Goal: Communication & Community: Answer question/provide support

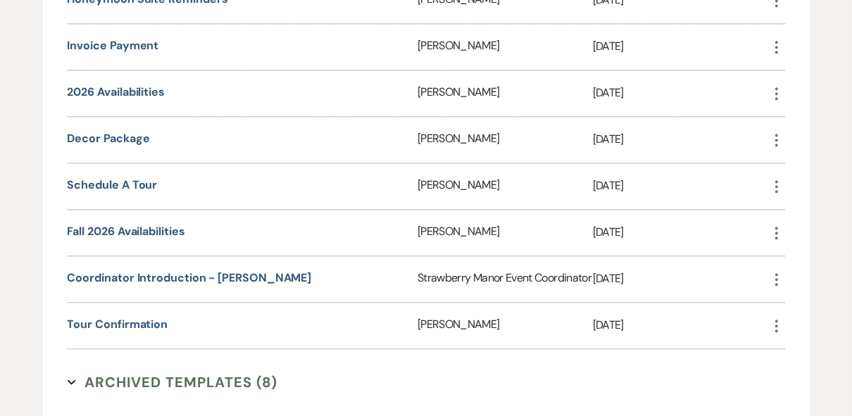
scroll to position [2252, 0]
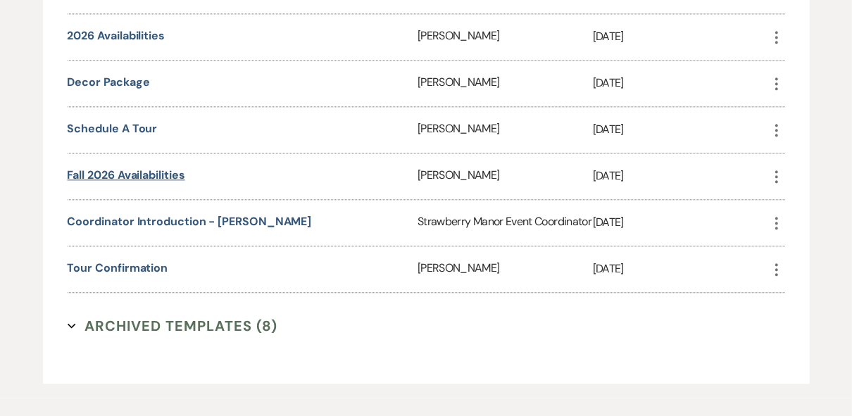
click at [172, 182] on link "Fall 2026 availabilities" at bounding box center [127, 174] width 118 height 15
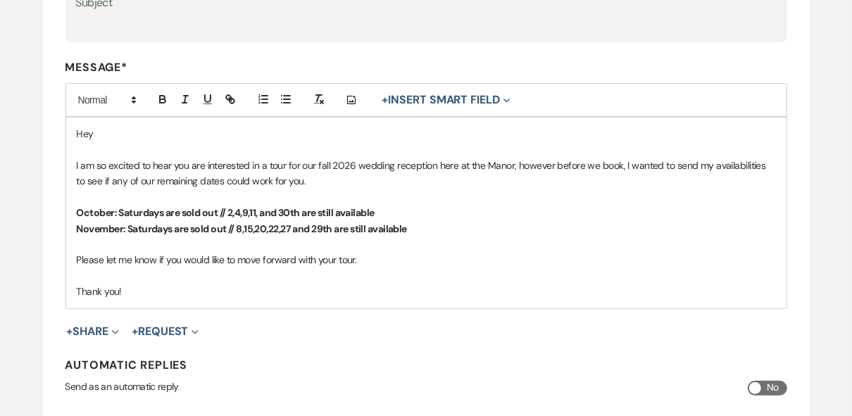
scroll to position [296, 0]
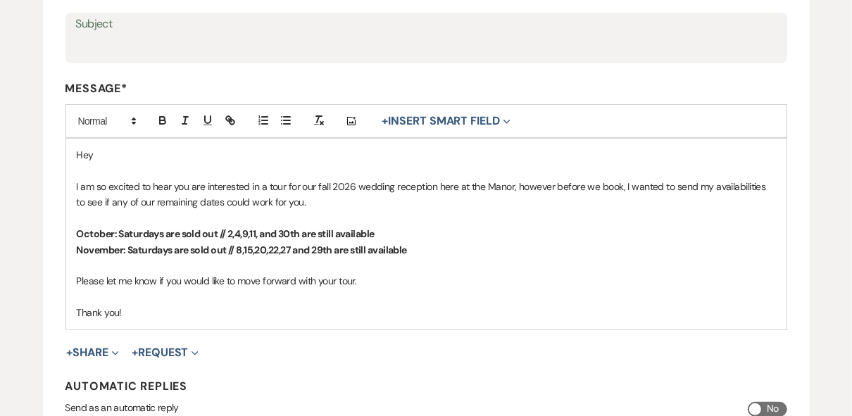
click at [253, 231] on strong "October: Saturdays are sold out // 2,4,9,11, and 30th are still available" at bounding box center [226, 233] width 298 height 13
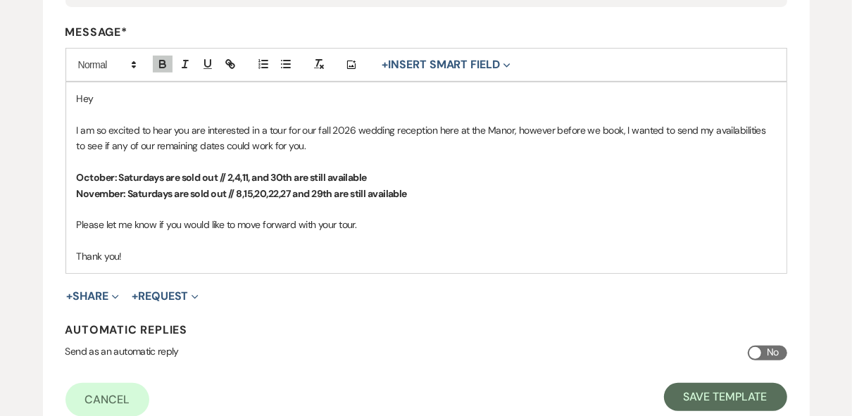
scroll to position [465, 0]
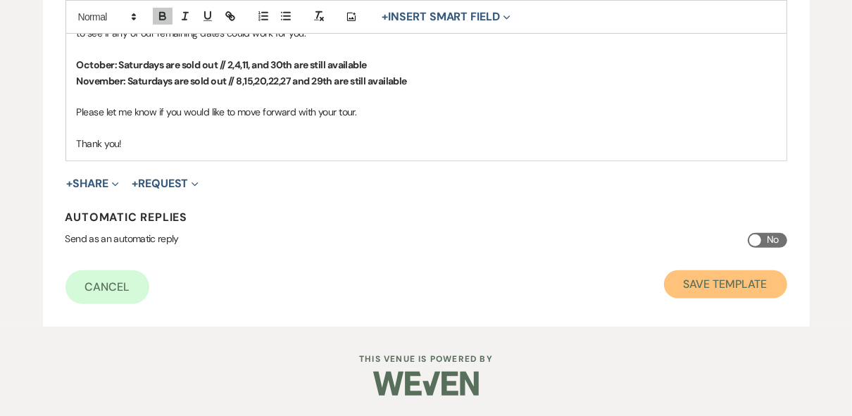
click at [698, 293] on button "Save Template" at bounding box center [725, 284] width 123 height 28
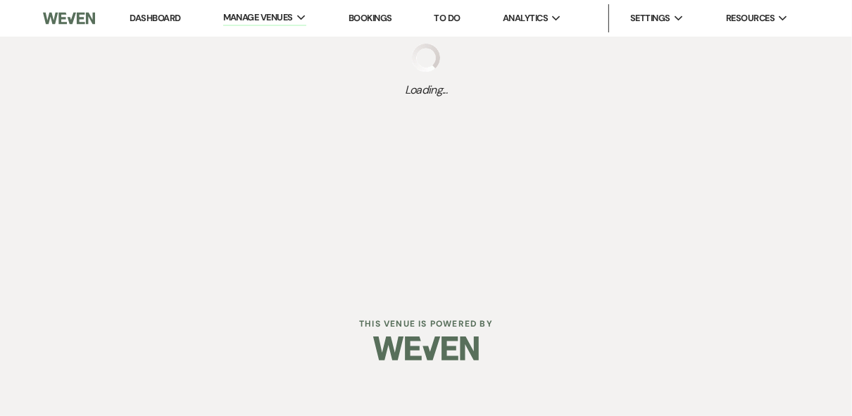
select select "Message Templates"
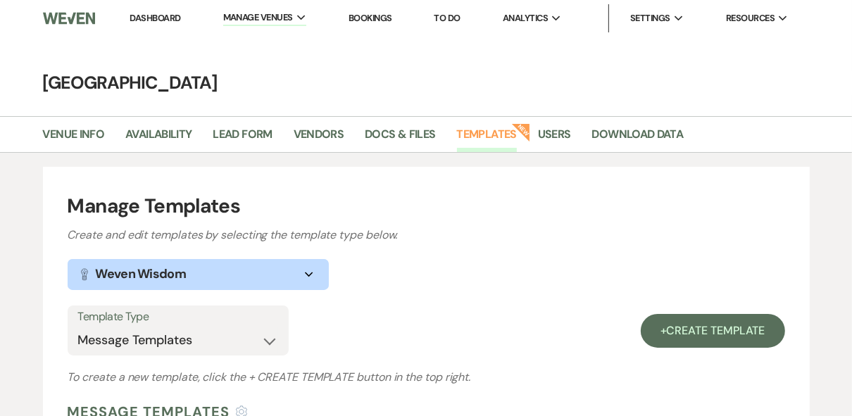
click at [147, 17] on link "Dashboard" at bounding box center [154, 18] width 51 height 12
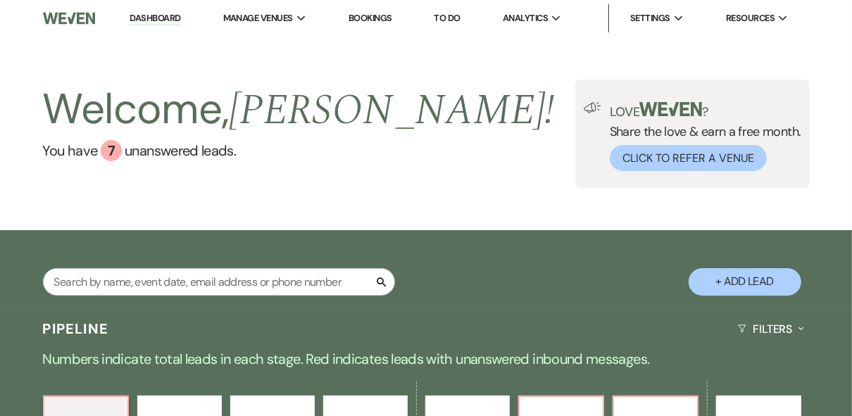
scroll to position [338, 0]
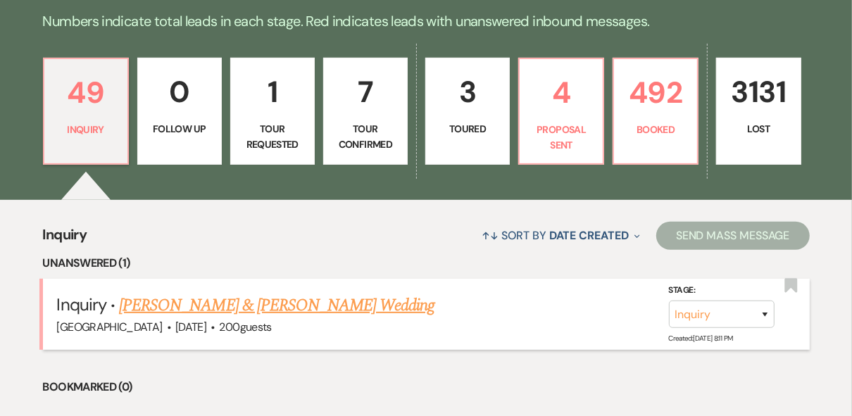
click at [315, 303] on link "Jacob Dunlap & Kailey Bennett's Wedding" at bounding box center [276, 305] width 315 height 25
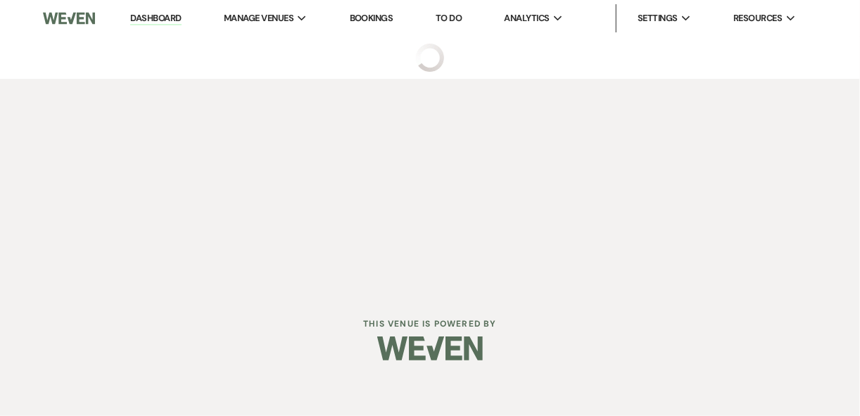
select select "5"
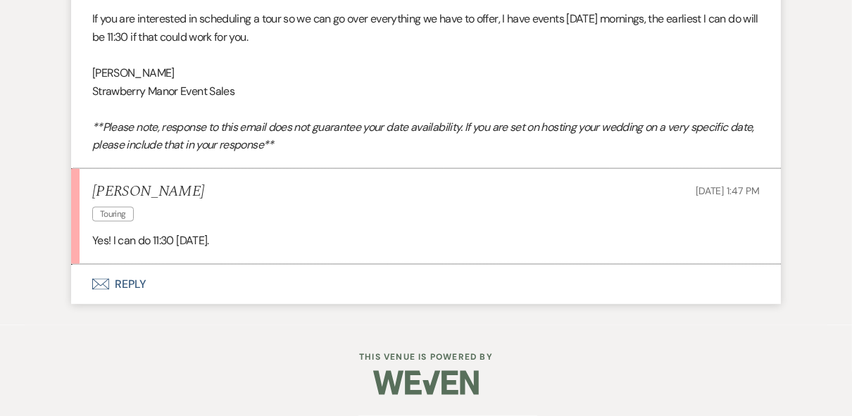
scroll to position [1451, 0]
click at [136, 287] on button "Envelope Reply" at bounding box center [425, 284] width 709 height 39
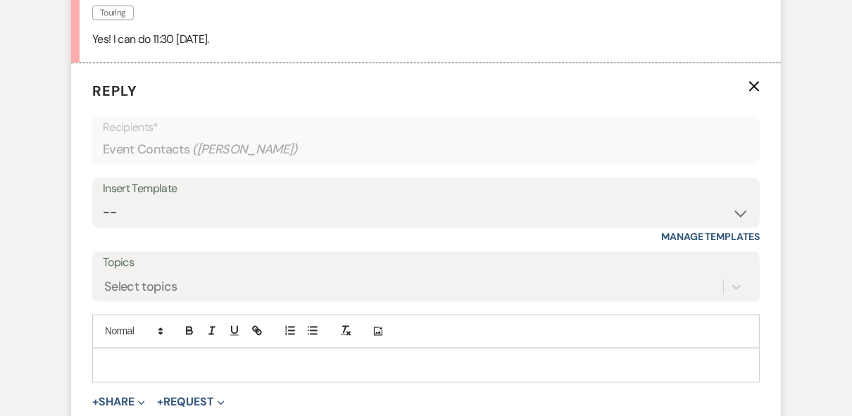
scroll to position [1716, 0]
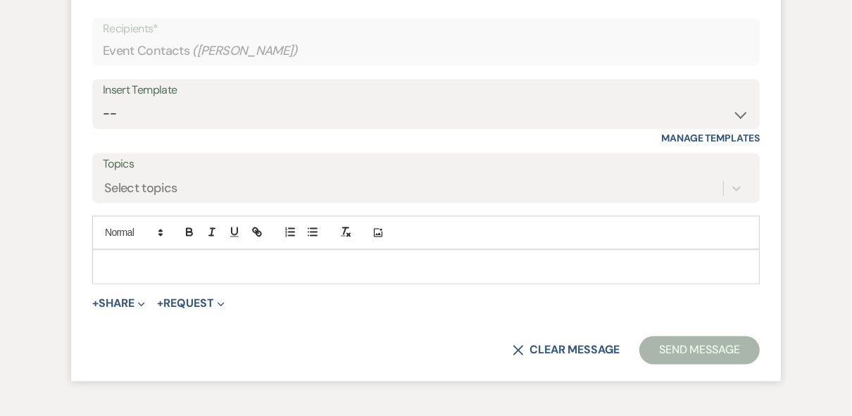
click at [134, 283] on div at bounding box center [426, 267] width 666 height 32
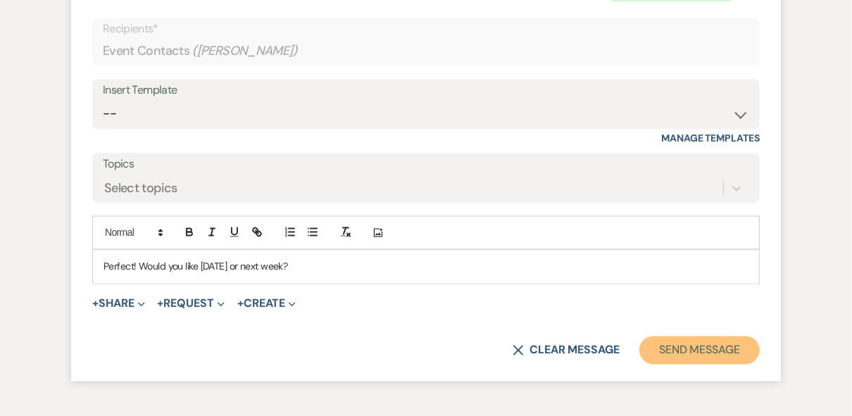
click at [653, 365] on button "Send Message" at bounding box center [699, 350] width 120 height 28
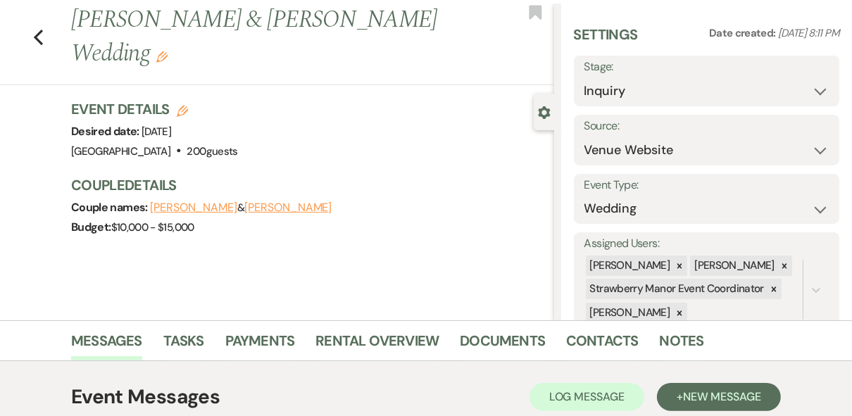
scroll to position [0, 0]
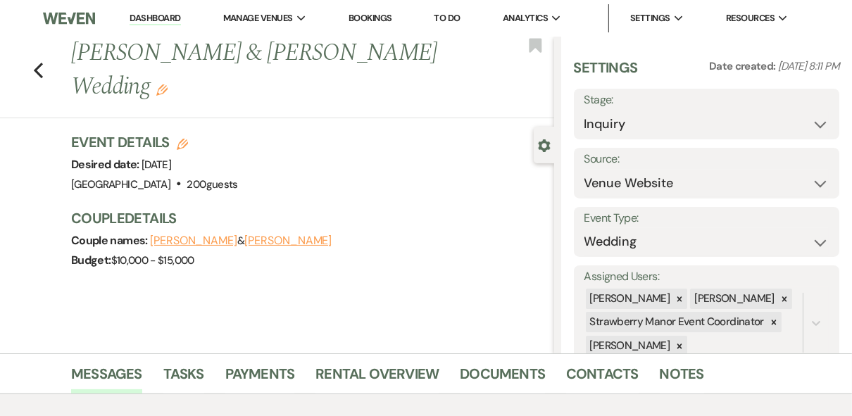
click at [164, 12] on link "Dashboard" at bounding box center [154, 18] width 51 height 13
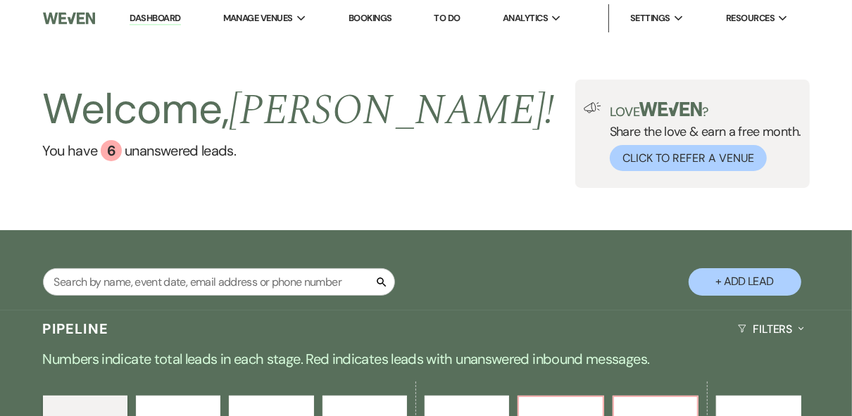
click at [440, 146] on div "Welcome, Robin ! You have 6 unanswered lead s . Love ? Share the love & earn a …" at bounding box center [426, 134] width 852 height 108
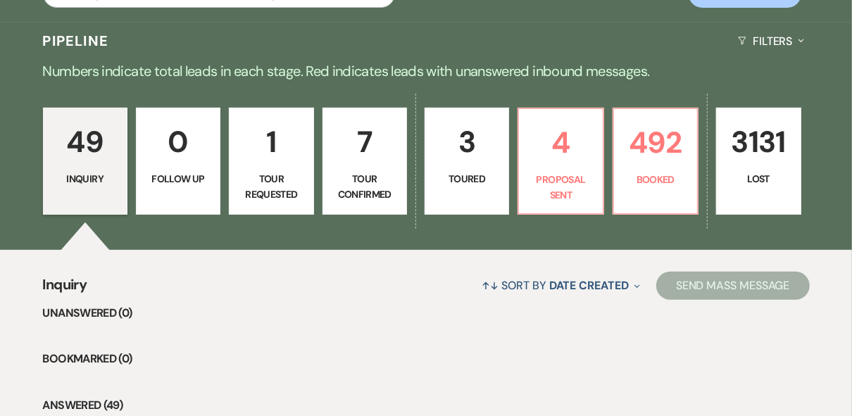
scroll to position [338, 0]
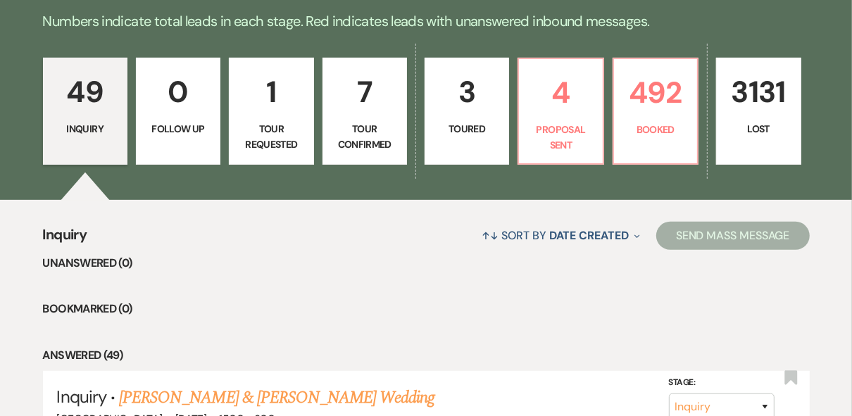
click at [272, 121] on p "Tour Requested" at bounding box center [271, 137] width 66 height 32
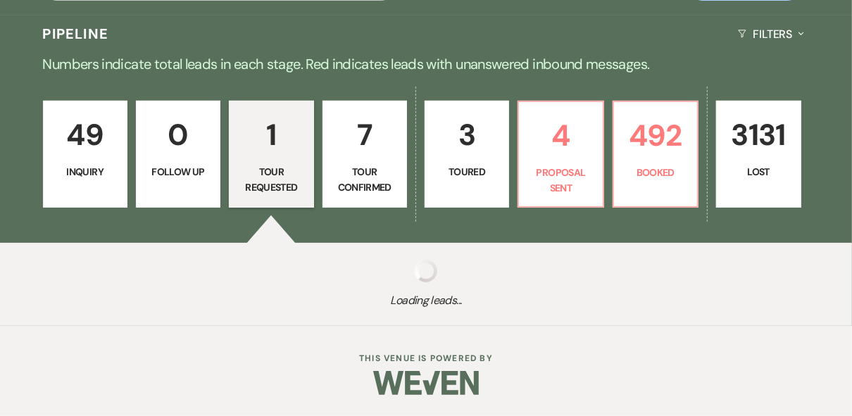
select select "2"
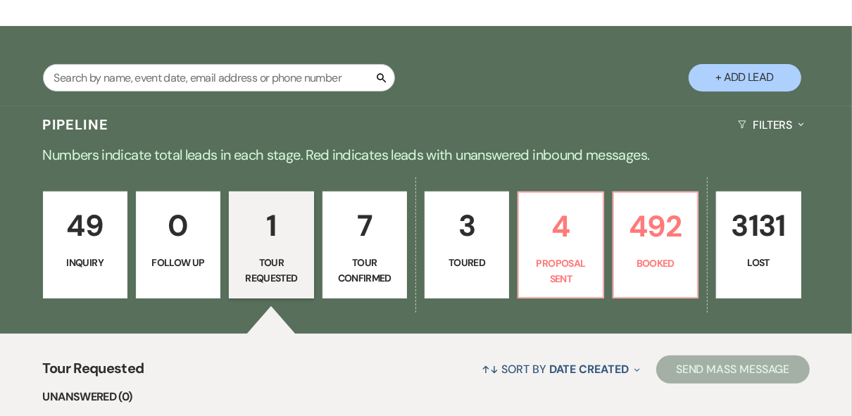
scroll to position [84, 0]
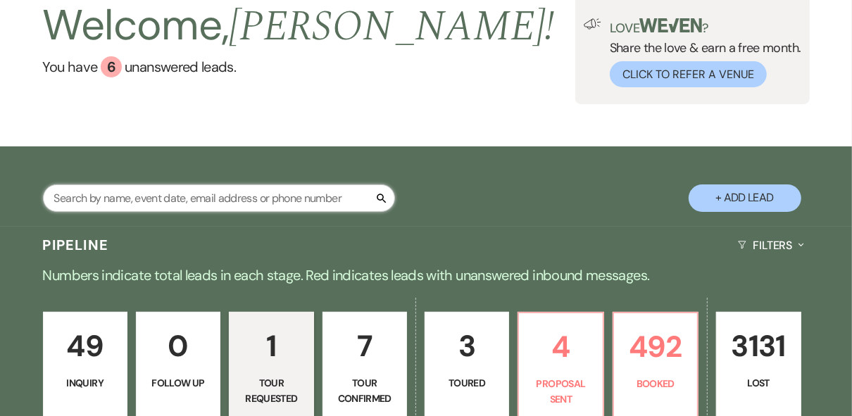
click at [130, 191] on input "text" at bounding box center [219, 197] width 352 height 27
type input "hooge"
select select "2"
select select "8"
select select "5"
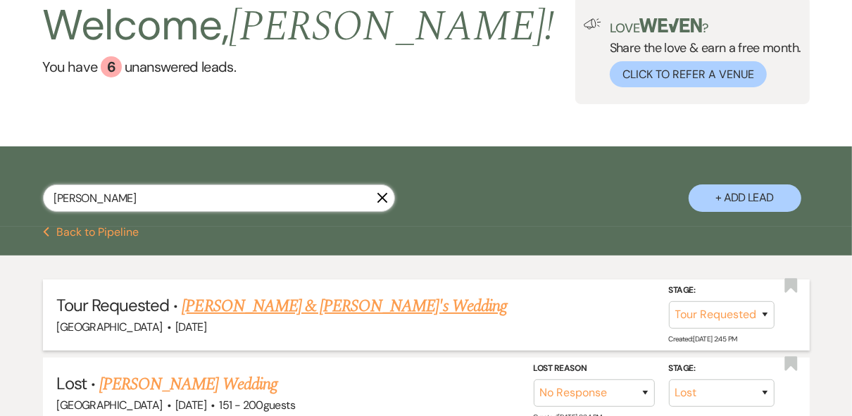
scroll to position [209, 0]
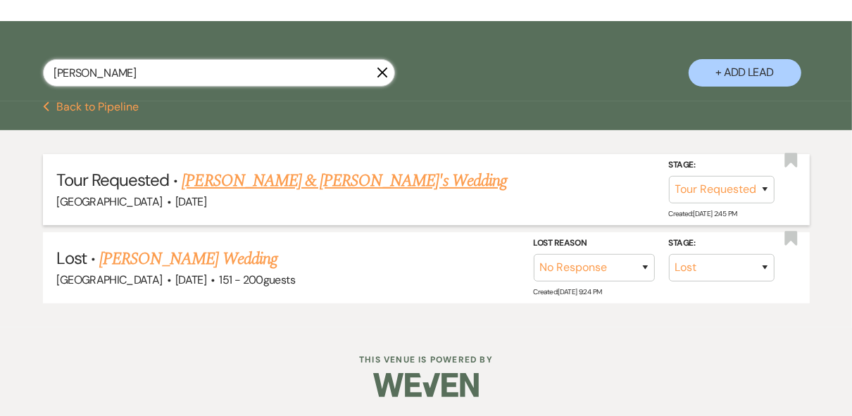
type input "hooge"
click at [298, 173] on link "Savannah Hooge & Fiance's Wedding" at bounding box center [344, 180] width 325 height 25
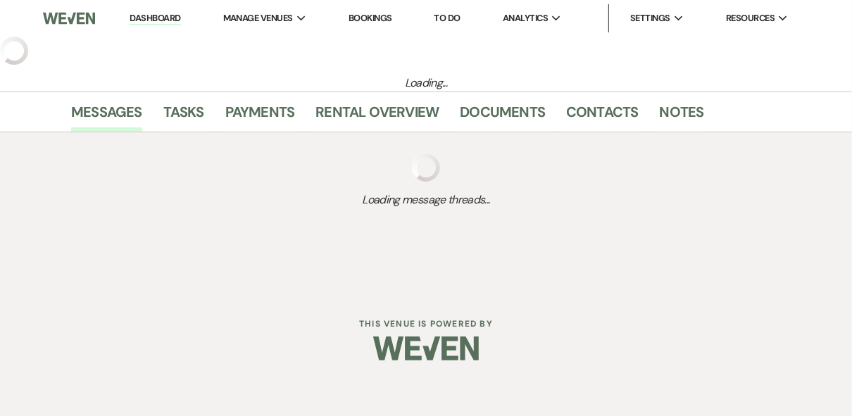
select select "2"
select select "12"
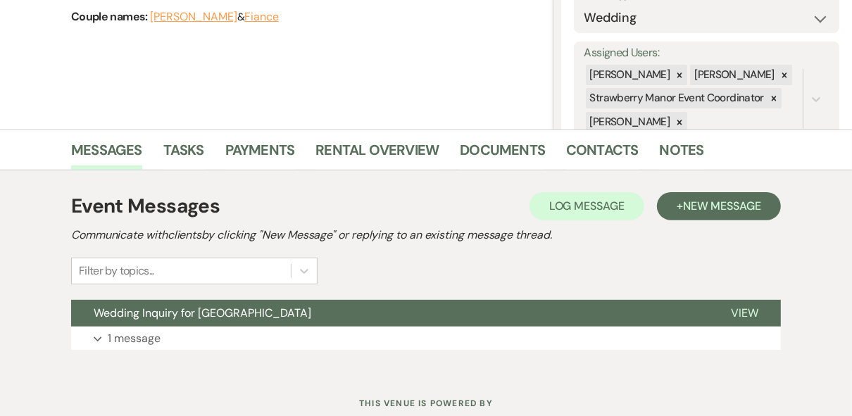
scroll to position [269, 0]
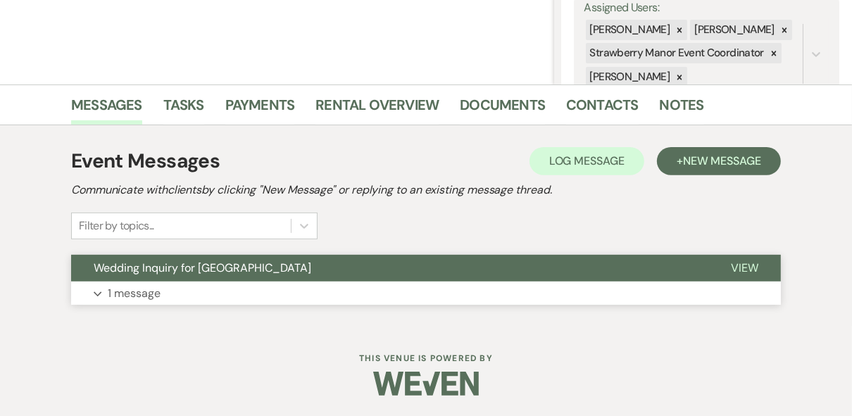
click at [755, 263] on span "View" at bounding box center [744, 267] width 27 height 15
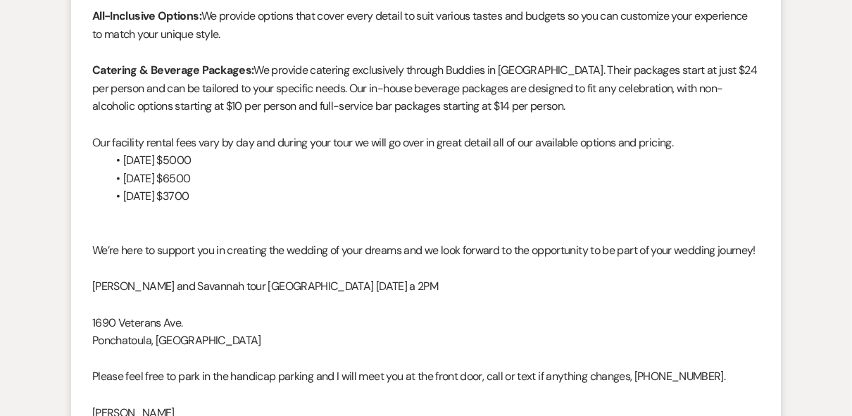
scroll to position [1160, 0]
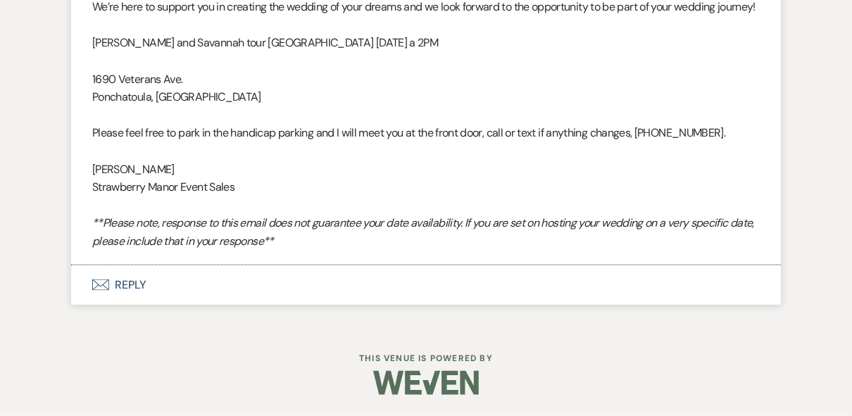
click at [127, 283] on button "Envelope Reply" at bounding box center [425, 284] width 709 height 39
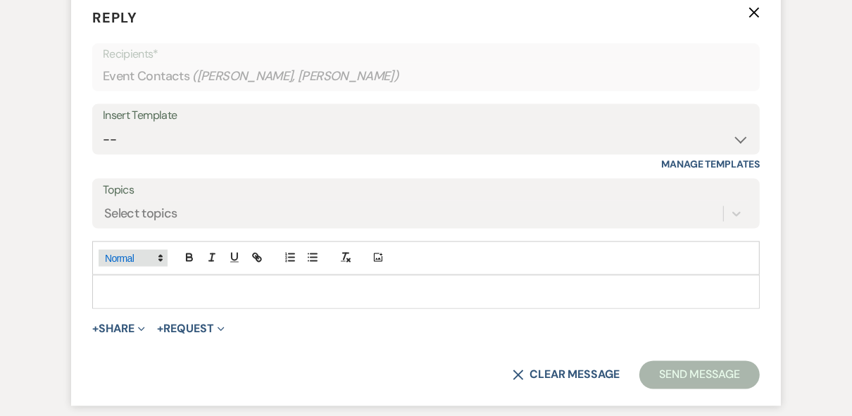
scroll to position [1424, 0]
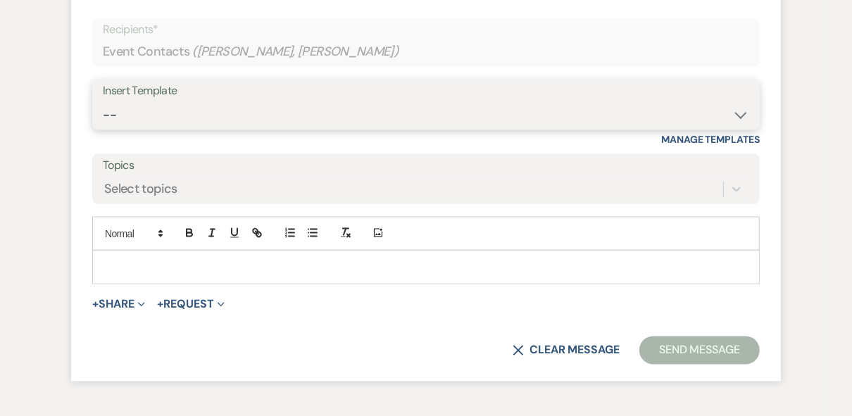
click at [231, 129] on select "-- Weven Planning Portal Introduction (Booked Events) Private Party Inquiry Res…" at bounding box center [426, 114] width 646 height 27
select select "4782"
click at [103, 129] on select "-- Weven Planning Portal Introduction (Booked Events) Private Party Inquiry Res…" at bounding box center [426, 114] width 646 height 27
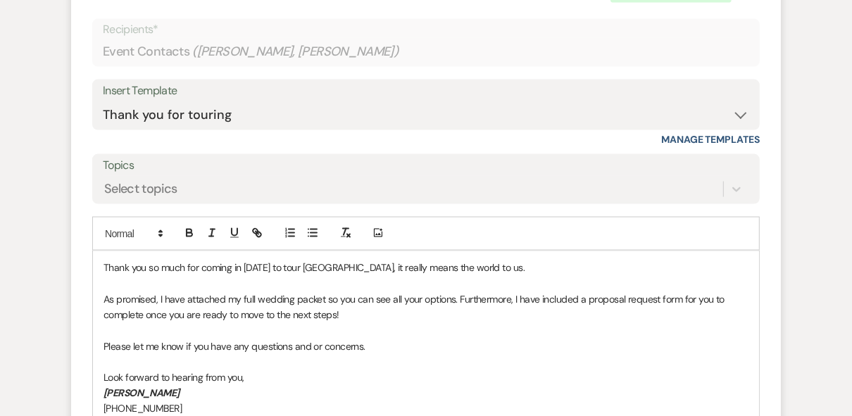
click at [541, 275] on p "Thank you so much for coming in today to tour Strawberry Manor, it really means…" at bounding box center [425, 267] width 645 height 15
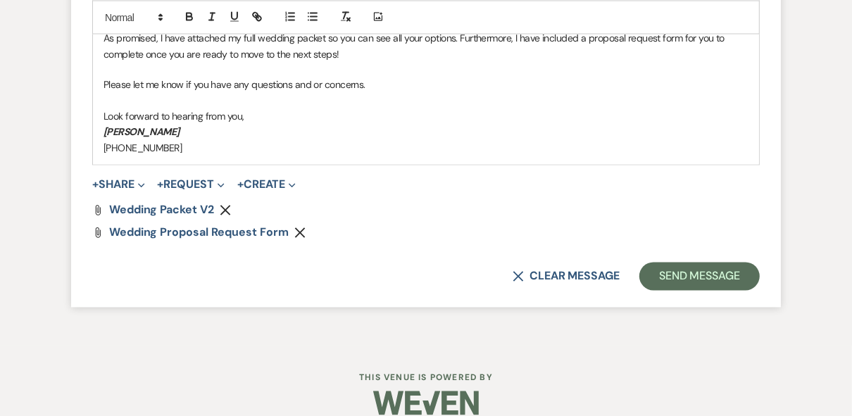
scroll to position [1756, 0]
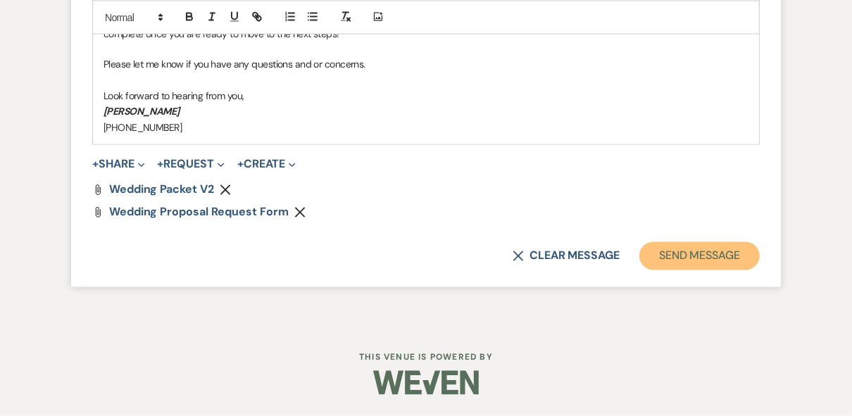
click at [690, 255] on button "Send Message" at bounding box center [699, 256] width 120 height 28
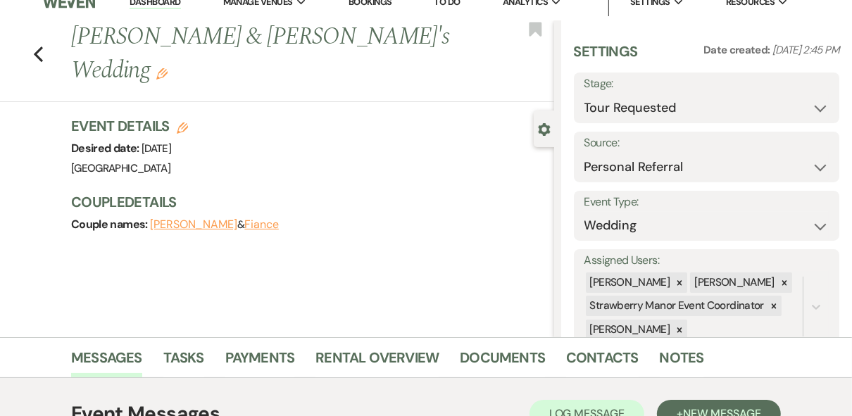
scroll to position [0, 0]
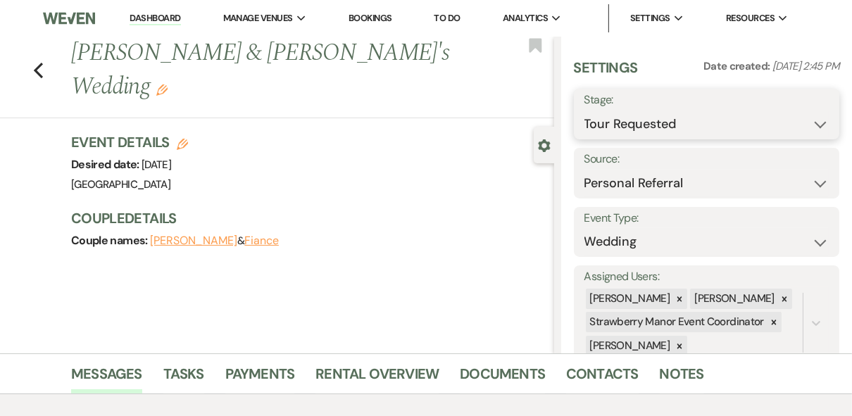
click at [811, 123] on select "Inquiry Follow Up Tour Requested Tour Confirmed Toured Proposal Sent Booked Lost" at bounding box center [706, 123] width 245 height 27
click at [584, 110] on select "Inquiry Follow Up Tour Requested Tour Confirmed Toured Proposal Sent Booked Lost" at bounding box center [706, 123] width 245 height 27
click at [749, 115] on select "Inquiry Follow Up Tour Requested Tour Confirmed Toured Proposal Sent Booked Lost" at bounding box center [676, 123] width 184 height 27
select select "5"
click at [584, 110] on select "Inquiry Follow Up Tour Requested Tour Confirmed Toured Proposal Sent Booked Lost" at bounding box center [676, 123] width 184 height 27
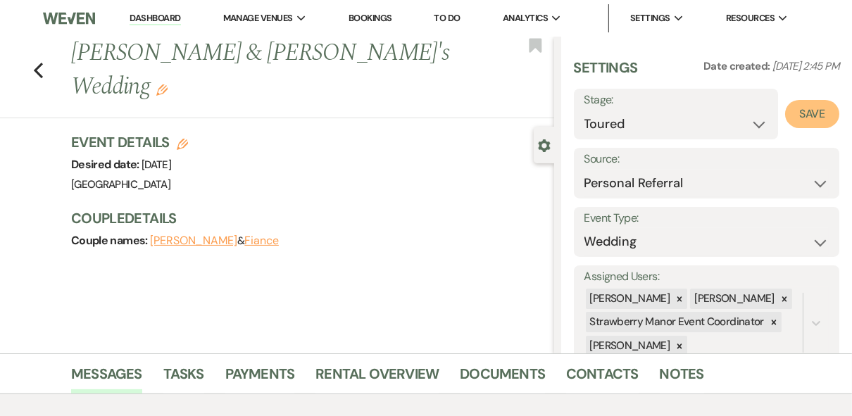
click at [793, 117] on button "Save" at bounding box center [812, 114] width 54 height 28
click at [144, 18] on link "Dashboard" at bounding box center [154, 18] width 51 height 13
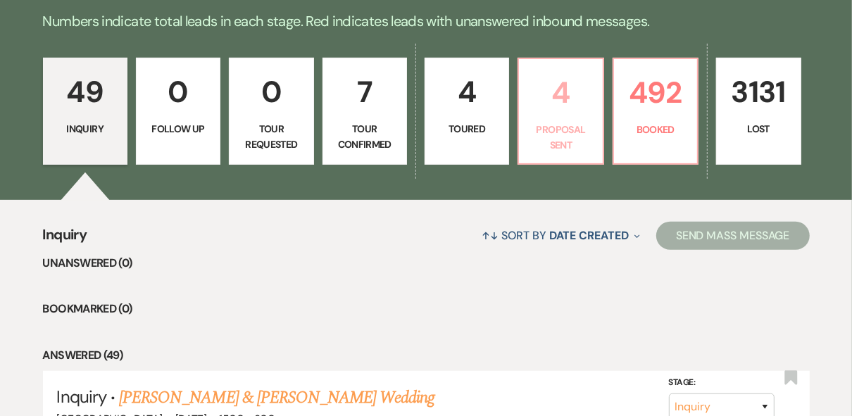
click at [573, 99] on p "4" at bounding box center [560, 92] width 66 height 47
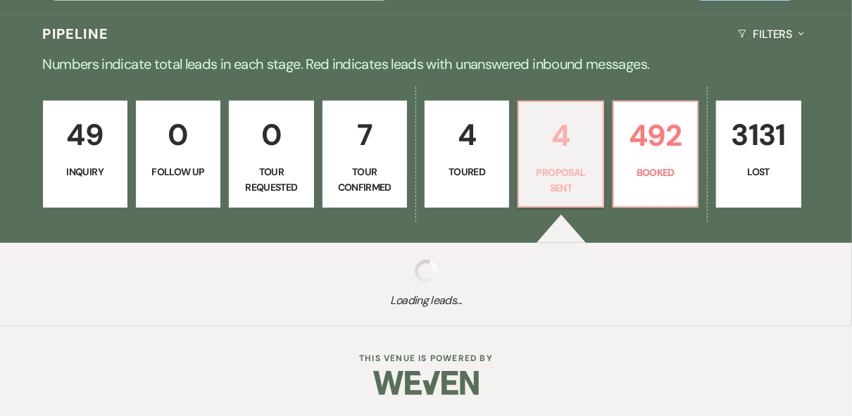
scroll to position [338, 0]
select select "6"
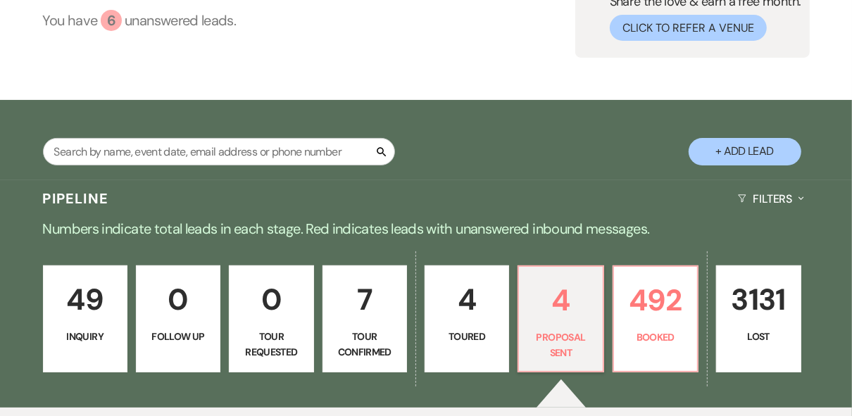
scroll to position [0, 0]
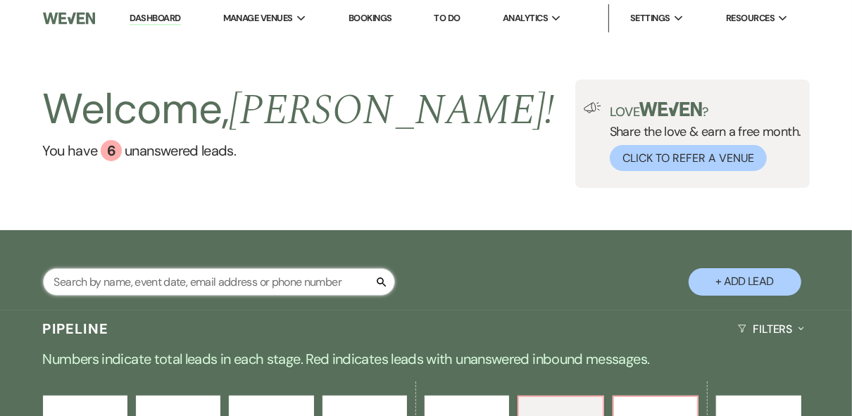
drag, startPoint x: 107, startPoint y: 282, endPoint x: 107, endPoint y: 274, distance: 7.7
click at [107, 282] on input "text" at bounding box center [219, 281] width 352 height 27
type input "jenna"
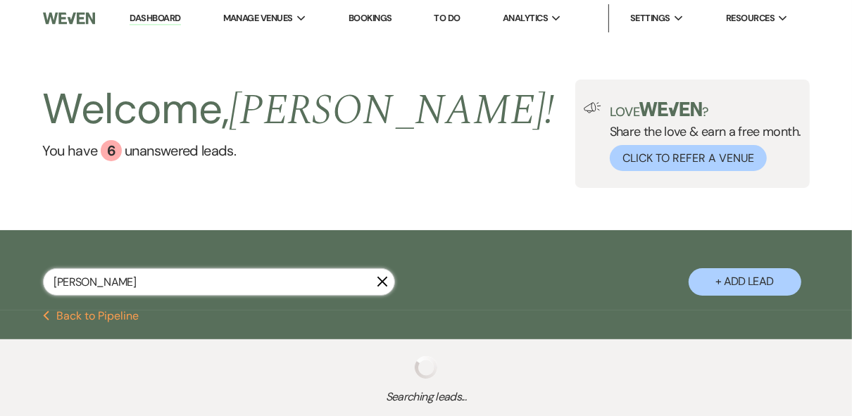
select select "5"
select select "8"
select select "5"
select select "8"
select select "5"
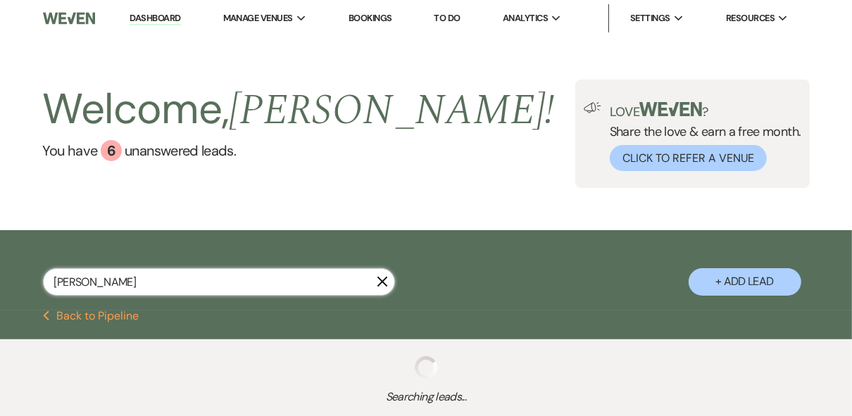
select select "8"
select select "5"
select select "8"
select select "5"
select select "8"
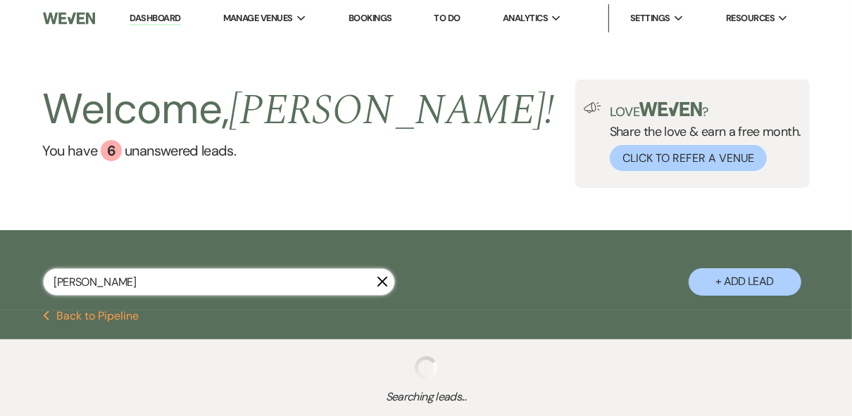
select select "5"
select select "8"
select select "5"
select select "8"
select select "6"
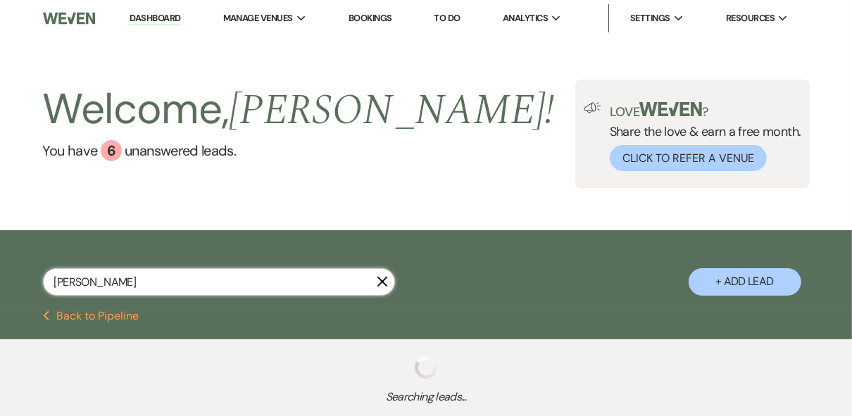
select select "8"
select select "5"
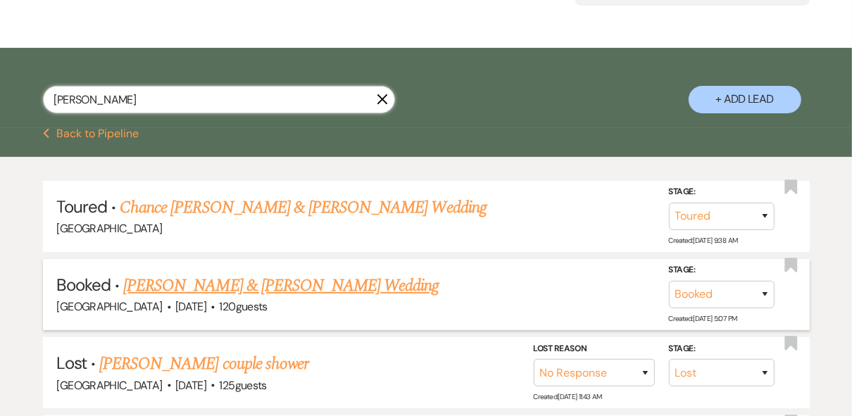
scroll to position [225, 0]
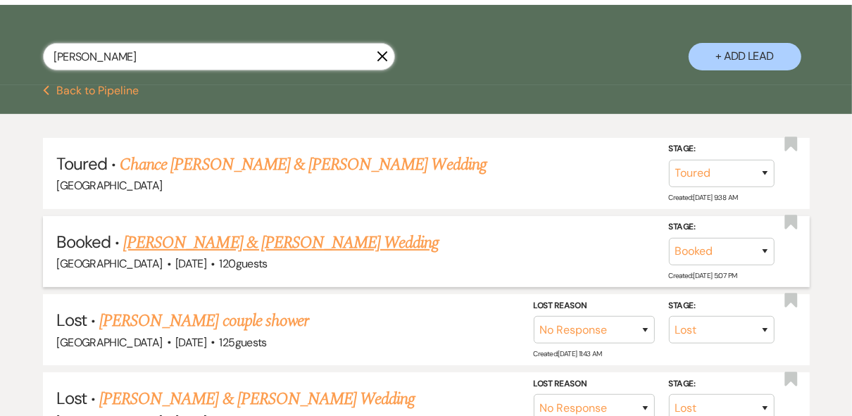
type input "jenna"
click at [306, 239] on link "Scott Pontiff & Jenna LaFont's Wedding" at bounding box center [280, 242] width 315 height 25
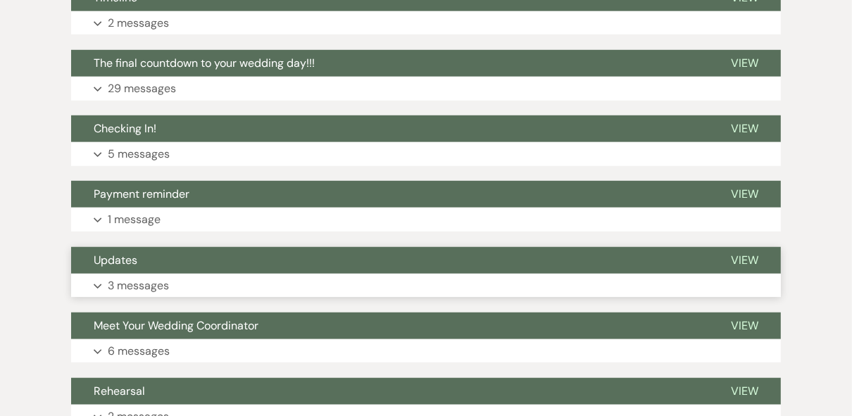
scroll to position [1061, 0]
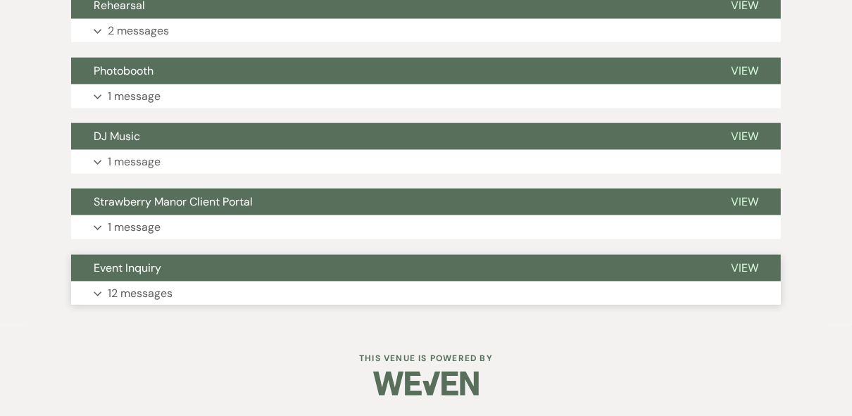
click at [749, 268] on span "View" at bounding box center [744, 267] width 27 height 15
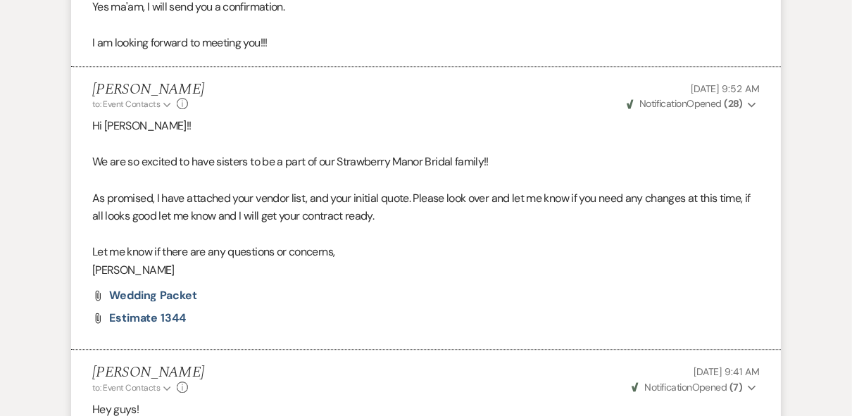
scroll to position [2525, 0]
click at [165, 295] on span "Wedding packet" at bounding box center [153, 294] width 88 height 15
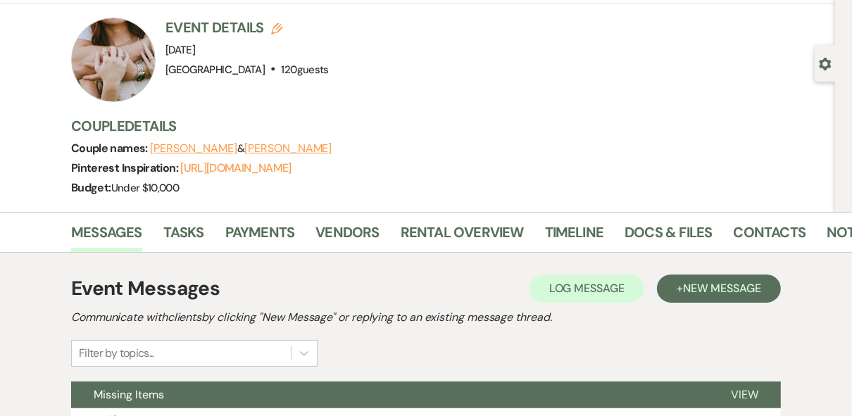
scroll to position [0, 0]
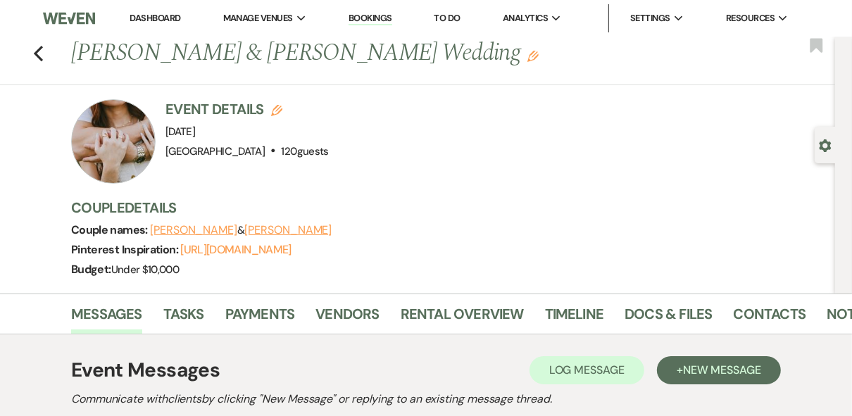
click at [172, 16] on link "Dashboard" at bounding box center [154, 18] width 51 height 12
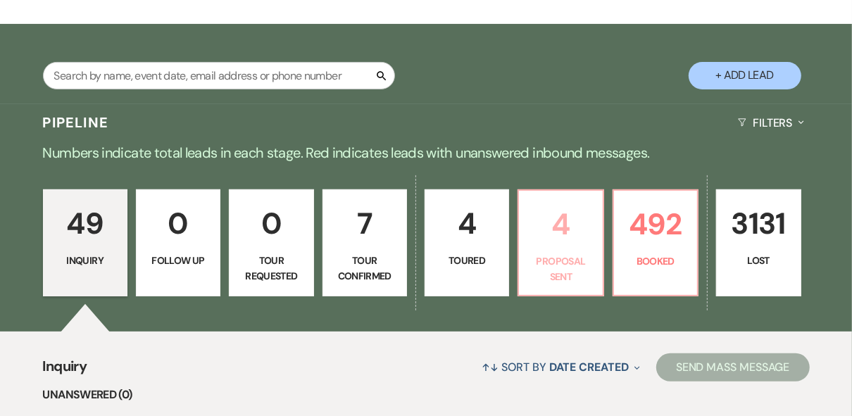
scroll to position [225, 0]
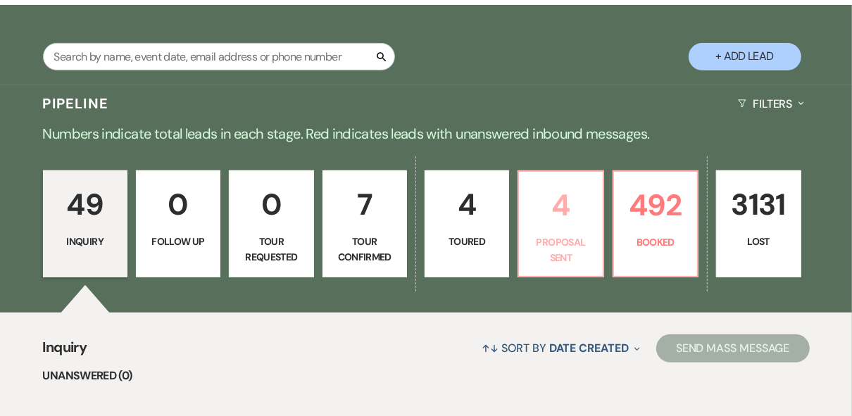
click at [570, 239] on p "Proposal Sent" at bounding box center [560, 250] width 66 height 32
select select "6"
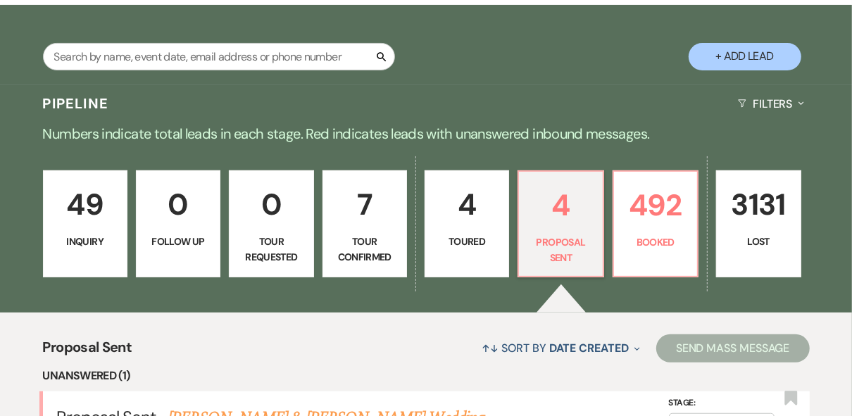
scroll to position [507, 0]
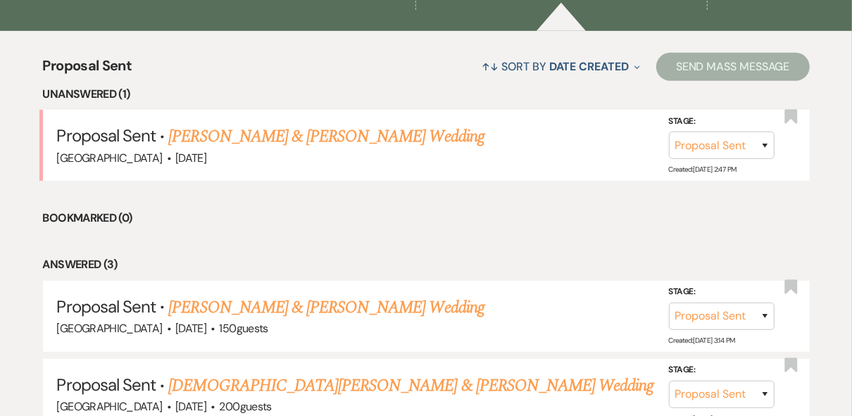
click at [470, 221] on li "Bookmarked (0)" at bounding box center [426, 218] width 766 height 18
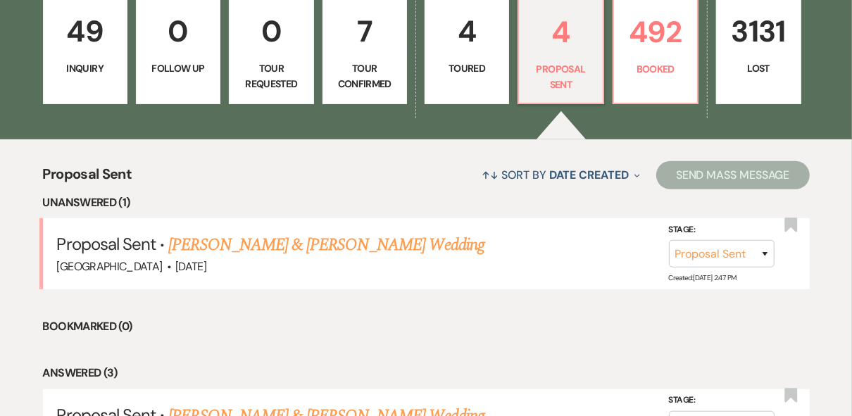
scroll to position [710, 0]
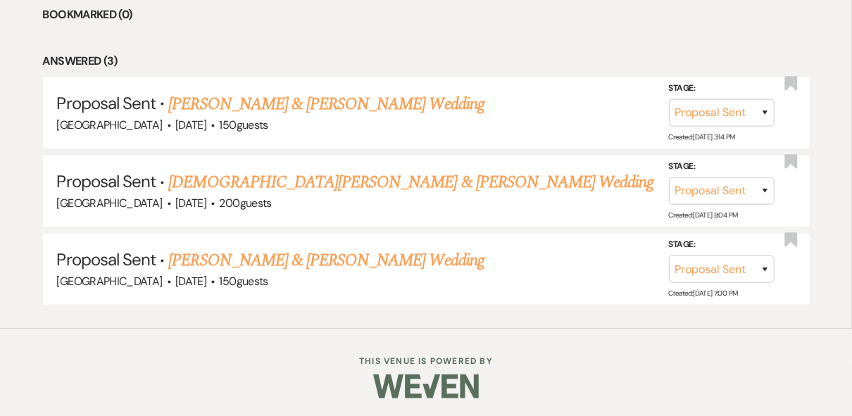
click at [254, 44] on ul "Unanswered (1) Proposal Sent · Schylar Harris & Grant Lonero's Wedding Strawber…" at bounding box center [426, 94] width 766 height 424
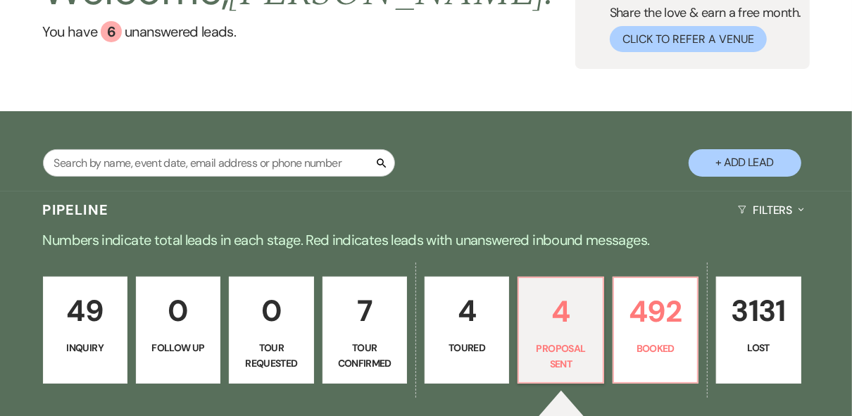
scroll to position [0, 0]
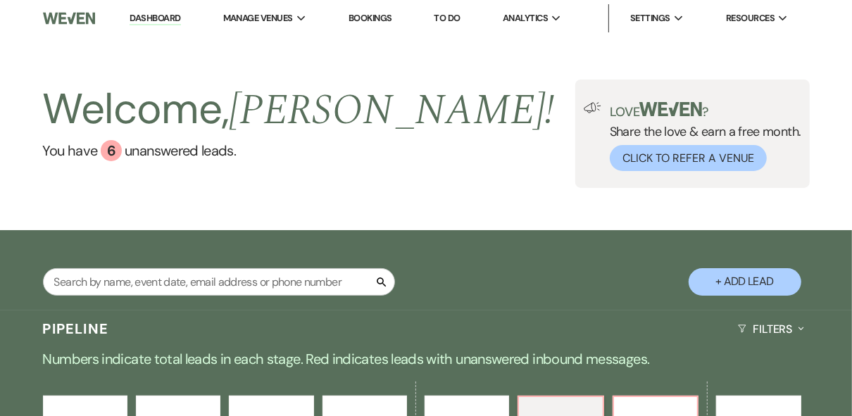
click at [146, 19] on link "Dashboard" at bounding box center [154, 18] width 51 height 13
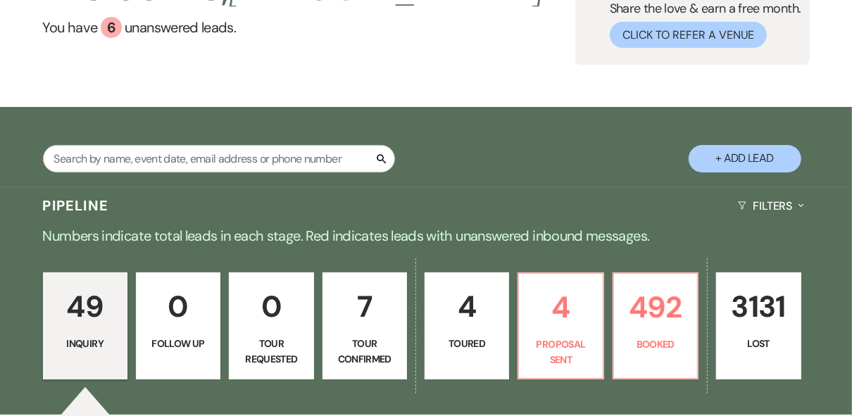
scroll to position [282, 0]
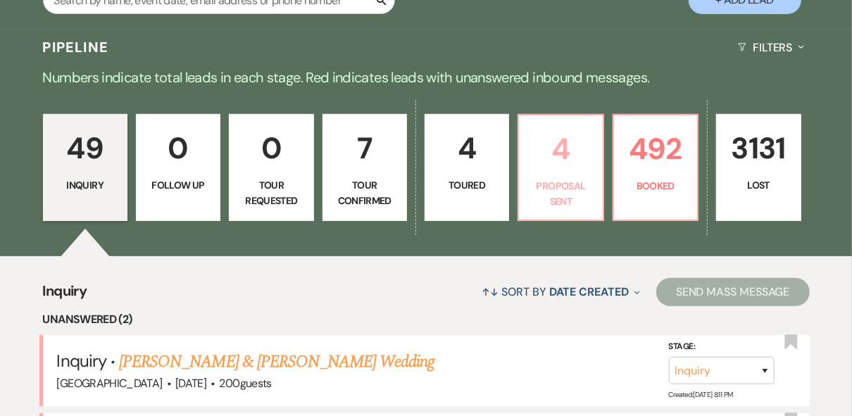
click at [548, 196] on p "Proposal Sent" at bounding box center [560, 194] width 66 height 32
select select "6"
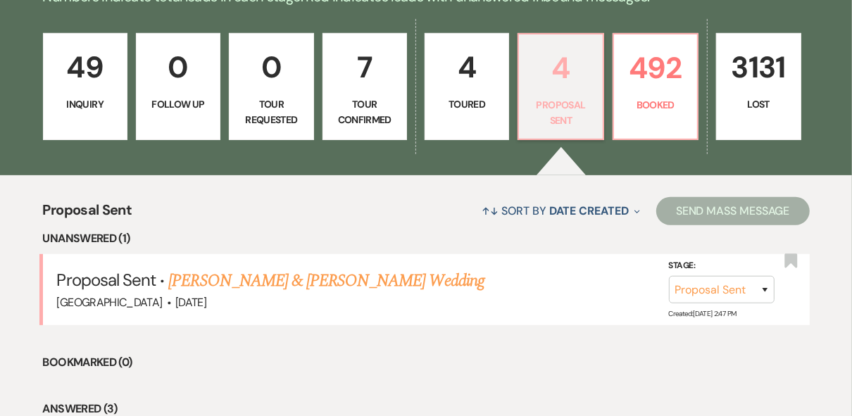
scroll to position [450, 0]
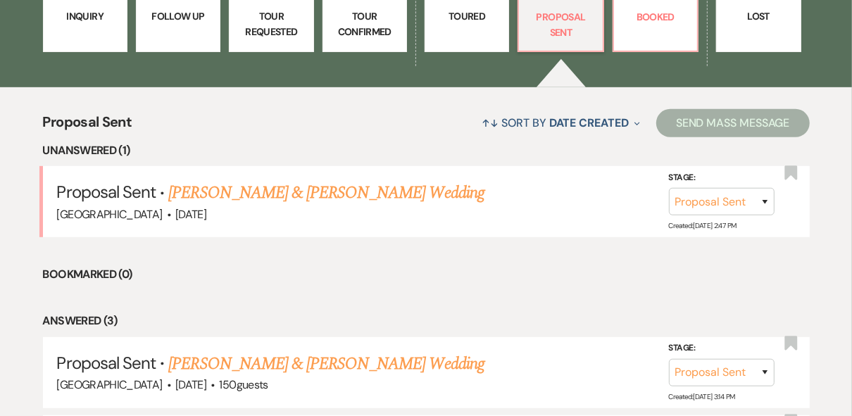
drag, startPoint x: 283, startPoint y: 189, endPoint x: 297, endPoint y: 194, distance: 15.2
click at [284, 189] on link "Schylar Harris & Grant Lonero's Wedding" at bounding box center [325, 192] width 315 height 25
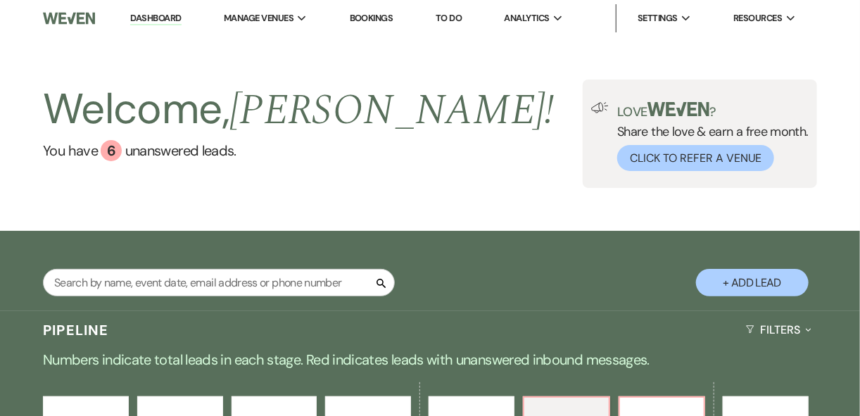
select select "6"
select select "12"
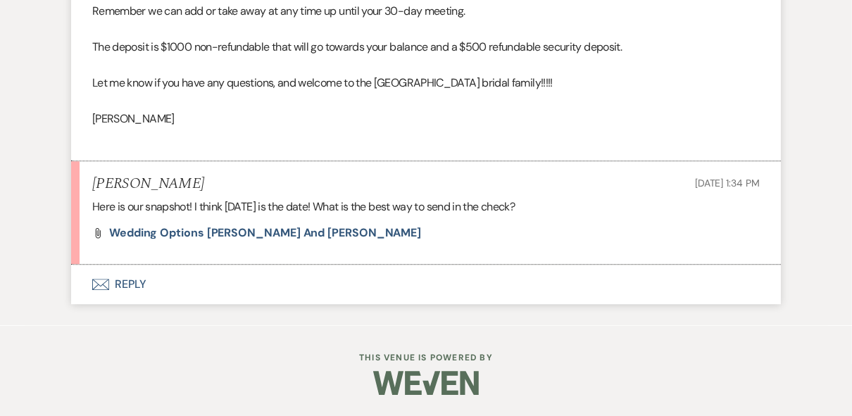
scroll to position [2531, 0]
click at [291, 234] on span "Wedding Options Schylar Harris and Grant Lonero" at bounding box center [265, 232] width 312 height 15
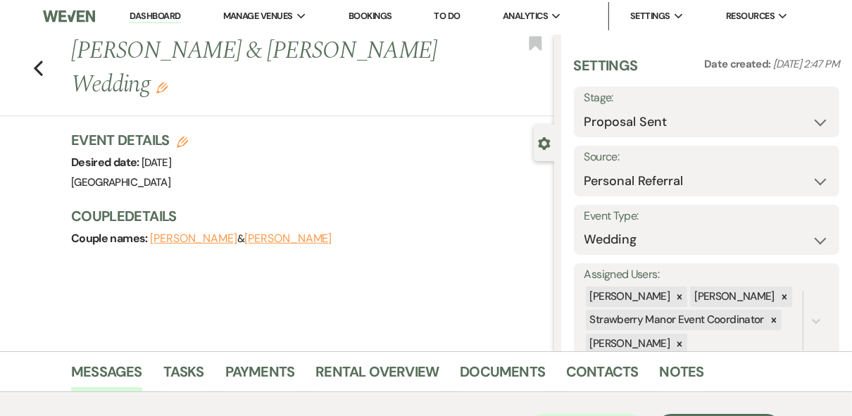
scroll to position [0, 0]
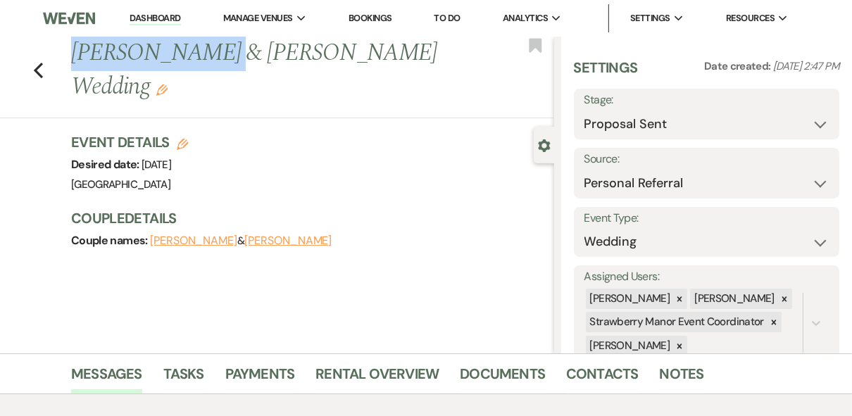
drag, startPoint x: 200, startPoint y: 51, endPoint x: 79, endPoint y: 56, distance: 121.1
click at [79, 56] on h1 "Schylar Harris & Grant Lonero's Wedding Edit" at bounding box center [261, 70] width 380 height 67
copy h1 "Schylar Harris"
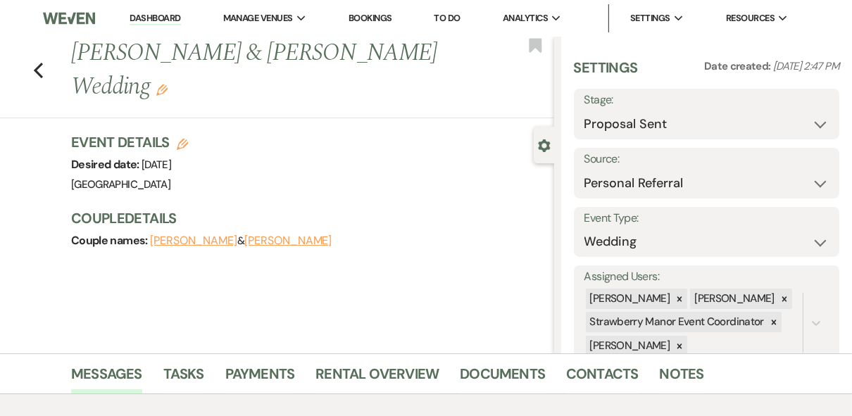
click at [488, 162] on div "Event Details Edit Desired date: Friday, October 9th, 2026 Venue: Strawberry Ma…" at bounding box center [305, 163] width 469 height 62
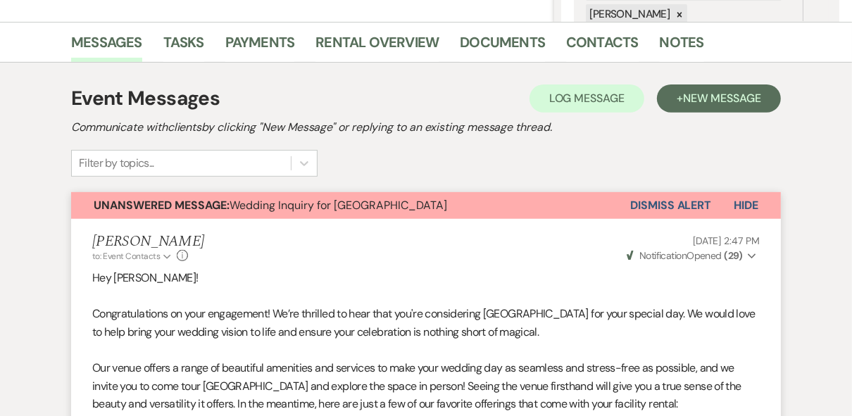
scroll to position [338, 0]
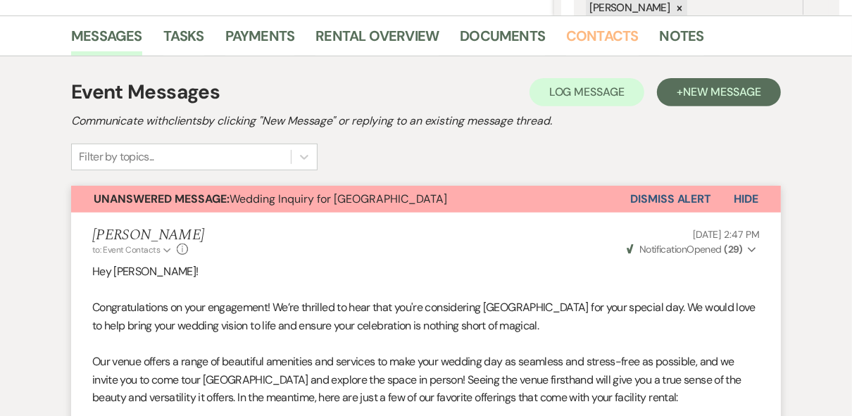
click at [589, 30] on link "Contacts" at bounding box center [602, 40] width 72 height 31
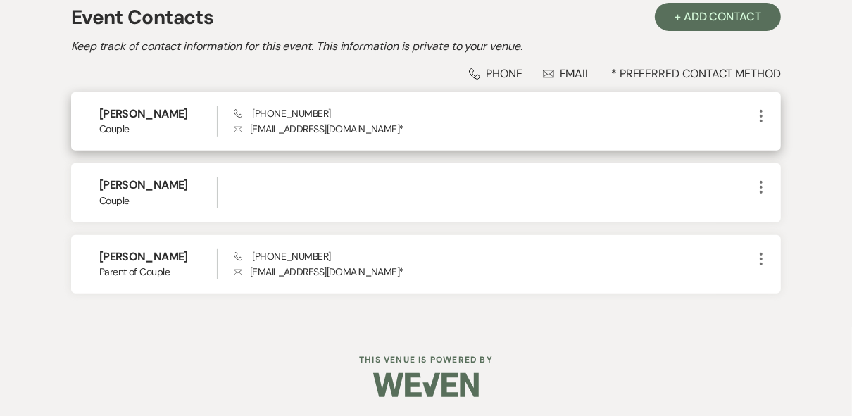
scroll to position [414, 0]
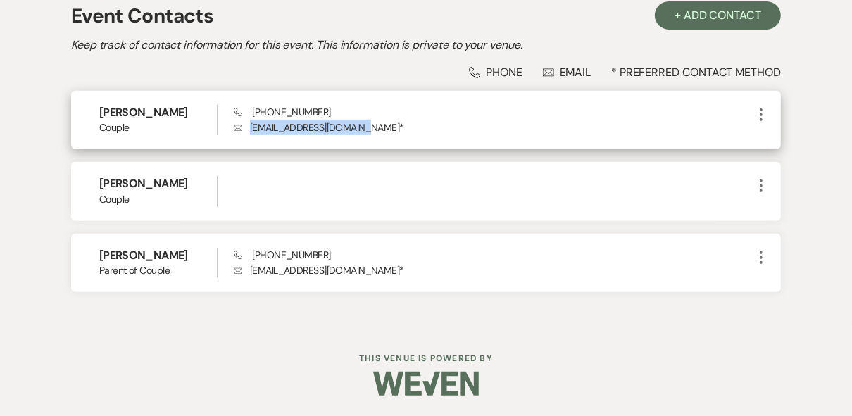
drag, startPoint x: 355, startPoint y: 128, endPoint x: 251, endPoint y: 132, distance: 104.2
click at [251, 132] on p "Envelope schylar.grant@gmail.com *" at bounding box center [493, 127] width 519 height 15
copy p "schylar.grant@gmail.com"
drag, startPoint x: 323, startPoint y: 109, endPoint x: 253, endPoint y: 115, distance: 70.6
click at [253, 115] on div "Phone (225) 773-0205 Envelope schylar.grant@gmail.com *" at bounding box center [493, 120] width 519 height 30
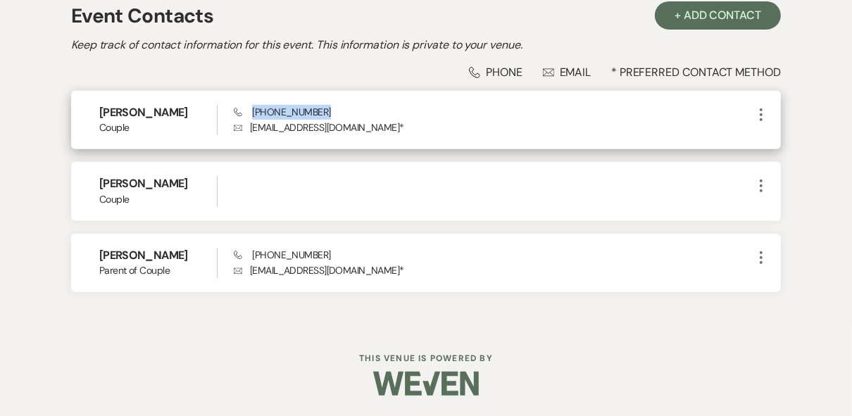
drag, startPoint x: 253, startPoint y: 115, endPoint x: 270, endPoint y: 114, distance: 16.9
copy span "(225) 773-0205"
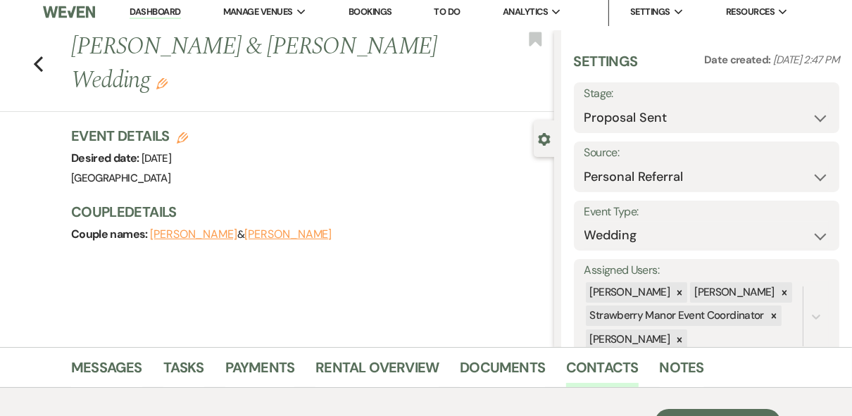
scroll to position [0, 0]
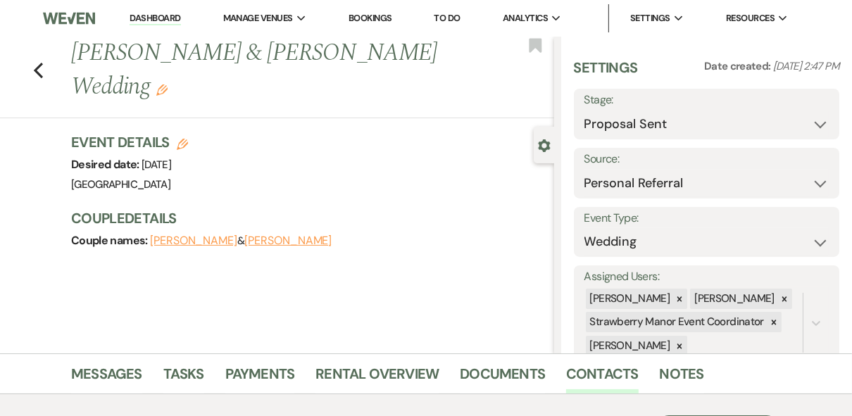
click at [164, 23] on link "Dashboard" at bounding box center [154, 18] width 51 height 13
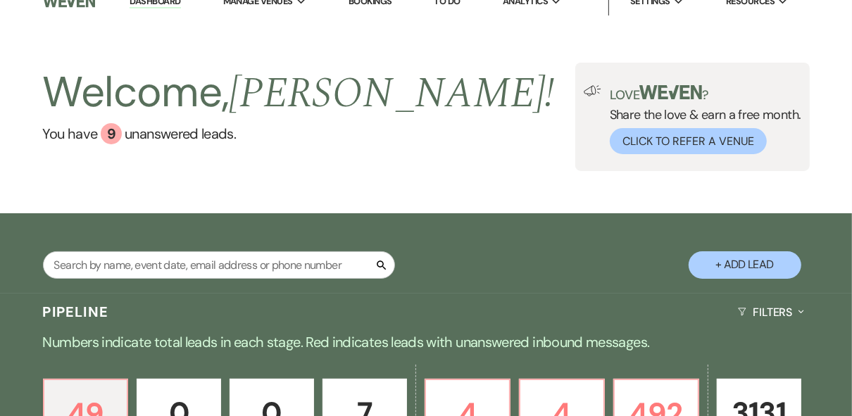
scroll to position [169, 0]
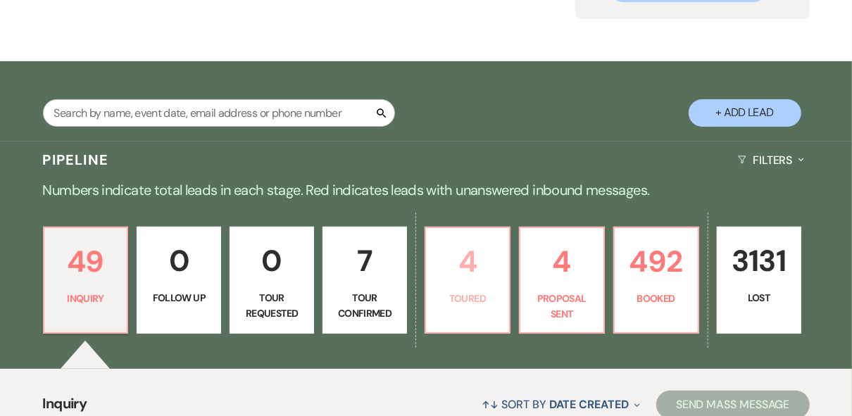
click at [486, 292] on p "Toured" at bounding box center [467, 298] width 66 height 15
select select "5"
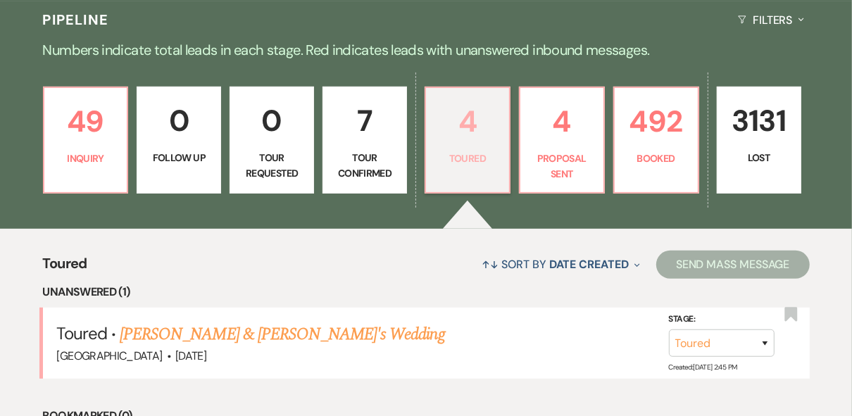
scroll to position [394, 0]
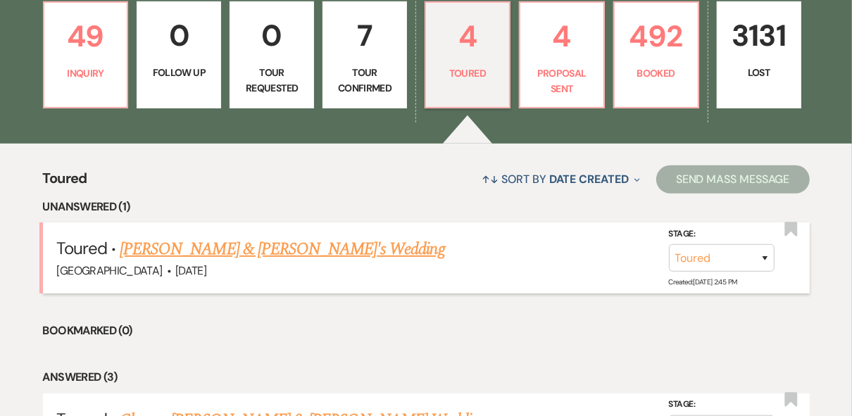
click at [238, 250] on link "Savannah Hooge & Fiance's Wedding" at bounding box center [282, 248] width 325 height 25
select select "5"
select select "12"
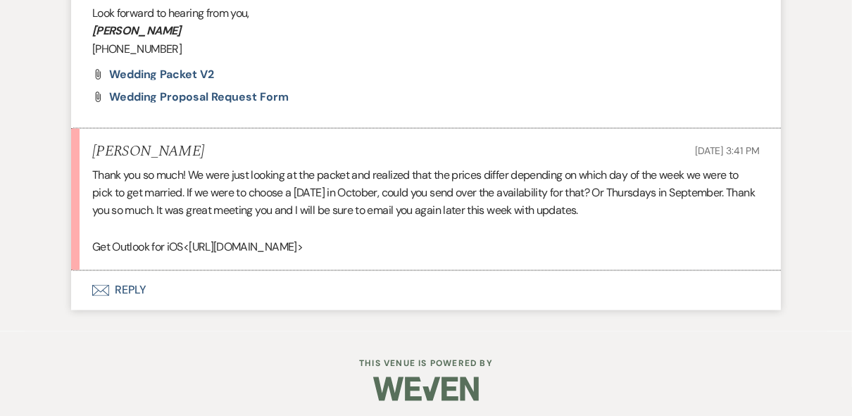
scroll to position [1621, 0]
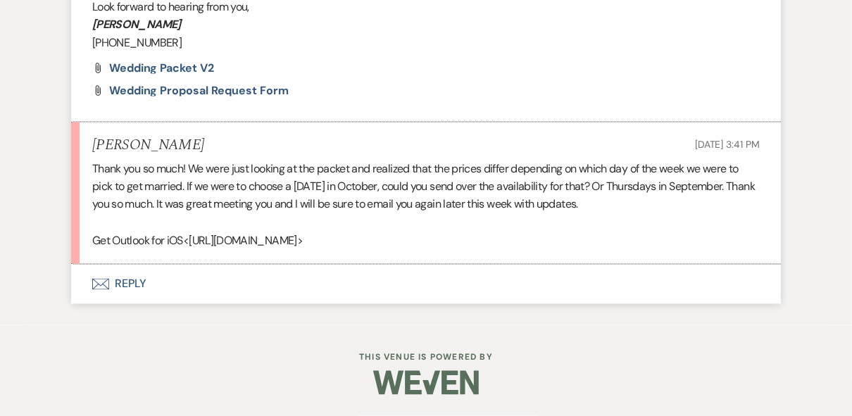
click at [121, 287] on button "Envelope Reply" at bounding box center [425, 284] width 709 height 39
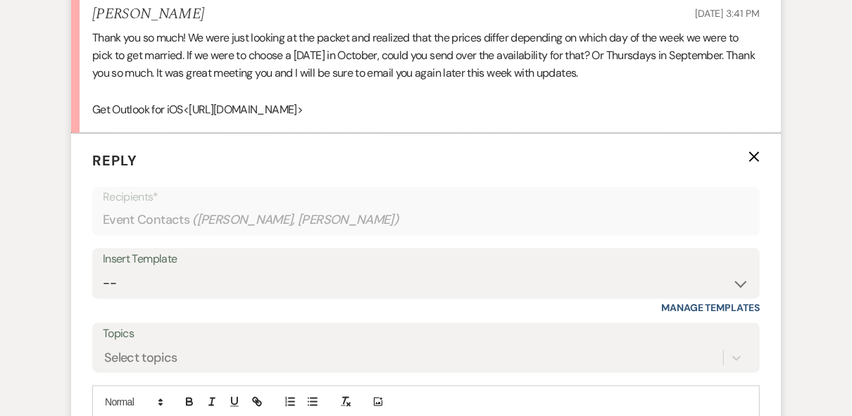
scroll to position [1942, 0]
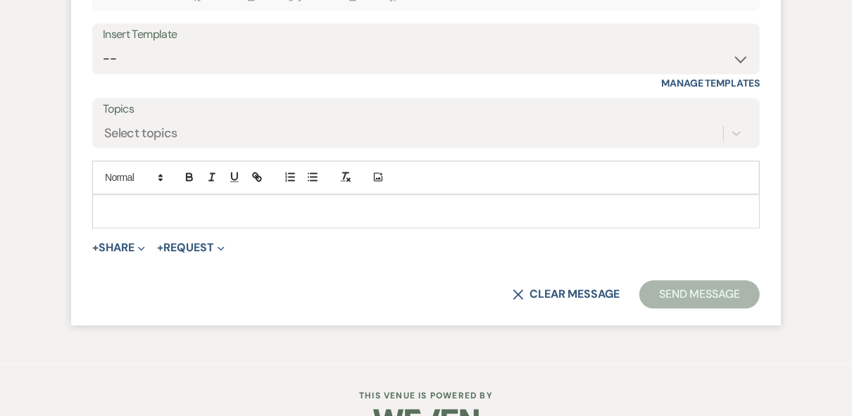
click at [139, 219] on p at bounding box center [425, 210] width 645 height 15
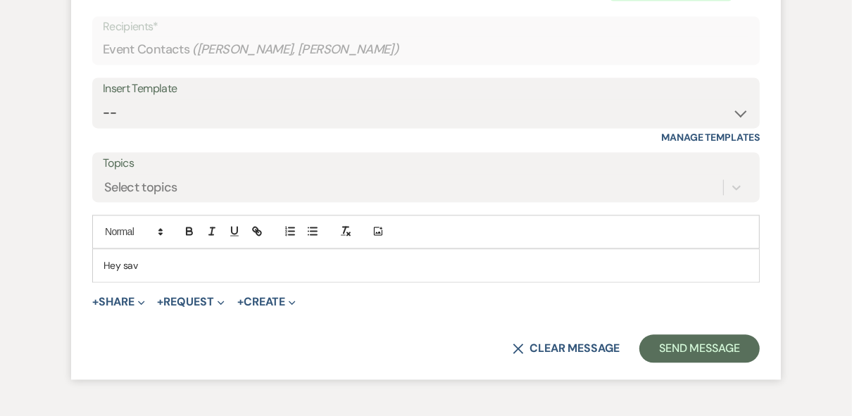
scroll to position [1999, 0]
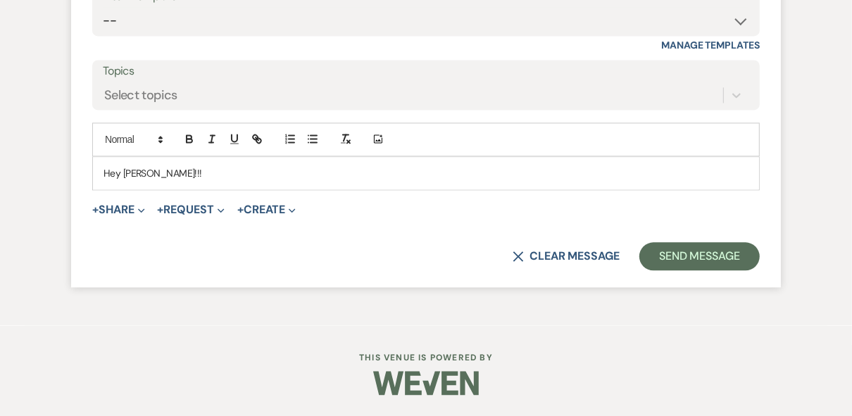
click at [129, 181] on p "Hey savannah!!!" at bounding box center [425, 172] width 645 height 15
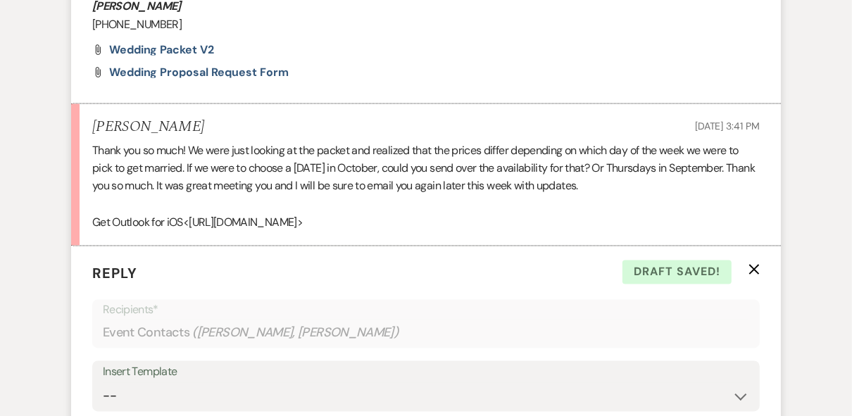
scroll to position [1942, 0]
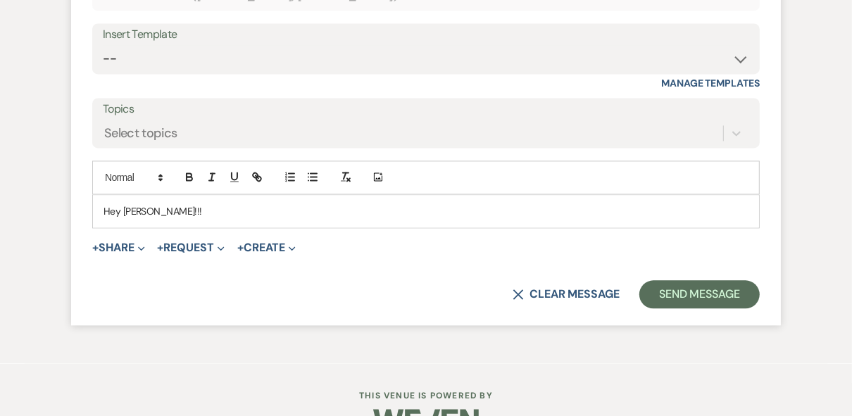
click at [202, 219] on p "Hey Savannah!!!" at bounding box center [425, 210] width 645 height 15
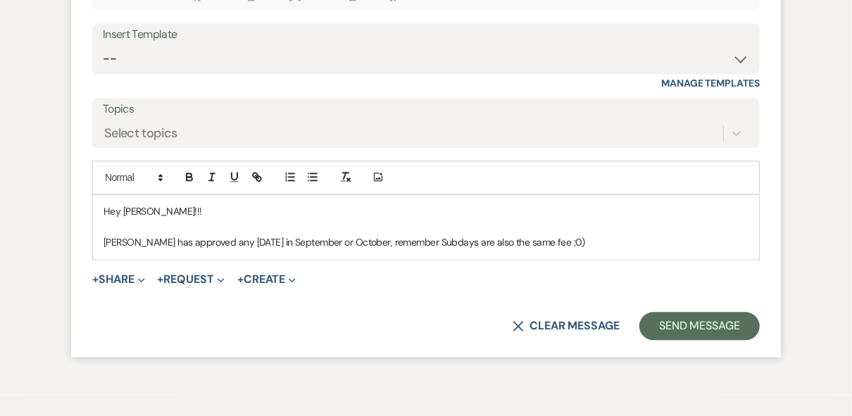
drag, startPoint x: 415, startPoint y: 280, endPoint x: 508, endPoint y: 234, distance: 103.5
click at [645, 189] on form "Reply X Saving draft... Recipients* Event Contacts ( Sarah Hooge, Savannah Hoog…" at bounding box center [425, 133] width 709 height 448
click at [633, 219] on p "Hey Savannah!!!" at bounding box center [425, 210] width 645 height 15
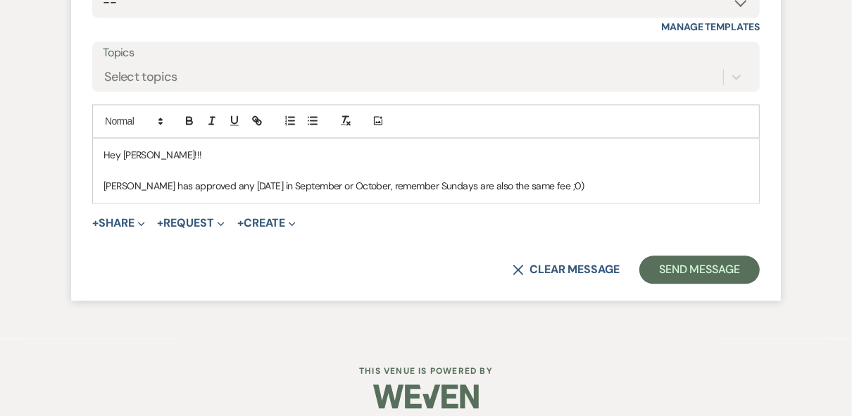
click at [588, 194] on p "Brittany has approved any Thursday in September or October, remember Sundays ar…" at bounding box center [425, 185] width 645 height 15
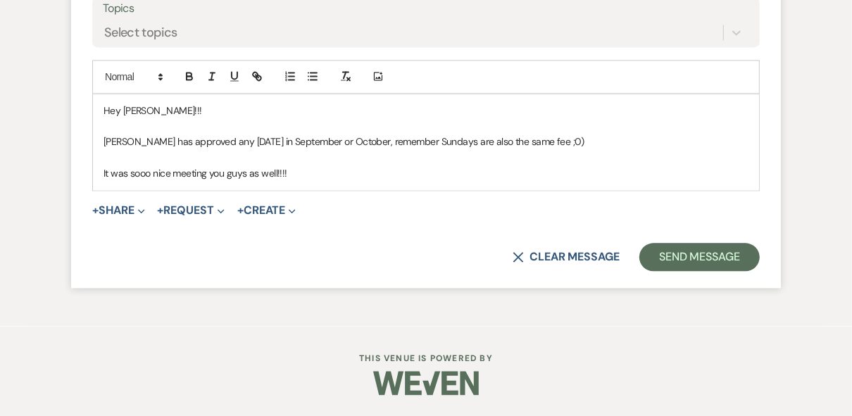
scroll to position [2055, 0]
drag, startPoint x: 365, startPoint y: 163, endPoint x: 395, endPoint y: 164, distance: 29.6
click at [367, 149] on p "Brittany has approved any Thursday in September or October, remember Sundays ar…" at bounding box center [425, 141] width 645 height 15
click at [365, 149] on p "Brittany has approved any Thursday in September or October, remember Sundays ar…" at bounding box center [425, 141] width 645 height 15
click at [415, 149] on p "Brittany has approved any Thursday in September or October for a date !! rememb…" at bounding box center [425, 141] width 645 height 15
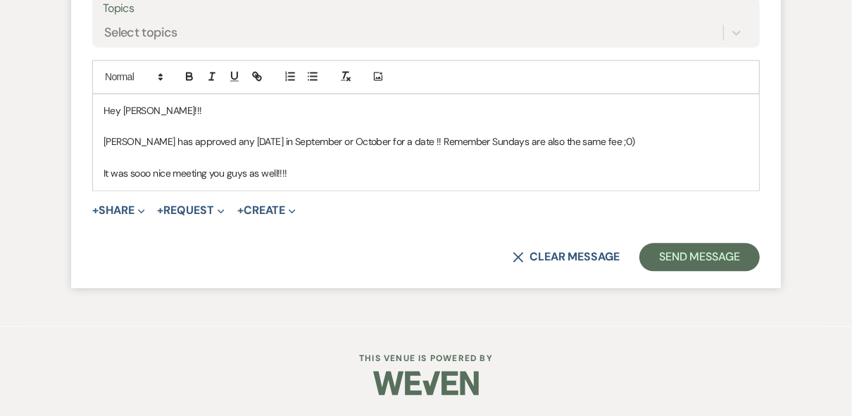
click at [411, 149] on p "Brittany has approved any Thursday in September or October for a date !! Rememb…" at bounding box center [425, 141] width 645 height 15
drag, startPoint x: 415, startPoint y: 225, endPoint x: 412, endPoint y: 198, distance: 27.5
click at [415, 219] on div "+ Share Expand Doc Upload Documents Add Photo Images Pref Vendors Preferred ven…" at bounding box center [425, 210] width 667 height 17
click at [414, 149] on p "Brittany has approved any Thursday in September or October for a date !! Rememb…" at bounding box center [425, 141] width 645 height 15
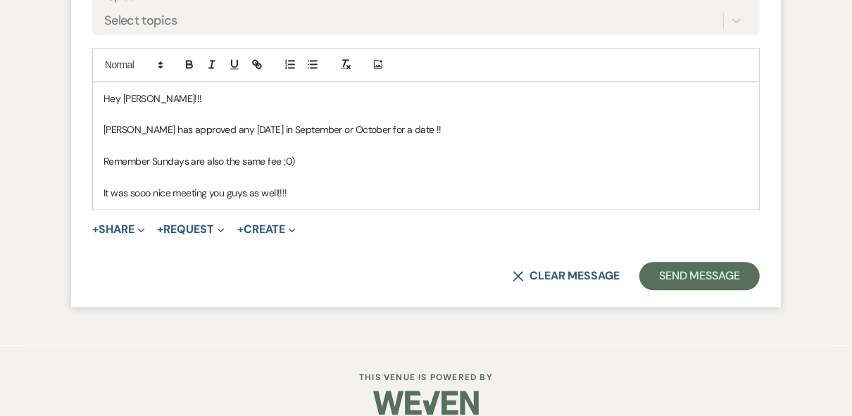
click at [410, 185] on p at bounding box center [425, 177] width 645 height 15
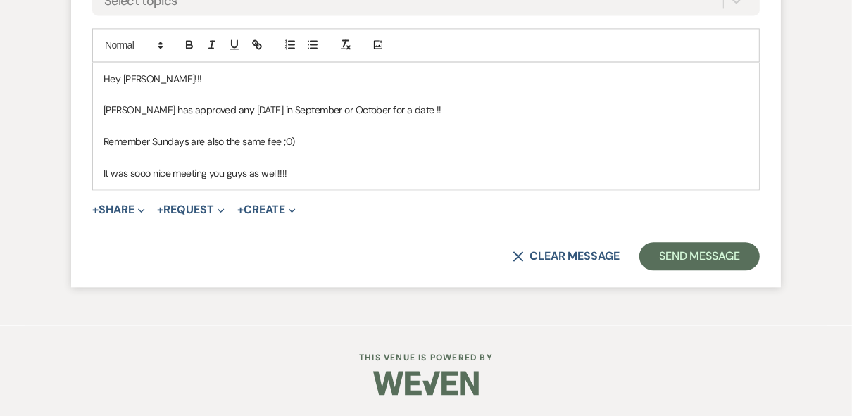
scroll to position [2109, 0]
click at [692, 248] on button "Send Message" at bounding box center [699, 256] width 120 height 28
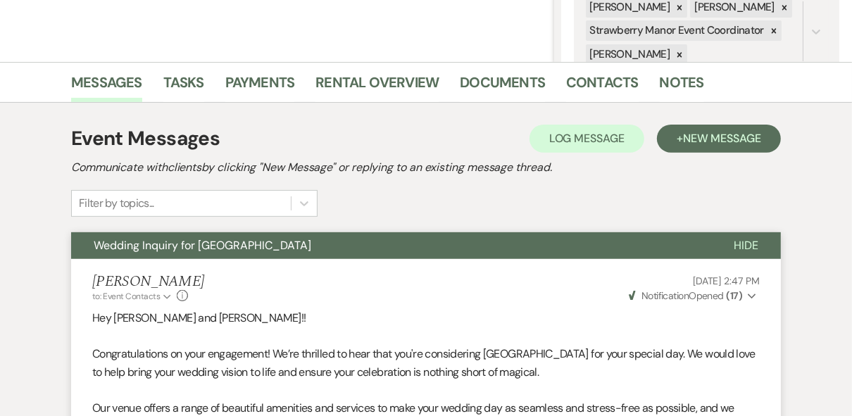
scroll to position [0, 0]
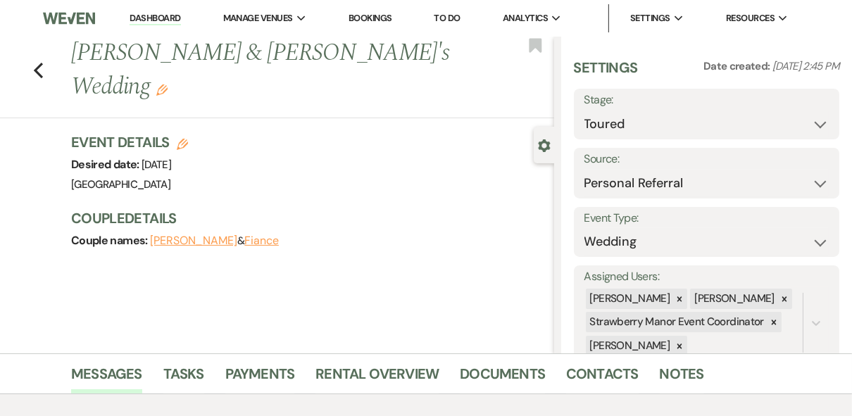
click at [158, 14] on link "Dashboard" at bounding box center [154, 18] width 51 height 13
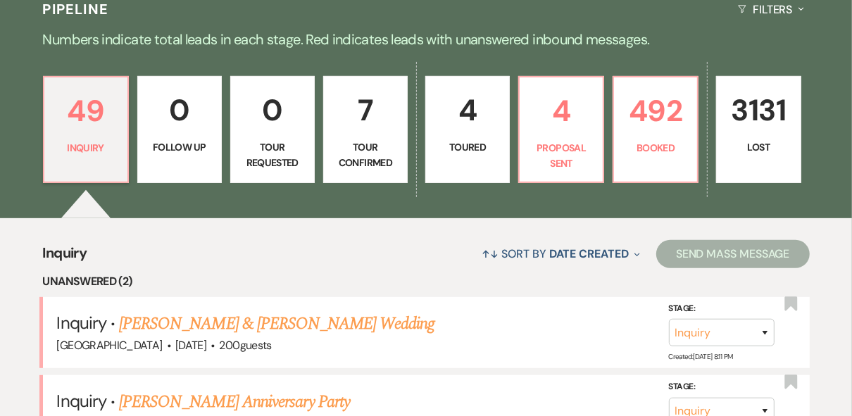
scroll to position [394, 0]
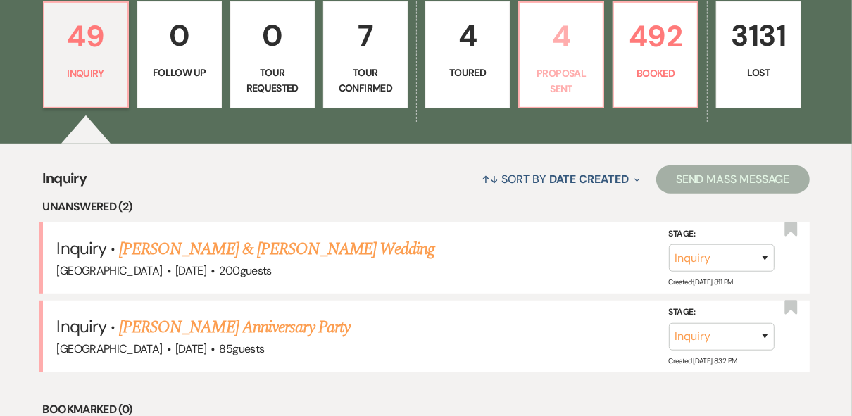
click at [555, 54] on p "4" at bounding box center [561, 36] width 66 height 47
select select "6"
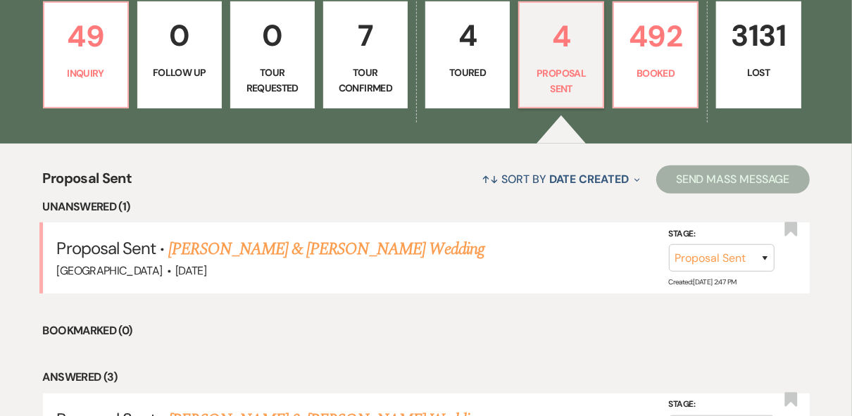
click at [467, 66] on p "Toured" at bounding box center [467, 72] width 66 height 15
select select "5"
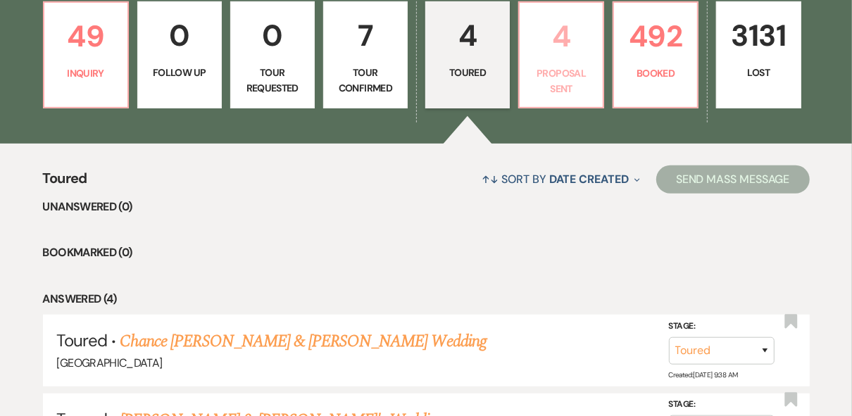
click at [569, 44] on p "4" at bounding box center [561, 36] width 66 height 47
select select "6"
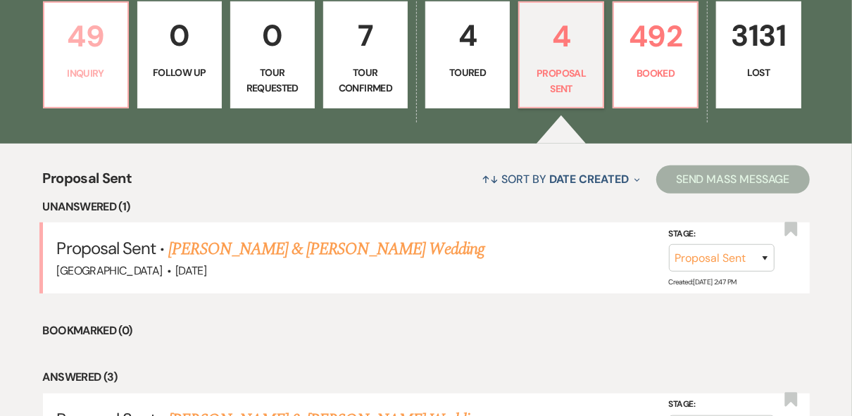
click at [79, 44] on p "49" at bounding box center [86, 36] width 66 height 47
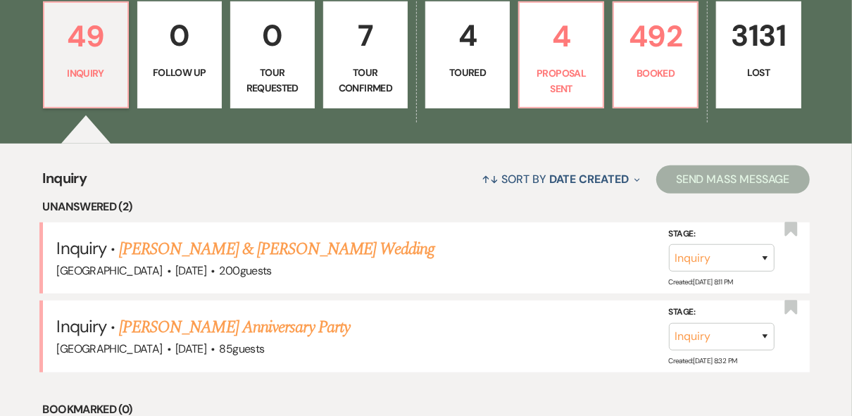
click at [229, 329] on link "Meghan McCoy's Anniversary Party" at bounding box center [234, 327] width 231 height 25
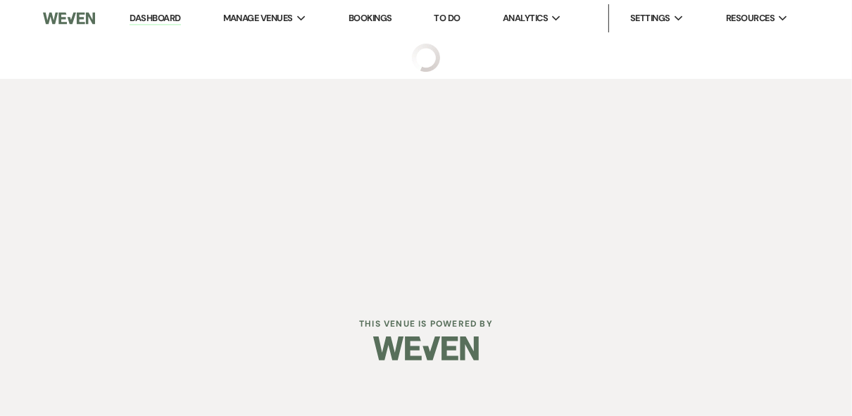
select select "5"
select select "17"
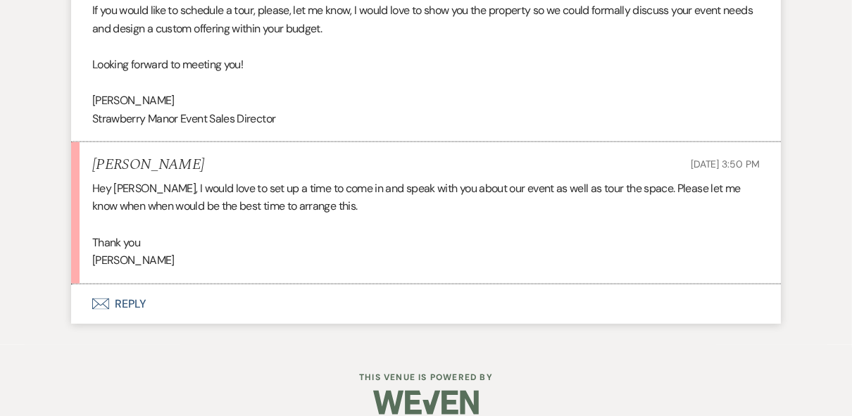
scroll to position [1101, 0]
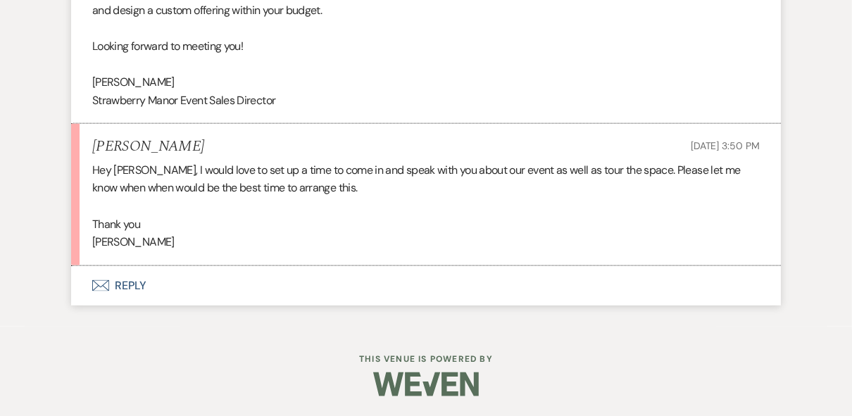
click at [122, 287] on button "Envelope Reply" at bounding box center [425, 285] width 709 height 39
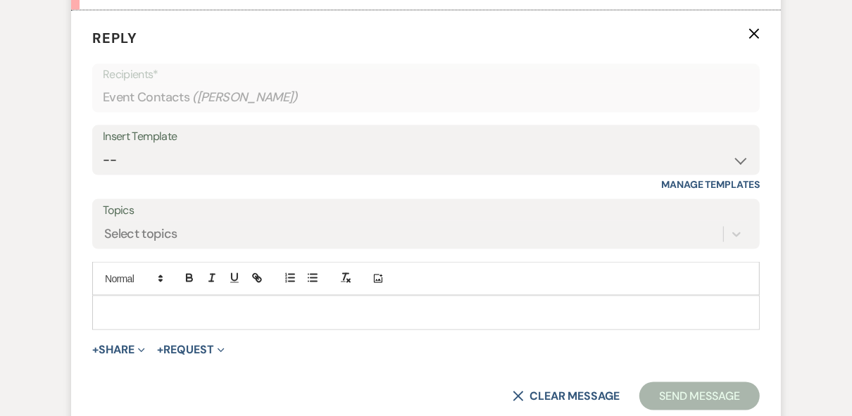
scroll to position [1366, 0]
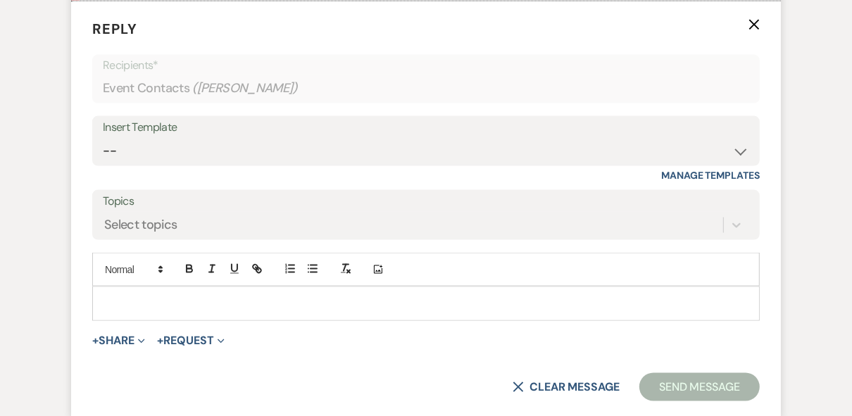
click at [124, 299] on p at bounding box center [425, 303] width 645 height 15
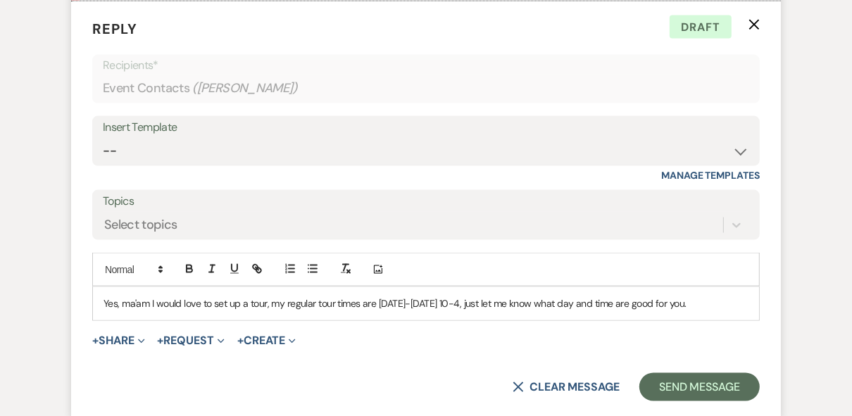
click at [726, 298] on p "Yes, ma'am I would love to set up a tour, my regular tour times are Monday-Thur…" at bounding box center [425, 303] width 645 height 15
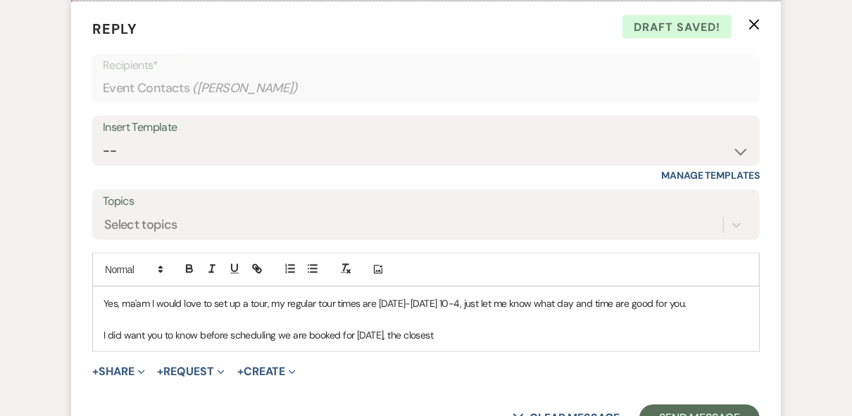
click at [502, 327] on p "I did want you to know before scheduling we are booked for February 21st, 2026,…" at bounding box center [425, 334] width 645 height 15
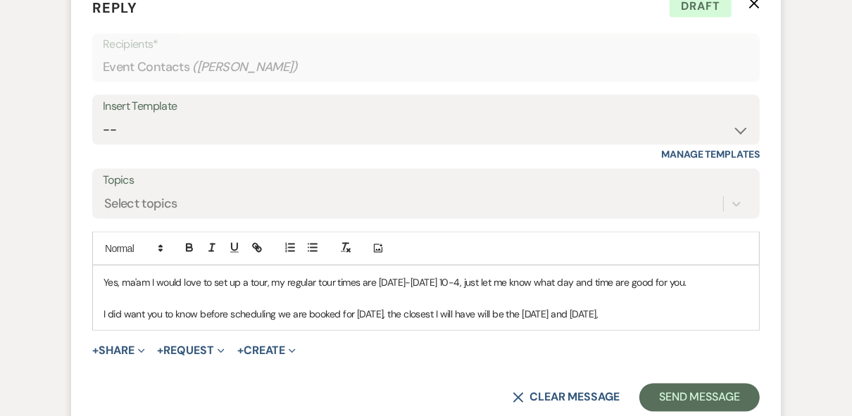
scroll to position [1479, 0]
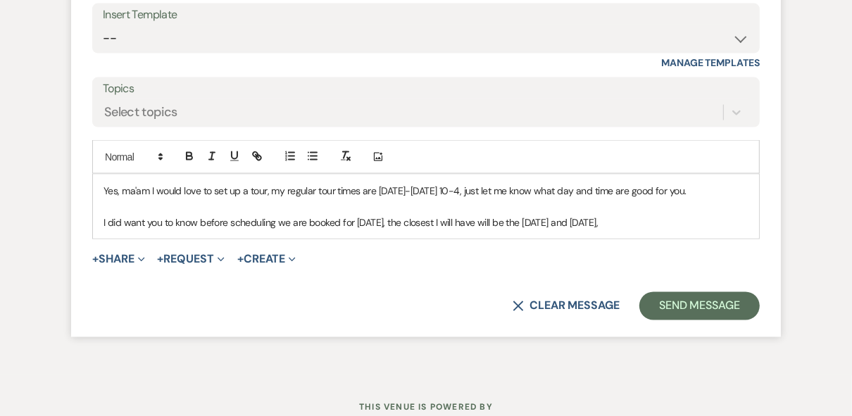
click at [696, 219] on p "I did want you to know before scheduling we are booked for February 21st, 2026,…" at bounding box center [425, 222] width 645 height 15
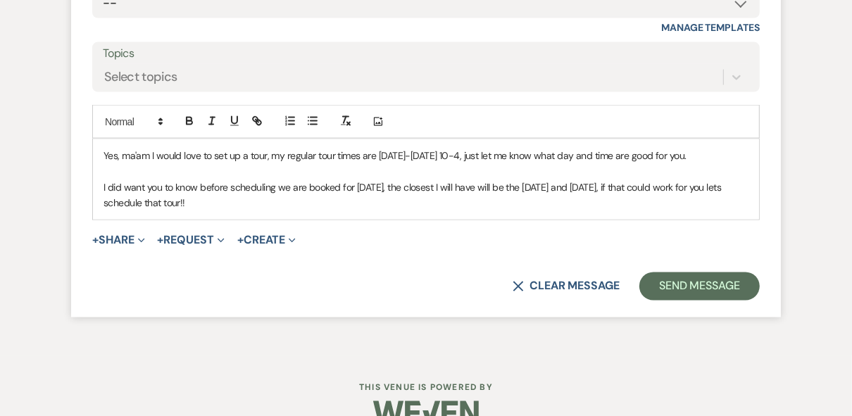
scroll to position [1542, 0]
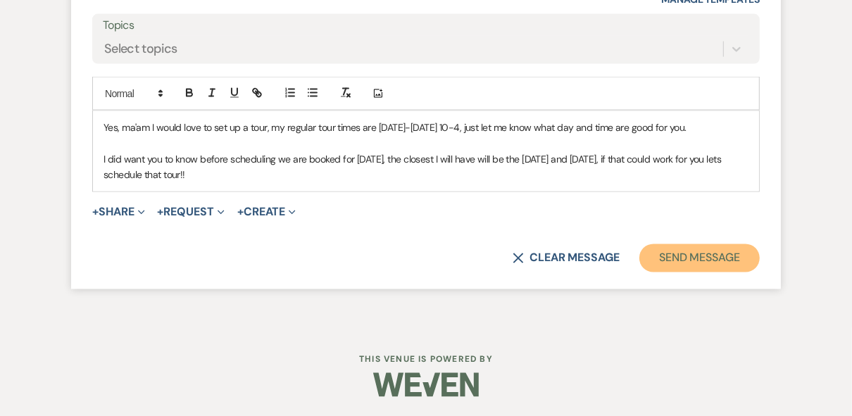
click at [707, 260] on button "Send Message" at bounding box center [699, 258] width 120 height 28
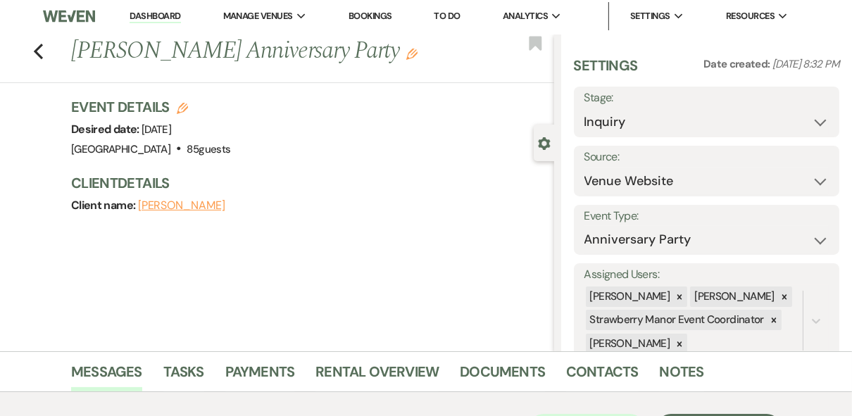
scroll to position [0, 0]
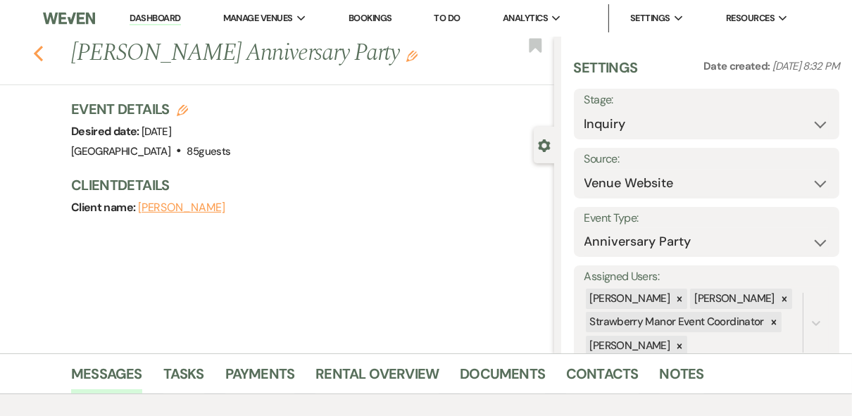
click at [42, 48] on icon "Previous" at bounding box center [38, 53] width 11 height 17
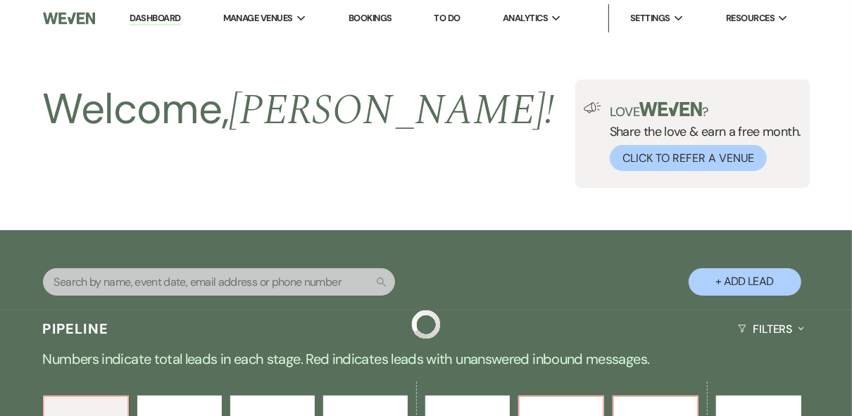
scroll to position [394, 0]
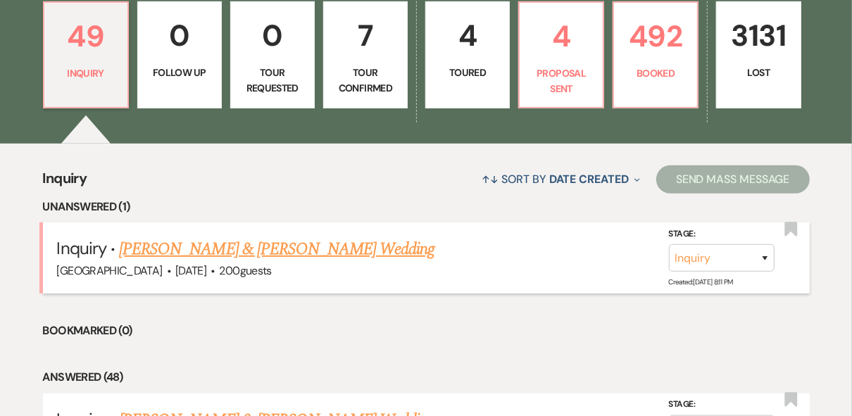
click at [313, 247] on link "Jacob Dunlap & Kailey Bennett's Wedding" at bounding box center [276, 248] width 315 height 25
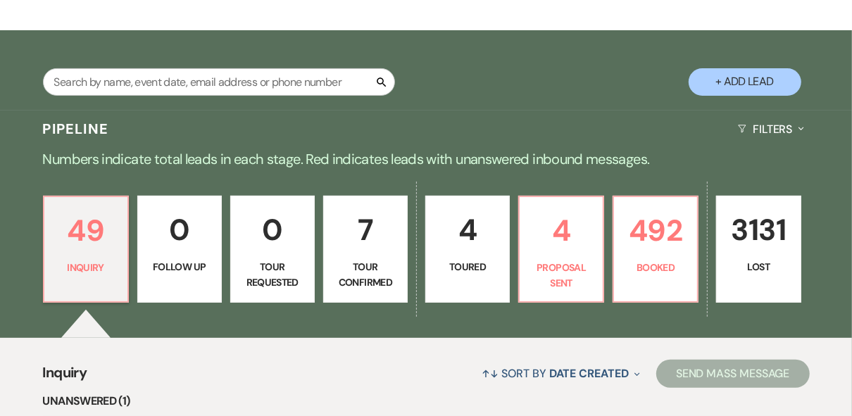
select select "5"
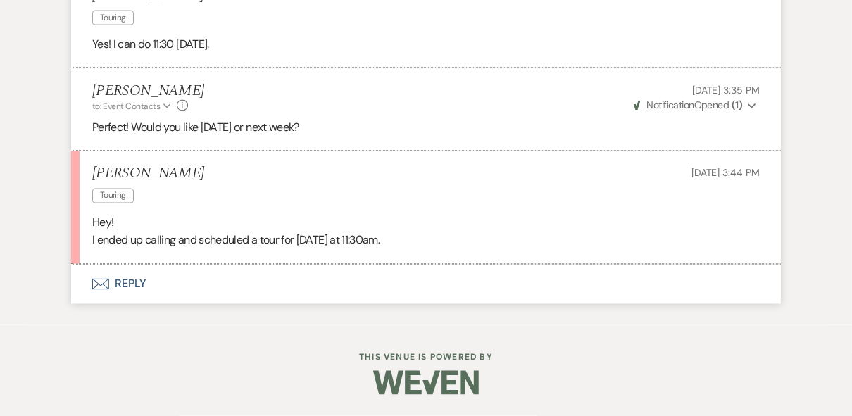
scroll to position [1648, 0]
click at [134, 283] on button "Envelope Reply" at bounding box center [425, 284] width 709 height 39
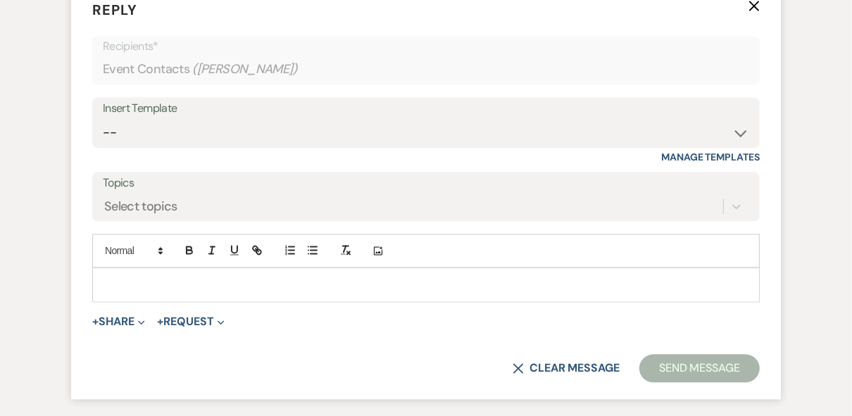
scroll to position [1912, 0]
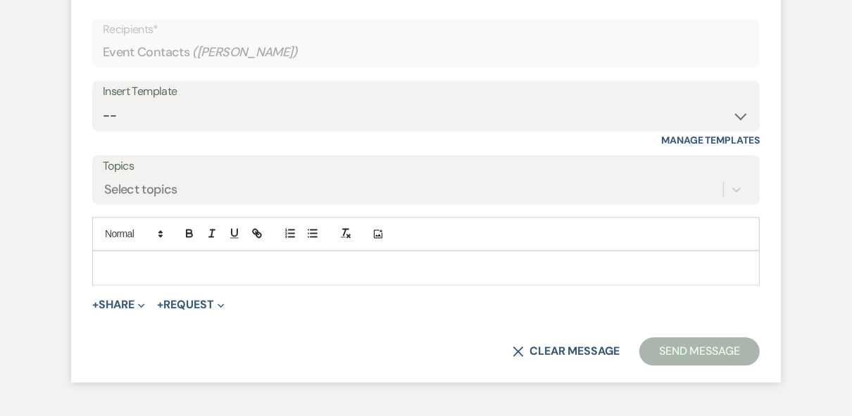
click at [135, 275] on p at bounding box center [425, 267] width 645 height 15
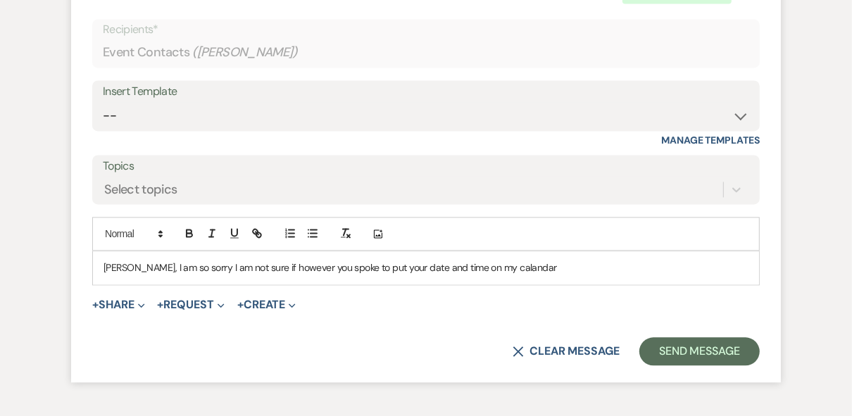
drag, startPoint x: 256, startPoint y: 306, endPoint x: 488, endPoint y: 260, distance: 236.7
click at [543, 251] on div "Add Photo" at bounding box center [425, 234] width 667 height 34
drag, startPoint x: 263, startPoint y: 301, endPoint x: 239, endPoint y: 297, distance: 24.9
click at [251, 275] on p "Kailey, I am so sorry I am not sure if however you spoke to put your date and t…" at bounding box center [425, 267] width 645 height 15
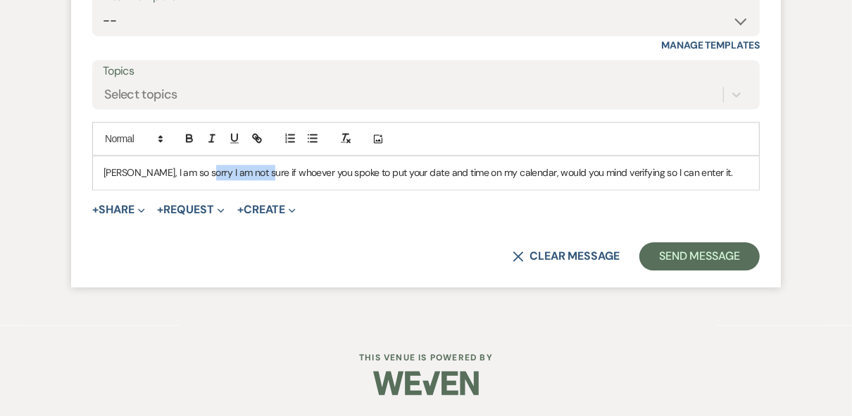
drag, startPoint x: 251, startPoint y: 189, endPoint x: 190, endPoint y: 189, distance: 60.5
click at [190, 180] on p "Kailey, I am so sorry I am not sure if whoever you spoke to put your date and t…" at bounding box center [425, 172] width 645 height 15
drag, startPoint x: 277, startPoint y: 188, endPoint x: 248, endPoint y: 191, distance: 29.7
click at [248, 180] on p "Kailey, I am so sorry I do not see whoever you spoke to put your date and time …" at bounding box center [425, 172] width 645 height 15
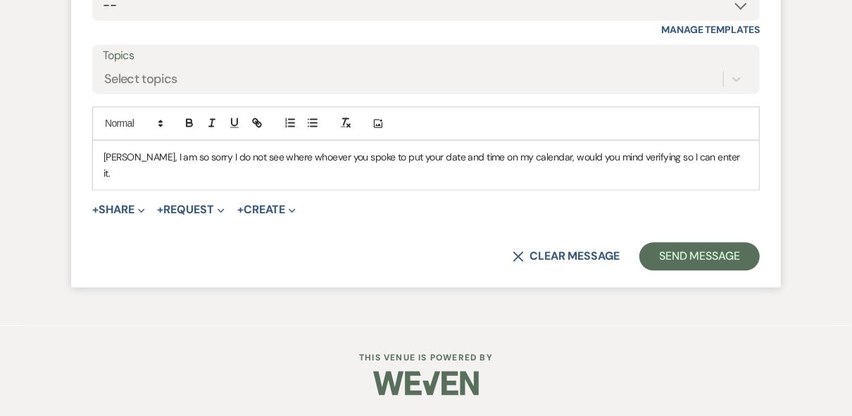
click at [713, 181] on p "Kailey, I am so sorry I do not see where whoever you spoke to put your date and…" at bounding box center [425, 165] width 645 height 32
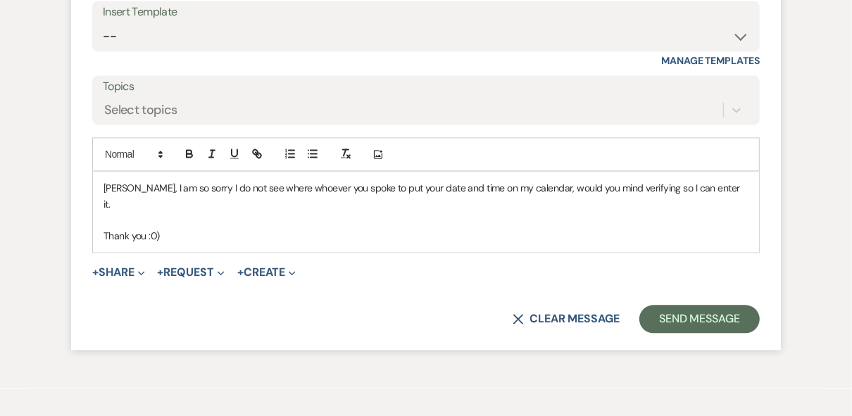
scroll to position [2072, 0]
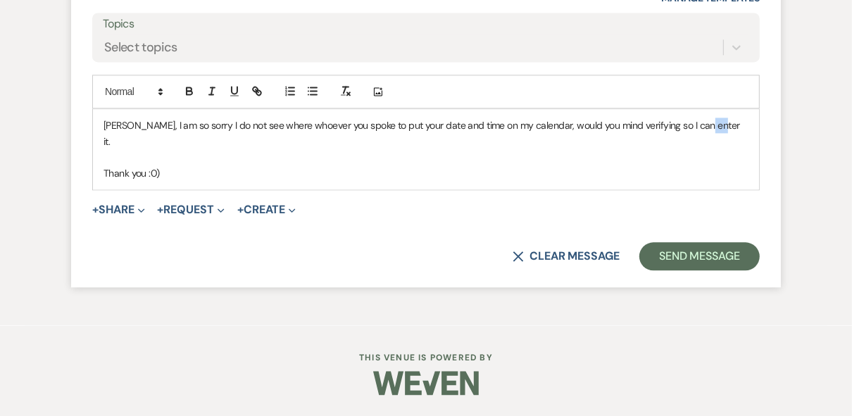
drag, startPoint x: 712, startPoint y: 141, endPoint x: 690, endPoint y: 141, distance: 22.5
click at [690, 141] on p "Kailey, I am so sorry I do not see where whoever you spoke to put your date and…" at bounding box center [425, 134] width 645 height 32
click at [108, 149] on p "Kailey, I am so sorry I do not see where whoever you spoke to put your date and…" at bounding box center [425, 134] width 645 height 32
drag, startPoint x: 120, startPoint y: 157, endPoint x: 346, endPoint y: 175, distance: 227.3
click at [346, 165] on p at bounding box center [425, 156] width 645 height 15
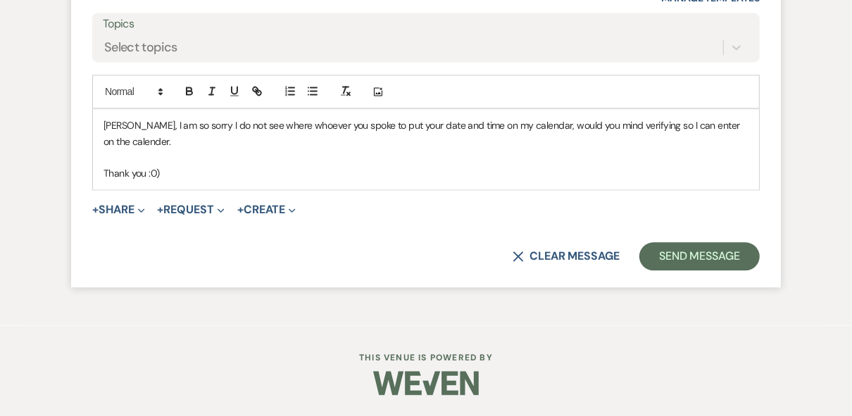
click at [209, 165] on p at bounding box center [425, 156] width 645 height 15
click at [688, 270] on button "Send Message" at bounding box center [699, 256] width 120 height 28
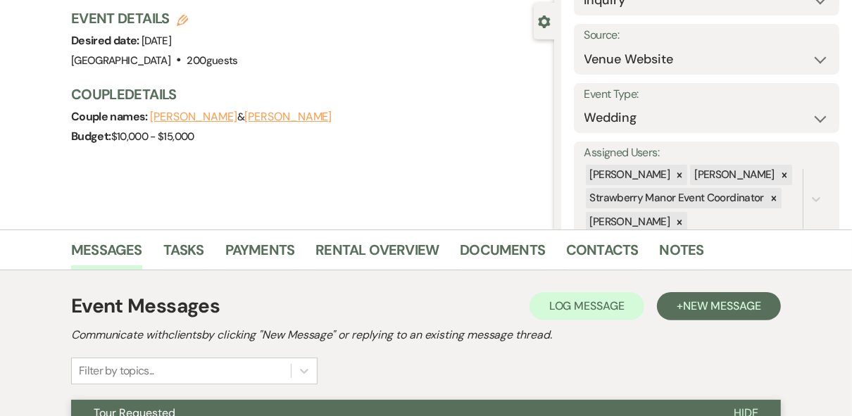
scroll to position [0, 0]
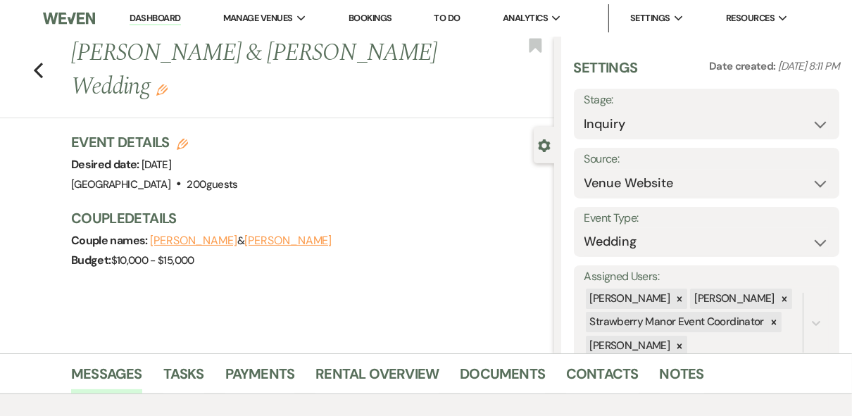
click at [168, 16] on link "Dashboard" at bounding box center [154, 18] width 51 height 13
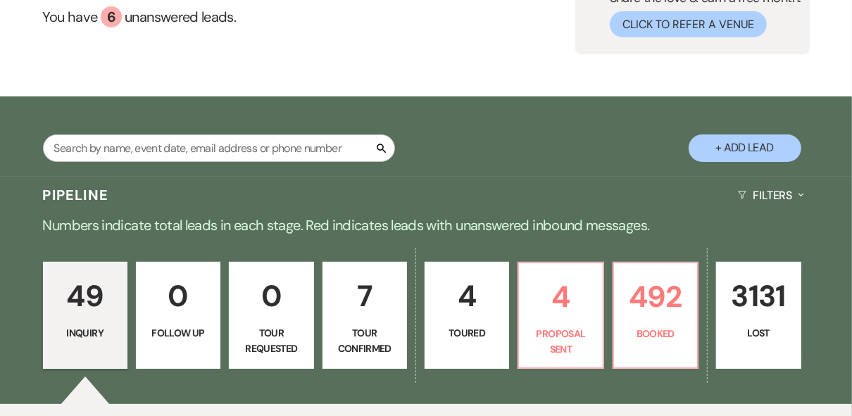
scroll to position [282, 0]
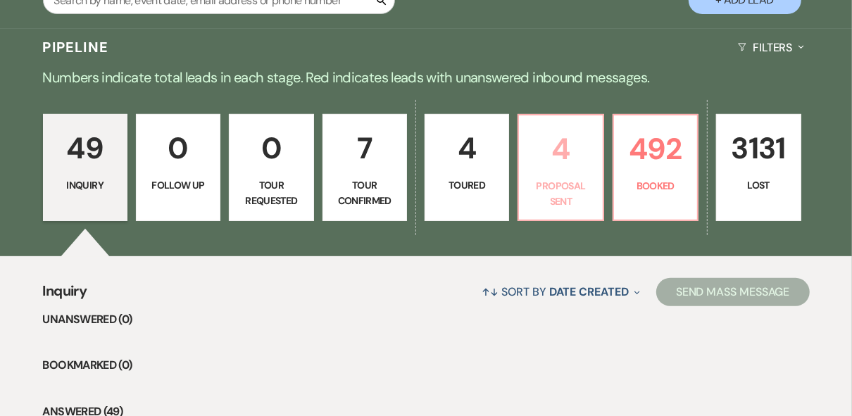
click at [562, 204] on p "Proposal Sent" at bounding box center [560, 194] width 66 height 32
select select "6"
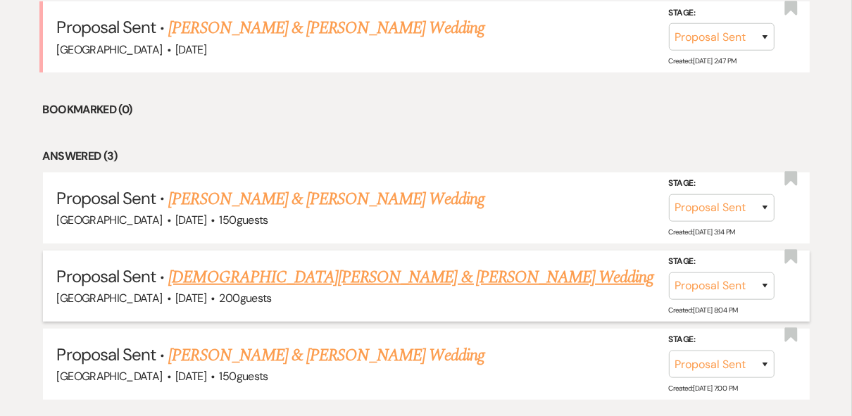
scroll to position [563, 0]
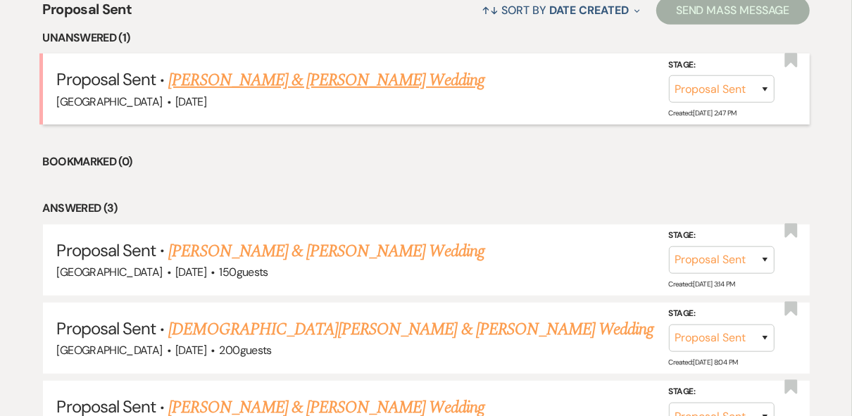
click at [290, 86] on link "Schylar Harris & Grant Lonero's Wedding" at bounding box center [325, 80] width 315 height 25
select select "6"
select select "12"
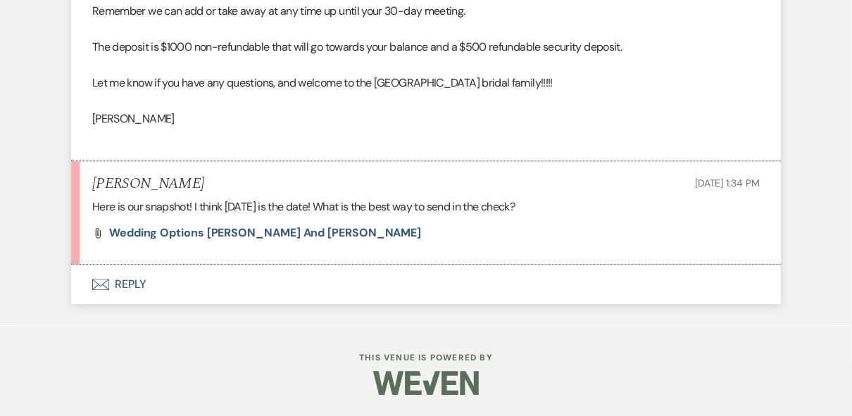
scroll to position [2531, 0]
click at [277, 236] on span "Wedding Options Schylar Harris and Grant Lonero" at bounding box center [265, 232] width 312 height 15
click at [124, 286] on button "Envelope Reply" at bounding box center [425, 284] width 709 height 39
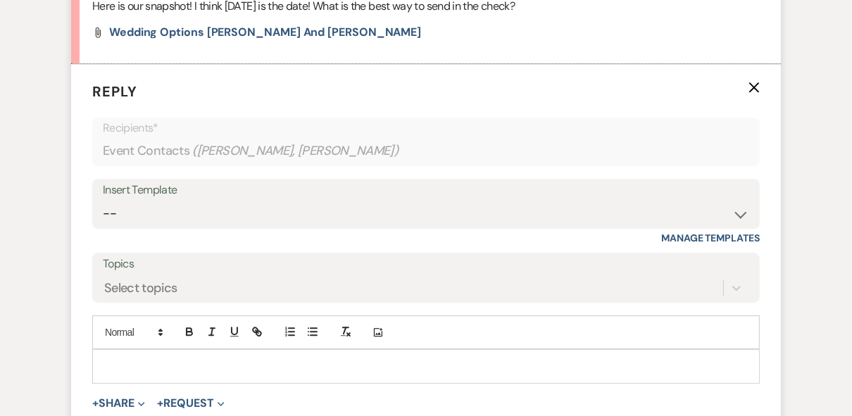
scroll to position [2796, 0]
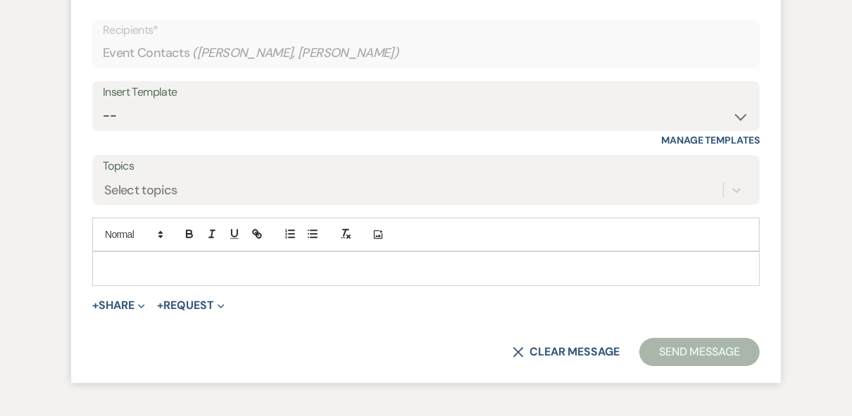
click at [170, 276] on p at bounding box center [425, 267] width 645 height 15
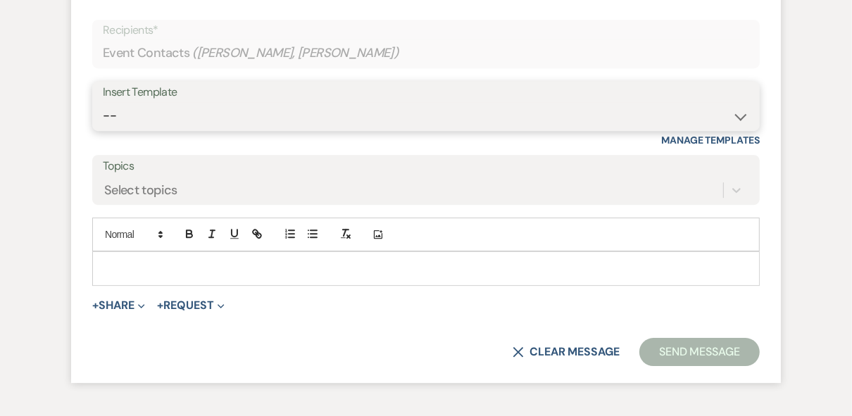
click at [242, 129] on select "-- Weven Planning Portal Introduction (Booked Events) Private Party Inquiry Res…" at bounding box center [426, 115] width 646 height 27
select select "1251"
click at [103, 129] on select "-- Weven Planning Portal Introduction (Booked Events) Private Party Inquiry Res…" at bounding box center [426, 115] width 646 height 27
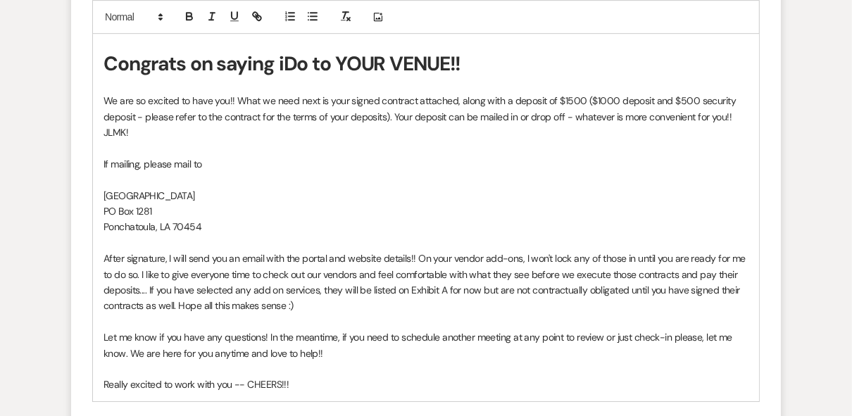
scroll to position [3021, 0]
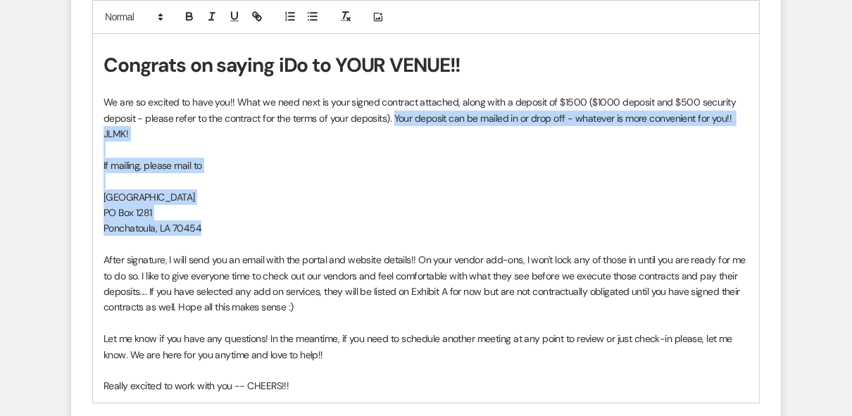
drag, startPoint x: 183, startPoint y: 260, endPoint x: 394, endPoint y: 154, distance: 236.0
click at [394, 154] on div "Congrats on saying iDo to YOUR VENUE!! We are so excited to have you!! What we …" at bounding box center [426, 214] width 666 height 375
copy div "Your deposit can be mailed in or drop off - whatever is more convenient for you…"
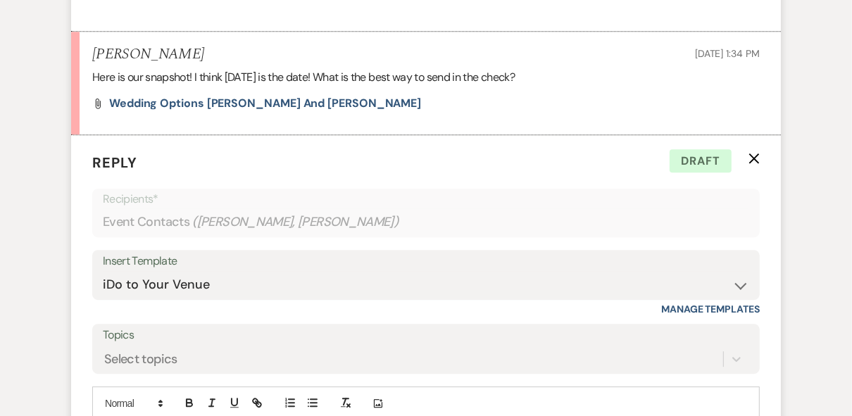
click at [753, 164] on icon "X" at bounding box center [753, 158] width 11 height 11
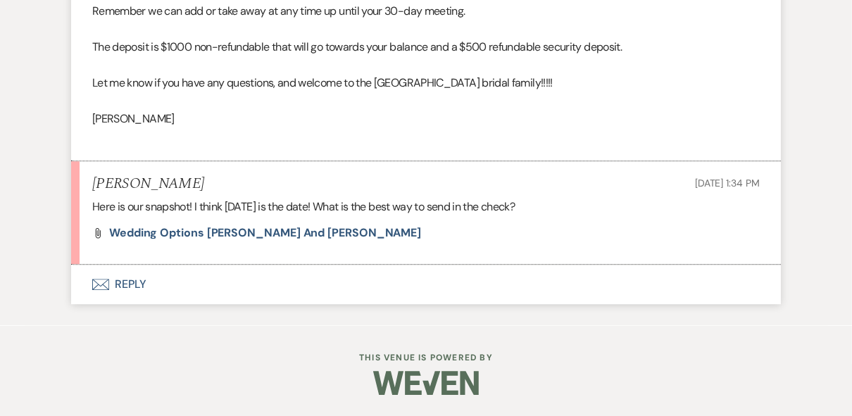
click at [132, 286] on button "Envelope Reply" at bounding box center [425, 284] width 709 height 39
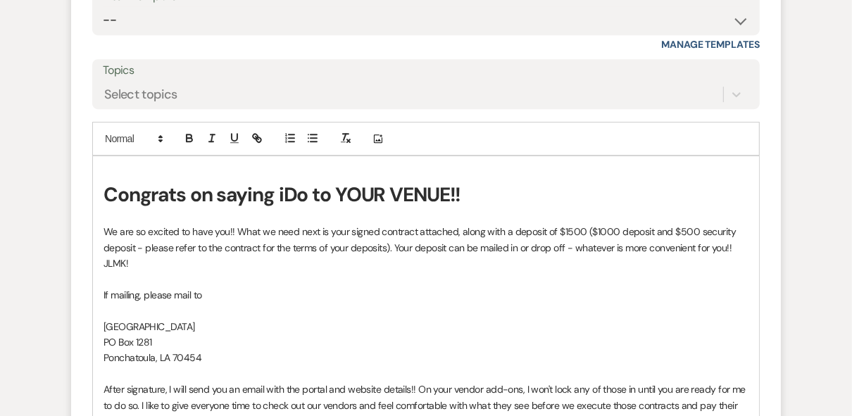
scroll to position [2754, 0]
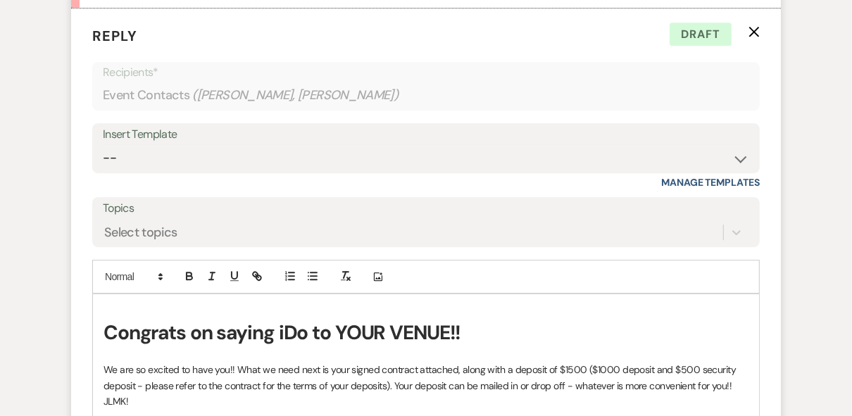
click at [750, 46] on p "Reply X Draft" at bounding box center [425, 35] width 667 height 21
click at [750, 37] on icon "X" at bounding box center [753, 31] width 11 height 11
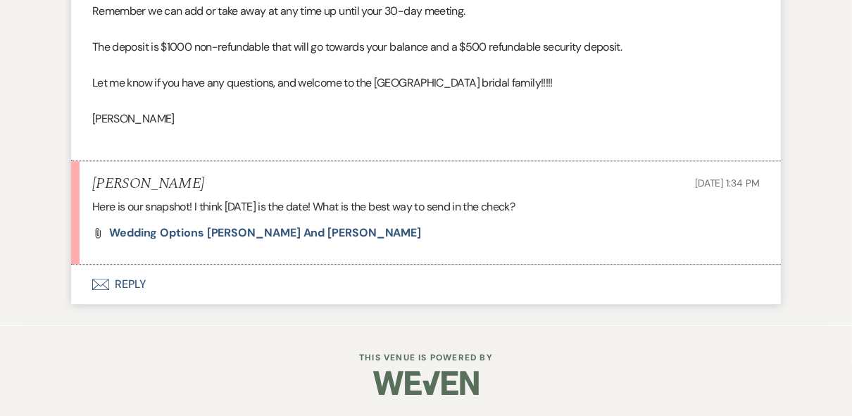
click at [134, 284] on button "Envelope Reply" at bounding box center [425, 284] width 709 height 39
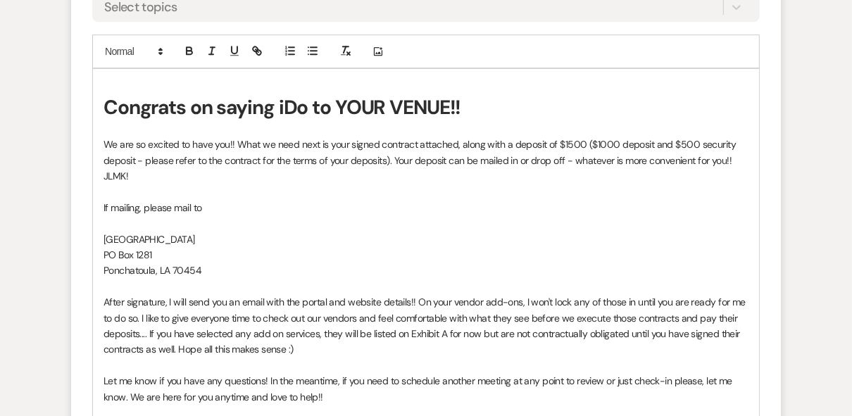
scroll to position [3261, 0]
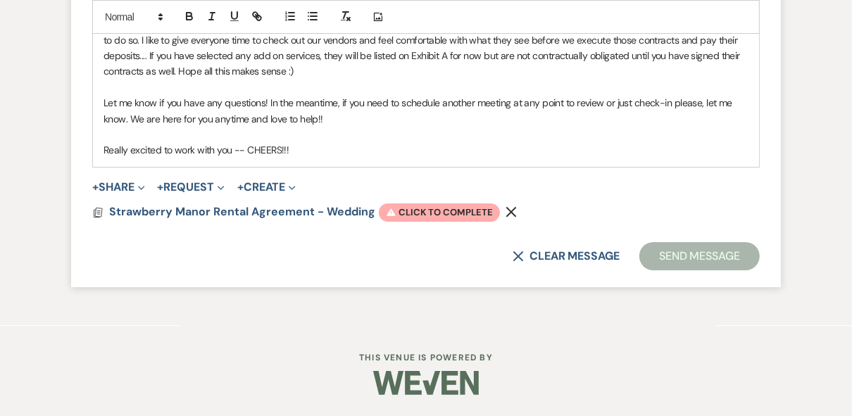
click at [505, 217] on icon "Remove" at bounding box center [510, 211] width 11 height 11
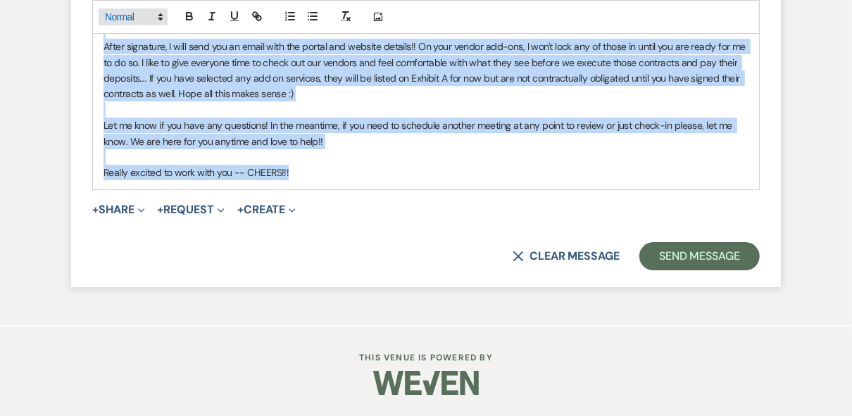
drag, startPoint x: 315, startPoint y: 182, endPoint x: 122, endPoint y: 15, distance: 255.5
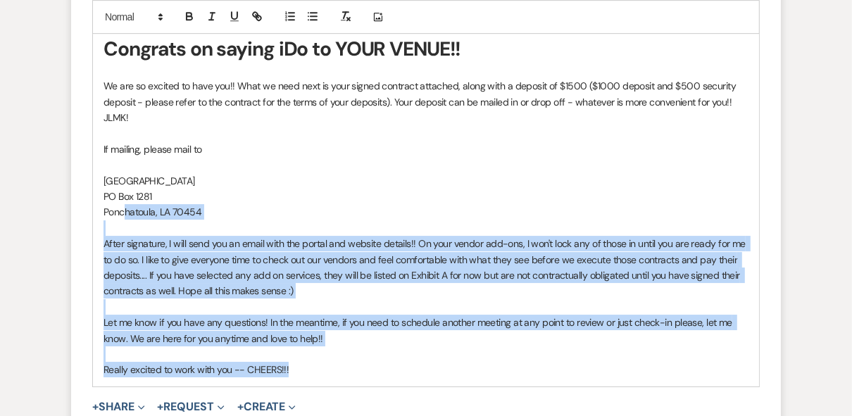
scroll to position [2923, 0]
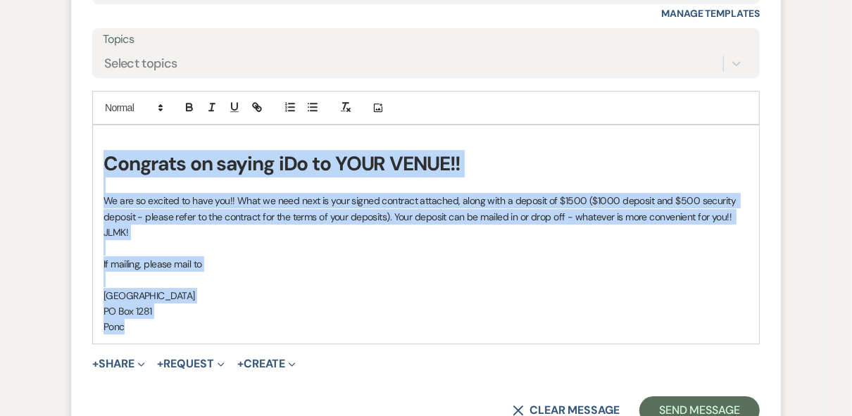
drag, startPoint x: 99, startPoint y: 356, endPoint x: 94, endPoint y: 198, distance: 158.4
click at [94, 198] on div "Congrats on saying iDo to YOUR VENUE!! We are so excited to have you!! What we …" at bounding box center [426, 233] width 666 height 217
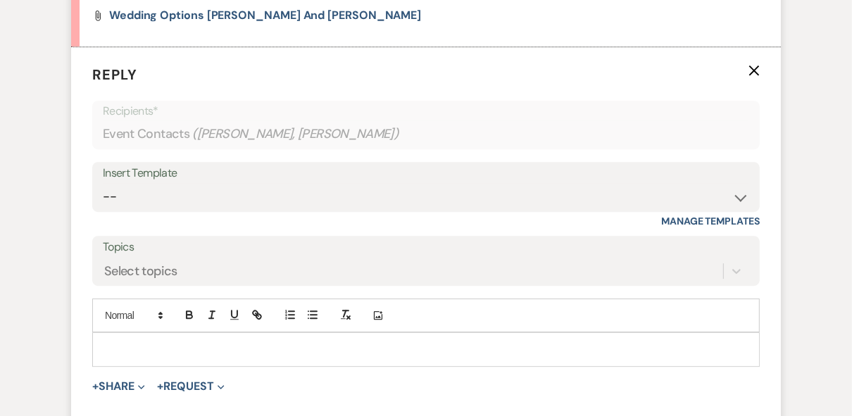
scroll to position [2866, 0]
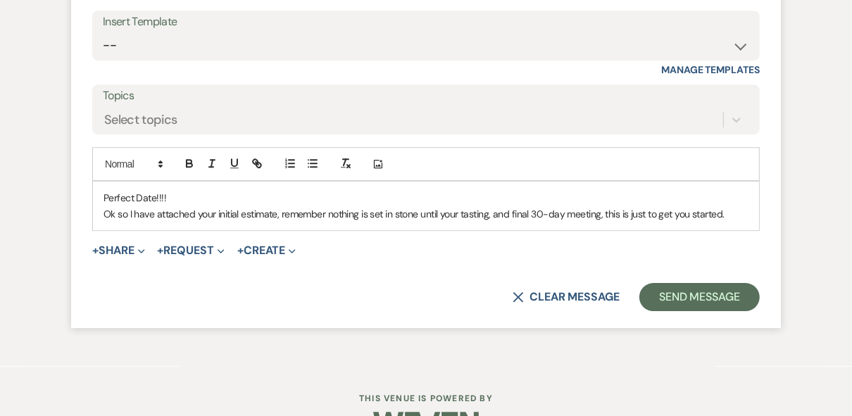
click at [106, 222] on p "Ok so I have attached your initial estimate, remember nothing is set in stone u…" at bounding box center [425, 213] width 645 height 15
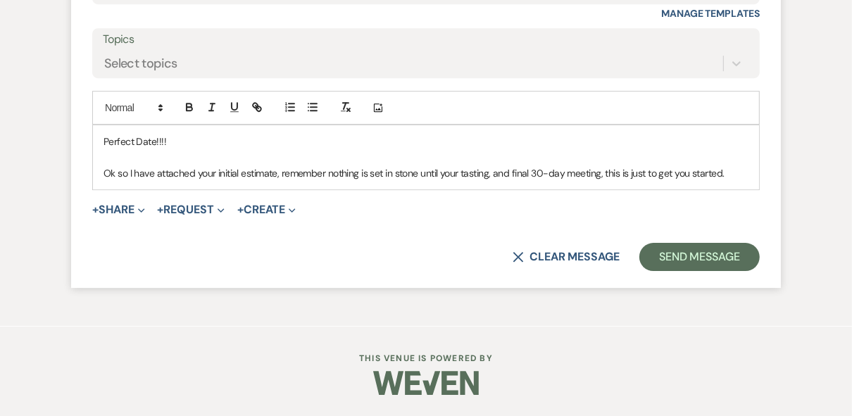
scroll to position [2900, 0]
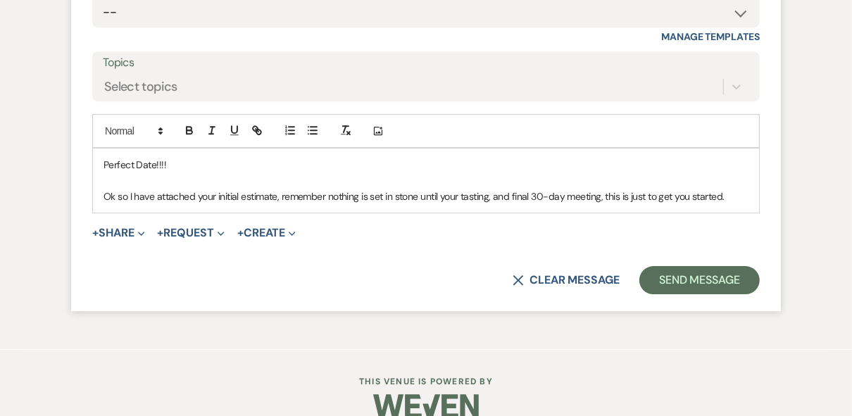
click at [735, 204] on p "Ok so I have attached your initial estimate, remember nothing is set in stone u…" at bounding box center [425, 196] width 645 height 15
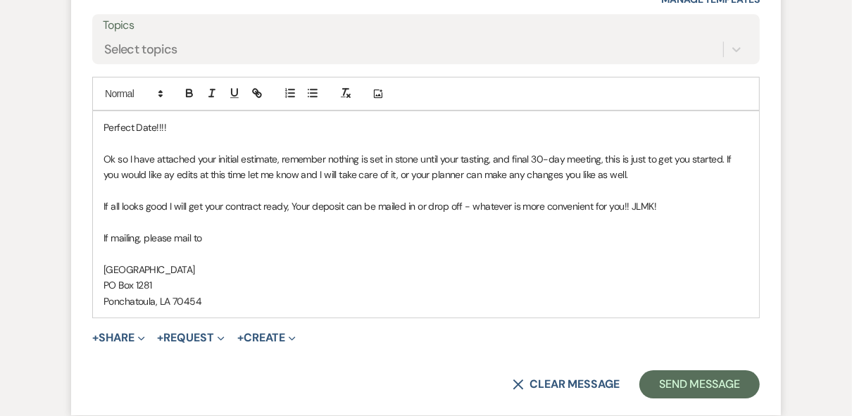
scroll to position [2956, 0]
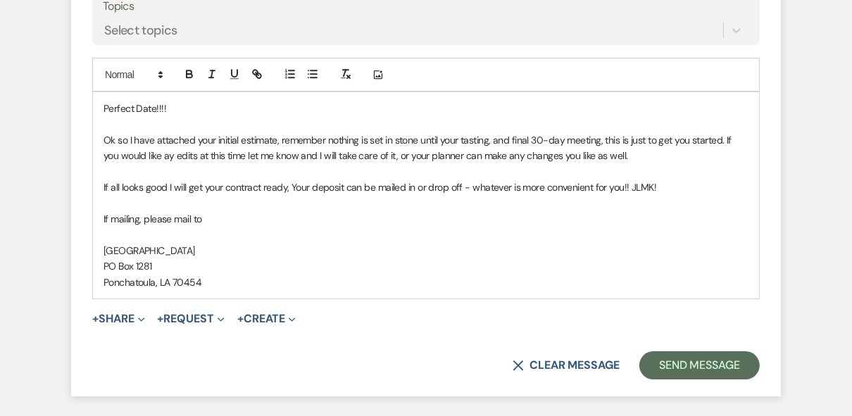
drag, startPoint x: 102, startPoint y: 282, endPoint x: 117, endPoint y: 282, distance: 14.8
click at [103, 282] on div "Perfect Date!!!! Ok so I have attached your initial estimate, remember nothing …" at bounding box center [426, 195] width 666 height 206
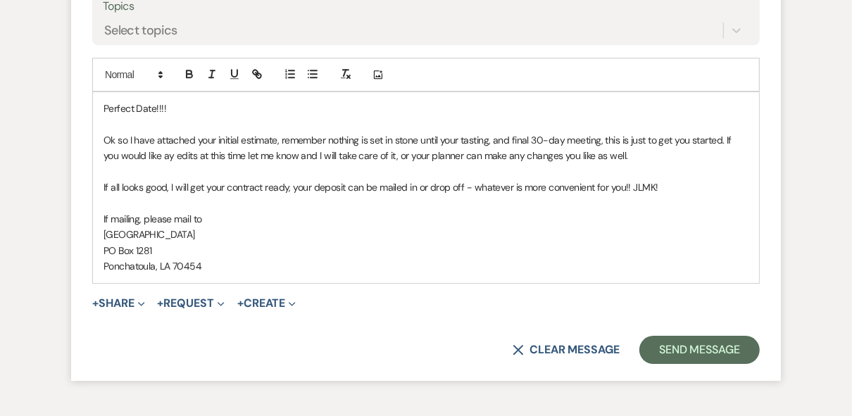
click at [227, 274] on p "Ponchatoula, LA 70454" at bounding box center [425, 265] width 645 height 15
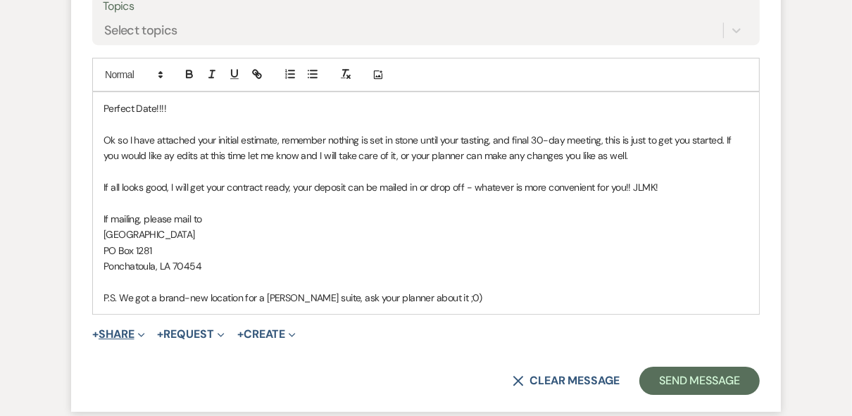
click at [126, 340] on button "+ Share Expand" at bounding box center [118, 334] width 53 height 11
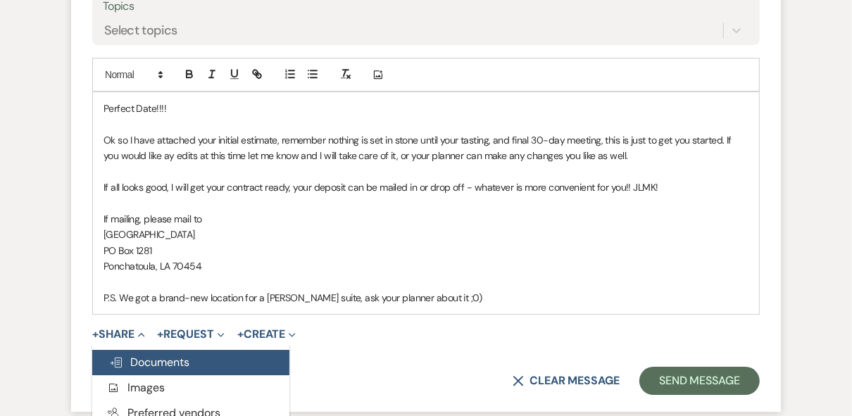
click at [175, 369] on span "Doc Upload Documents" at bounding box center [149, 362] width 80 height 15
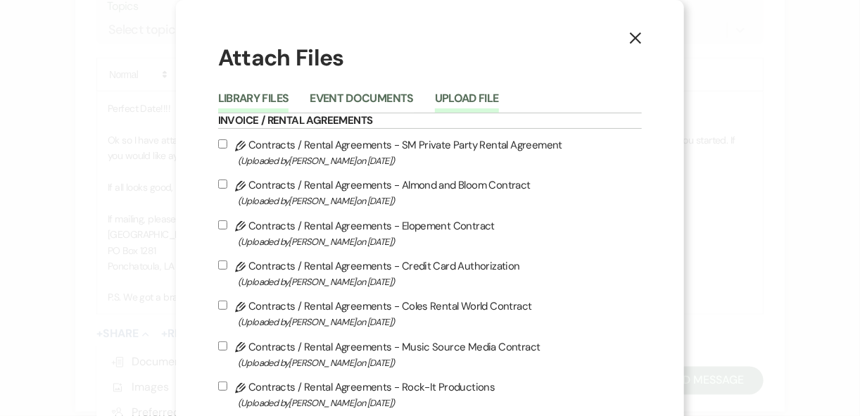
click at [478, 93] on button "Upload File" at bounding box center [467, 103] width 64 height 20
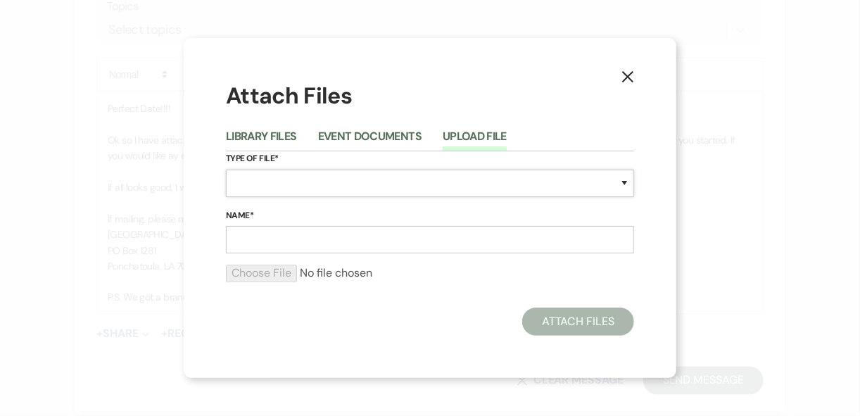
click at [235, 186] on select "Special Event Insurance Vendor Certificate of Insurance Contracts / Rental Agre…" at bounding box center [430, 183] width 408 height 27
select select "8"
click at [279, 182] on select "Special Event Insurance Vendor Certificate of Insurance Contracts / Rental Agre…" at bounding box center [430, 183] width 408 height 27
click at [277, 230] on input "Name*" at bounding box center [430, 239] width 408 height 27
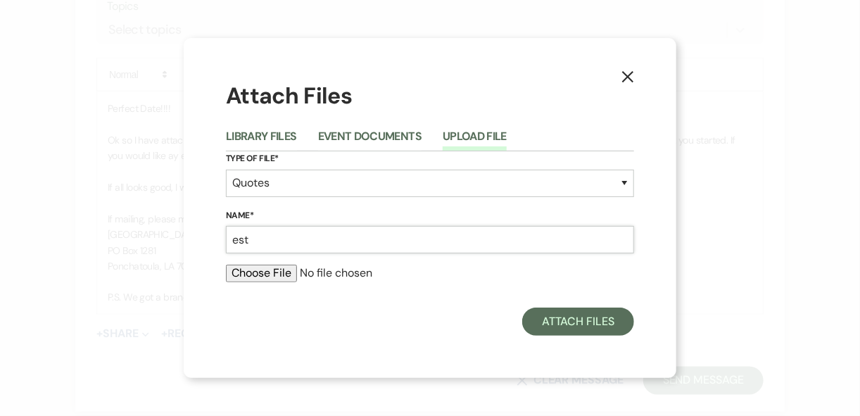
type input "Estimate"
type input "C:\fakepath\Invoice 3224.pdf"
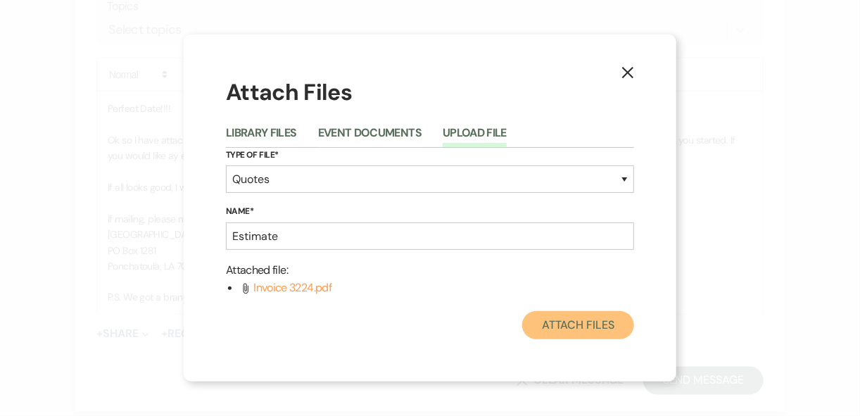
click at [576, 331] on button "Attach Files" at bounding box center [578, 325] width 112 height 28
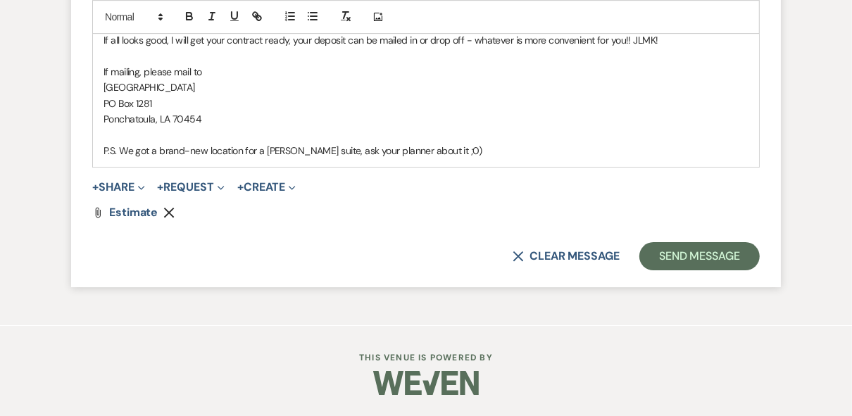
scroll to position [3125, 0]
click at [120, 143] on p at bounding box center [425, 134] width 645 height 15
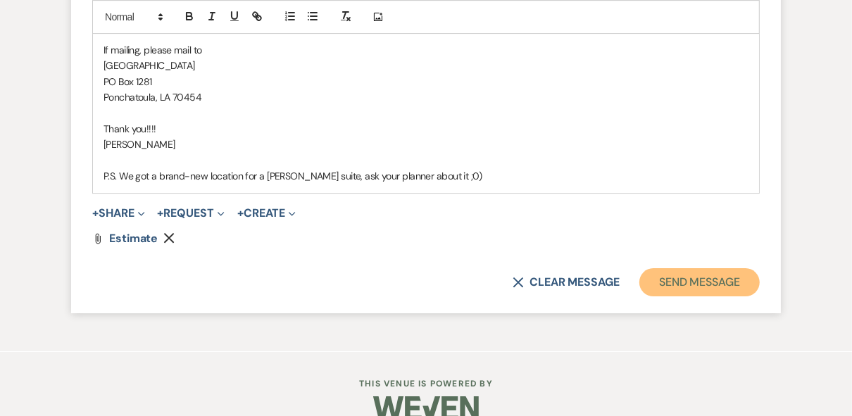
click at [704, 296] on button "Send Message" at bounding box center [699, 282] width 120 height 28
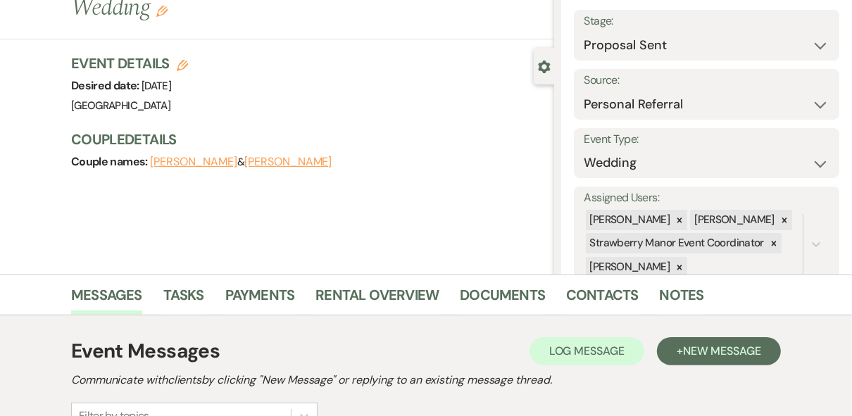
scroll to position [0, 0]
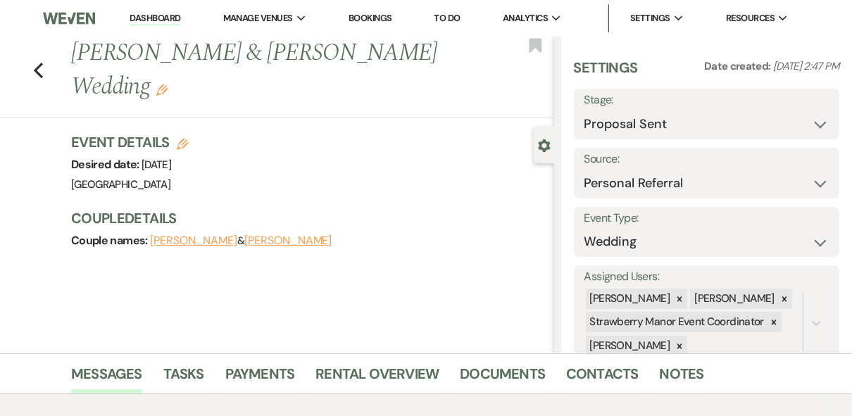
click at [144, 18] on link "Dashboard" at bounding box center [154, 18] width 51 height 13
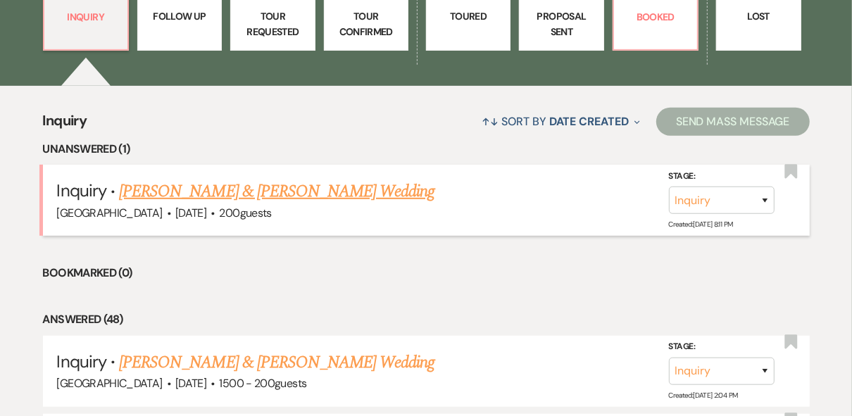
click at [192, 192] on link "Jacob Dunlap & Kailey Bennett's Wedding" at bounding box center [276, 191] width 315 height 25
select select "5"
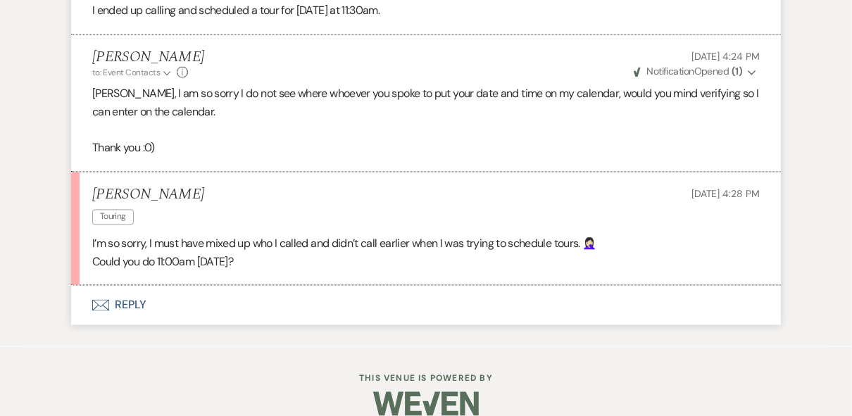
scroll to position [1897, 0]
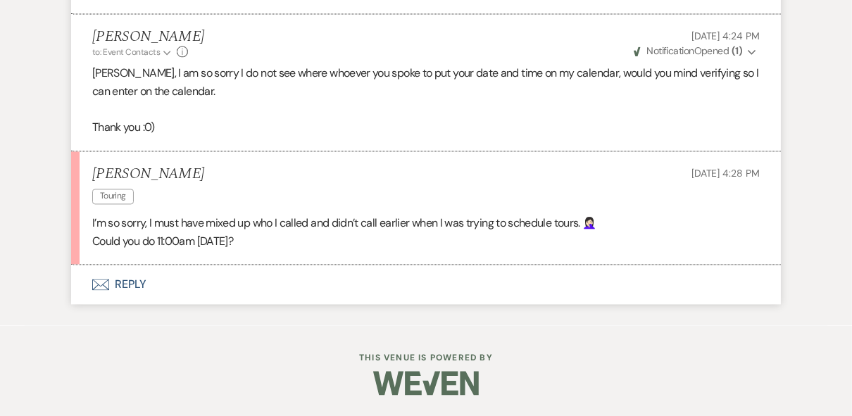
click at [139, 279] on button "Envelope Reply" at bounding box center [425, 284] width 709 height 39
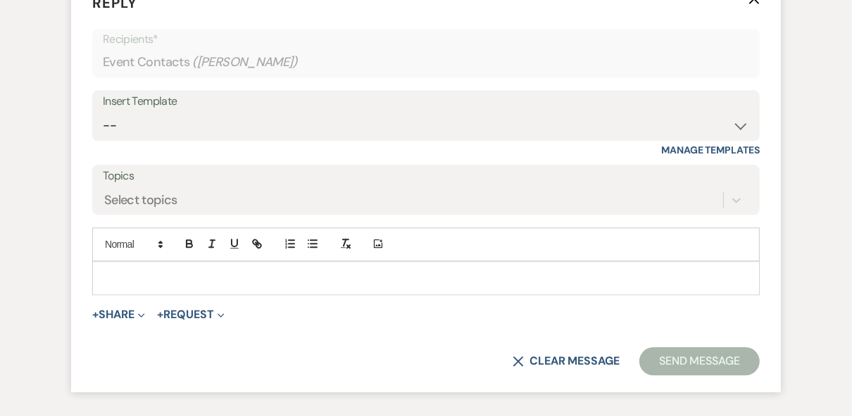
scroll to position [2162, 0]
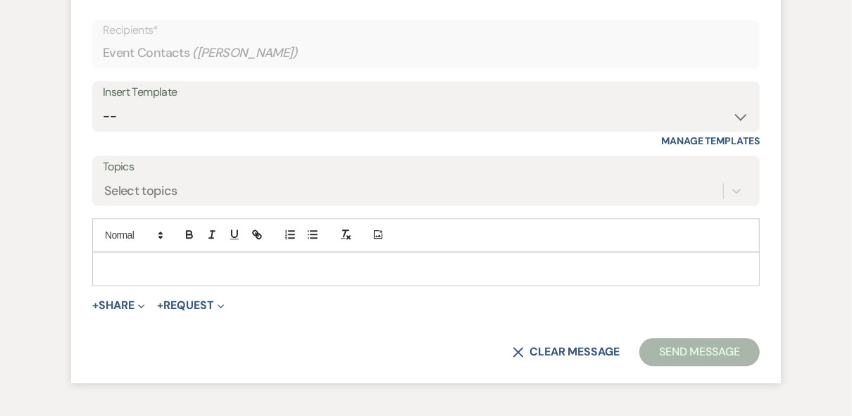
click at [148, 277] on p at bounding box center [425, 268] width 645 height 15
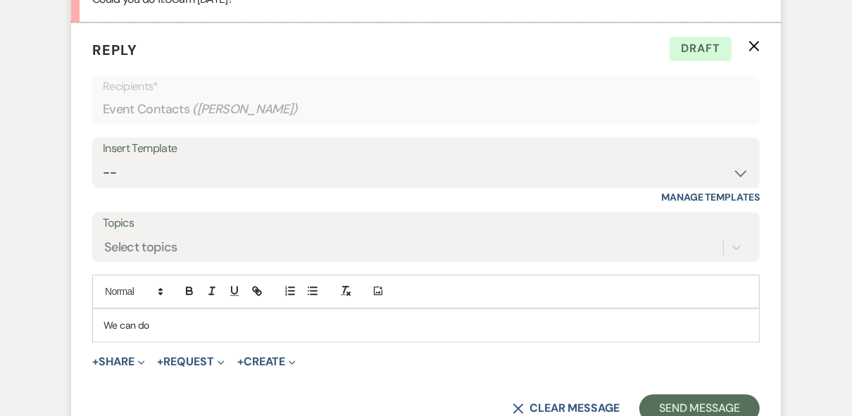
scroll to position [2291, 0]
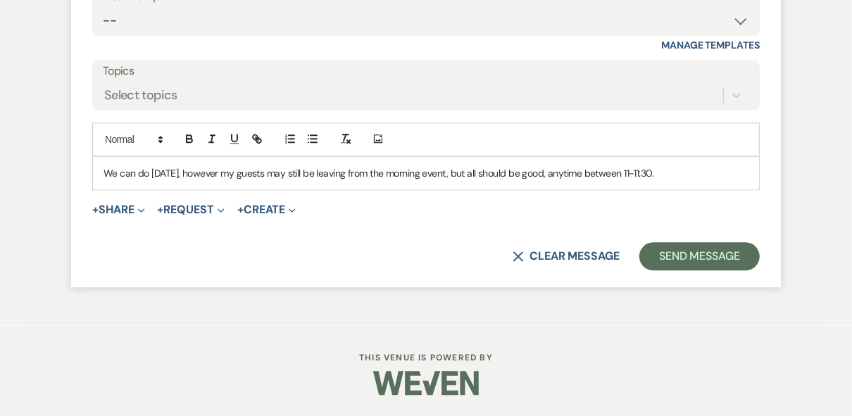
drag, startPoint x: 666, startPoint y: 176, endPoint x: 103, endPoint y: 177, distance: 563.0
click at [103, 177] on p "We can do this Thursday, however my guests may still be leaving from the mornin…" at bounding box center [425, 172] width 645 height 15
copy p "We can do this Thursday, however my guests may still be leaving from the mornin…"
click at [695, 171] on p "We can do this Thursday, however my guests may still be leaving from the mornin…" at bounding box center [425, 172] width 645 height 15
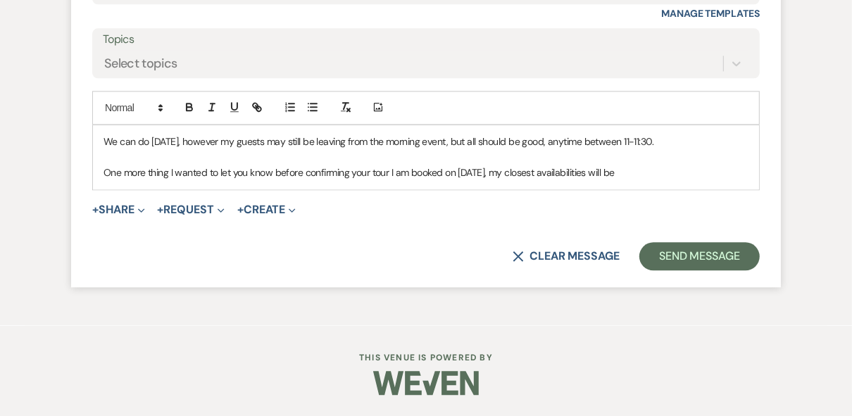
click at [666, 180] on p "One more thing I wanted to let you know before confirming your tour I am booked…" at bounding box center [425, 172] width 645 height 15
click at [664, 180] on p "One more thing I wanted to let you know before confirming your tour I am booked…" at bounding box center [425, 172] width 645 height 15
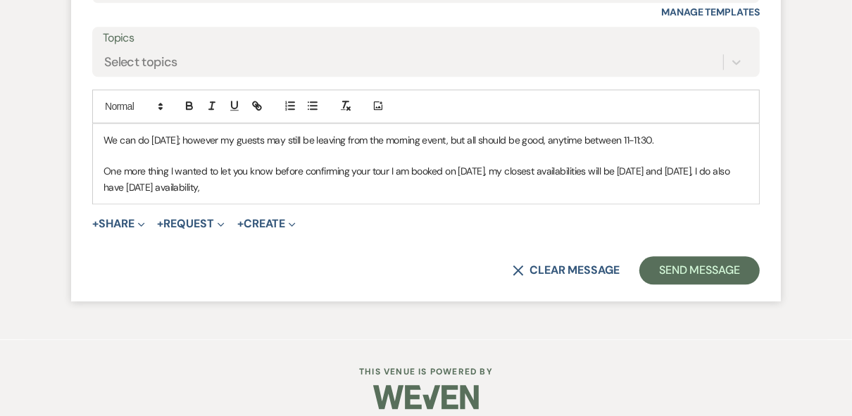
click at [309, 195] on p "One more thing I wanted to let you know before confirming your tour I am booked…" at bounding box center [425, 179] width 645 height 32
click at [529, 195] on p "One more thing I wanted to let you know before confirming your tour I am booked…" at bounding box center [425, 179] width 645 height 32
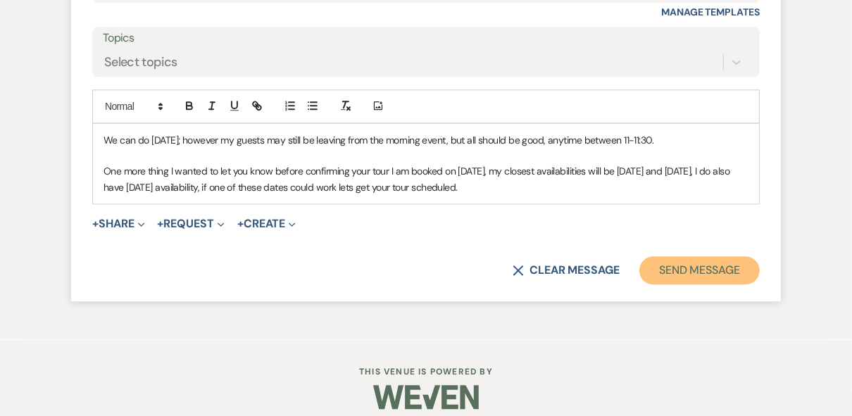
click at [708, 284] on button "Send Message" at bounding box center [699, 270] width 120 height 28
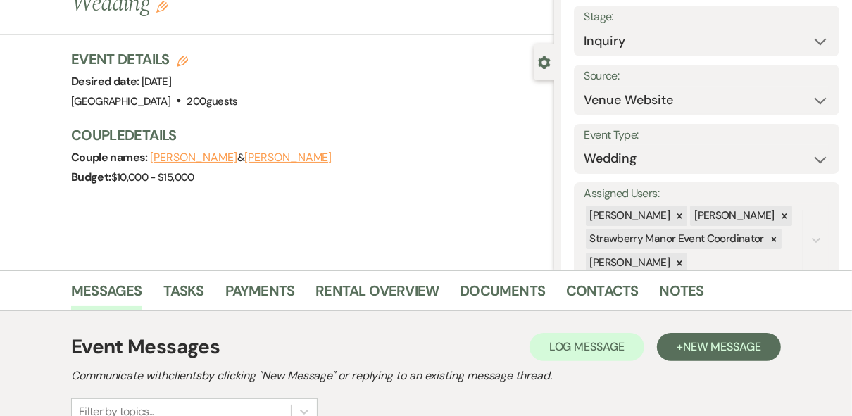
scroll to position [0, 0]
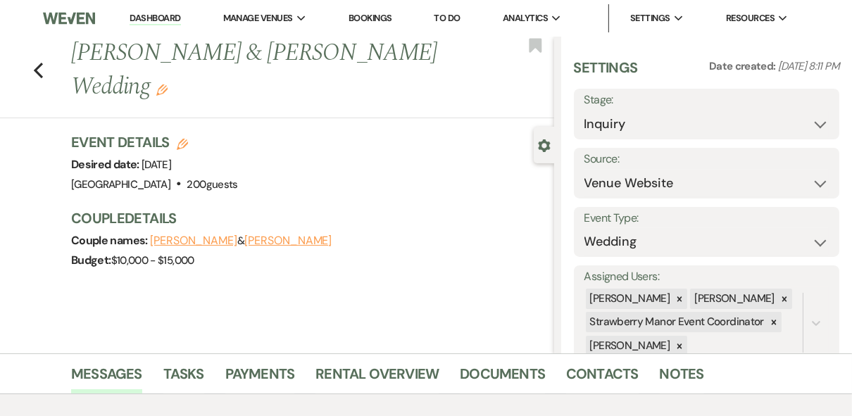
click at [151, 18] on link "Dashboard" at bounding box center [154, 18] width 51 height 13
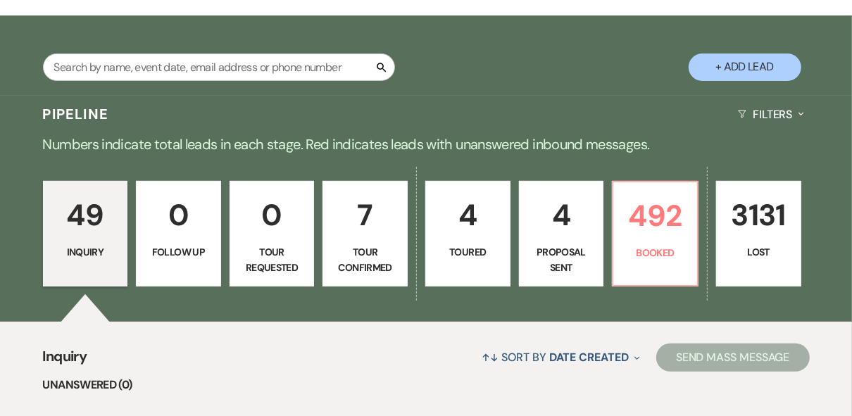
scroll to position [113, 0]
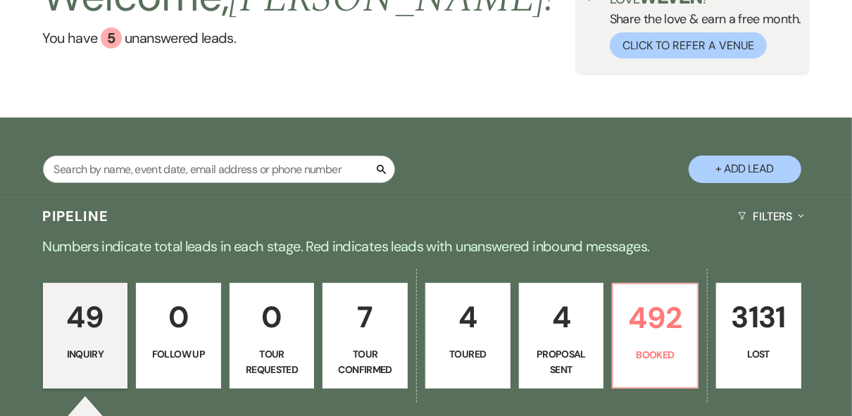
click at [519, 117] on div "Welcome, Robin ! You have 5 unanswered lead s . Love ? Share the love & earn a …" at bounding box center [426, 21] width 852 height 194
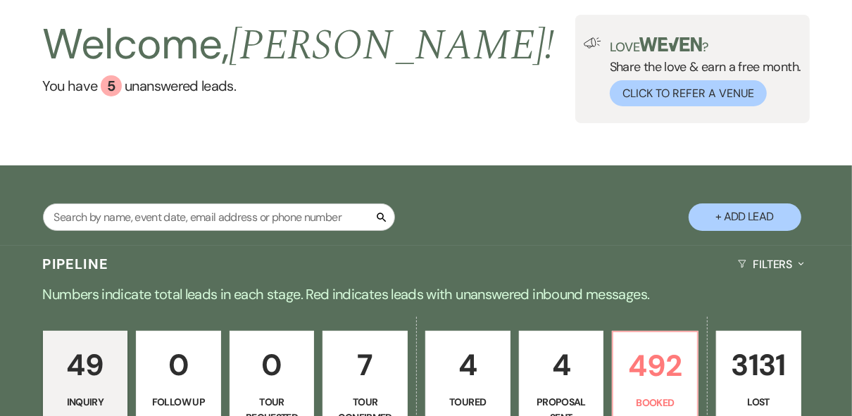
scroll to position [0, 0]
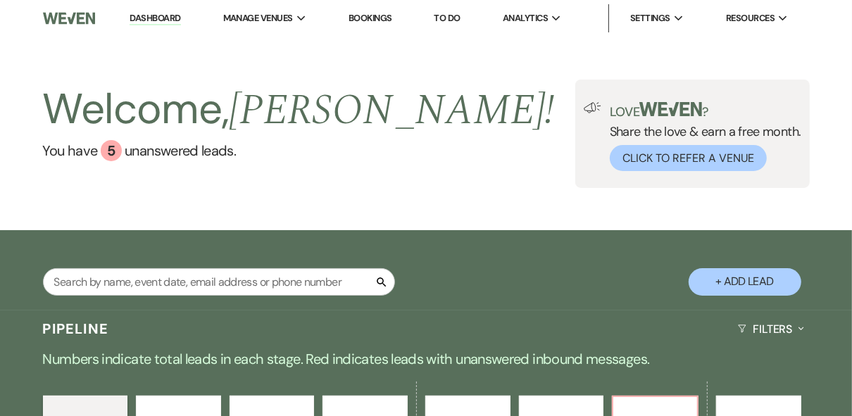
click at [470, 141] on div "Welcome, Robin ! You have 5 unanswered lead s . Love ? Share the love & earn a …" at bounding box center [426, 134] width 852 height 108
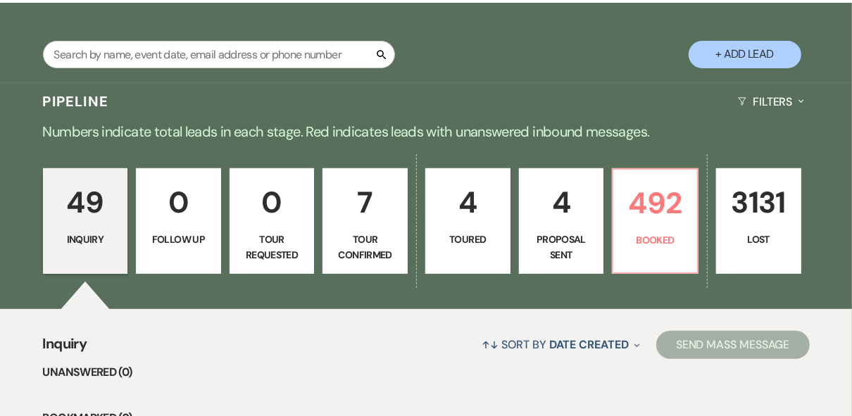
scroll to position [282, 0]
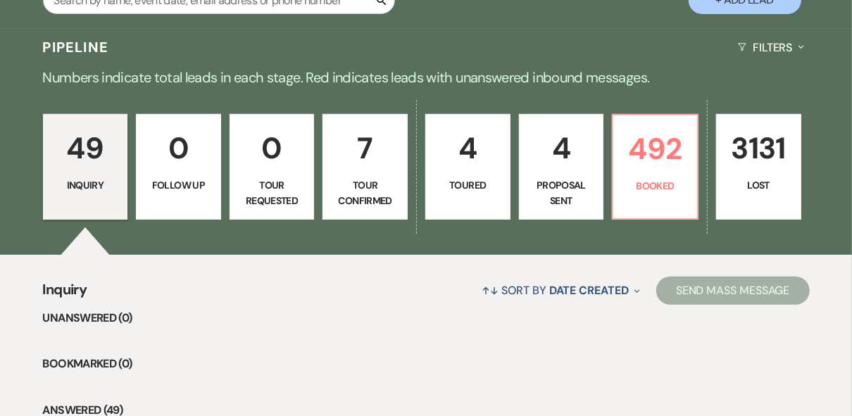
click at [456, 171] on p "4" at bounding box center [467, 148] width 67 height 47
select select "5"
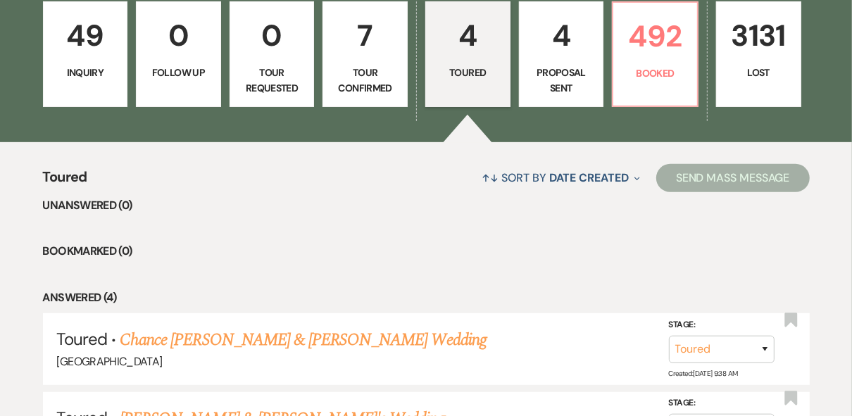
scroll to position [619, 0]
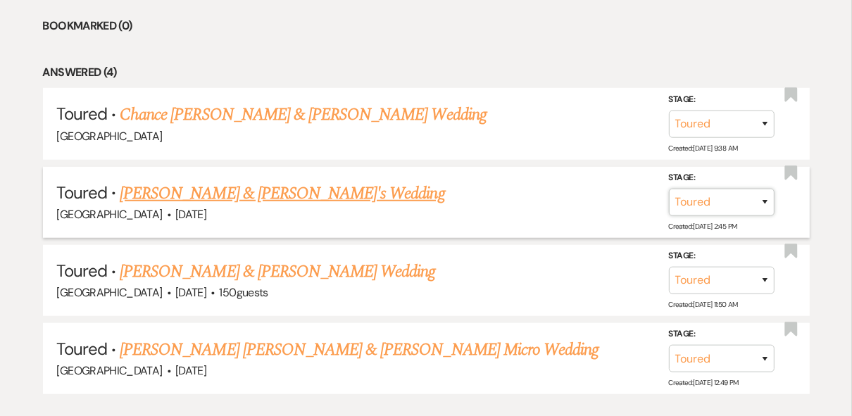
click at [763, 205] on select "Inquiry Follow Up Tour Requested Tour Confirmed Toured Proposal Sent Booked Lost" at bounding box center [722, 202] width 106 height 27
select select "6"
click at [669, 189] on select "Inquiry Follow Up Tour Requested Tour Confirmed Toured Proposal Sent Booked Lost" at bounding box center [722, 202] width 106 height 27
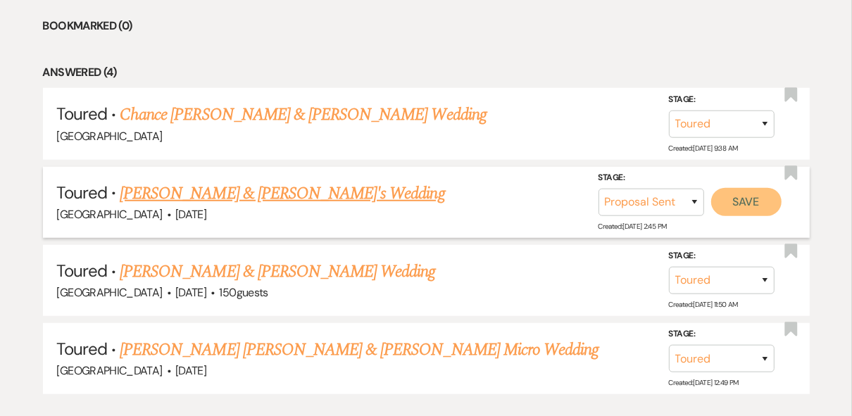
click at [748, 207] on button "Save" at bounding box center [746, 202] width 70 height 28
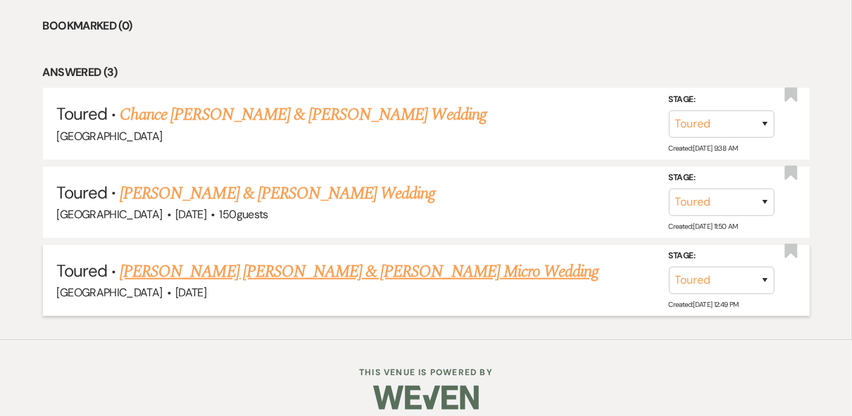
click at [350, 268] on link "Christopher Jie Ardosa & Chirsten Tolentino's Micro Wedding" at bounding box center [359, 271] width 479 height 25
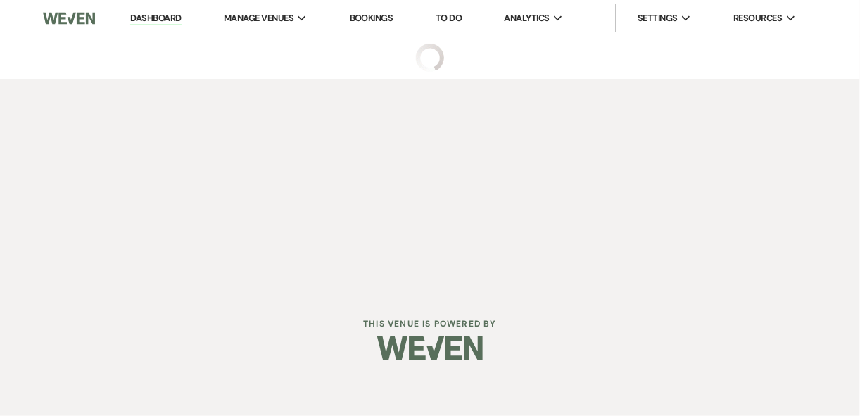
select select "5"
select select "16"
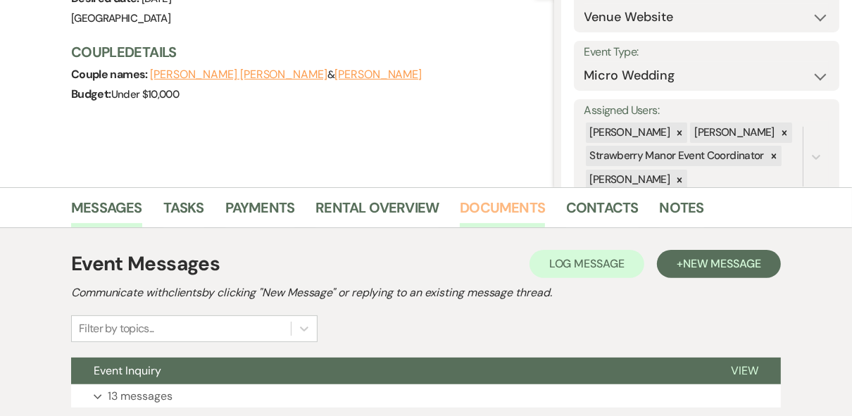
scroll to position [269, 0]
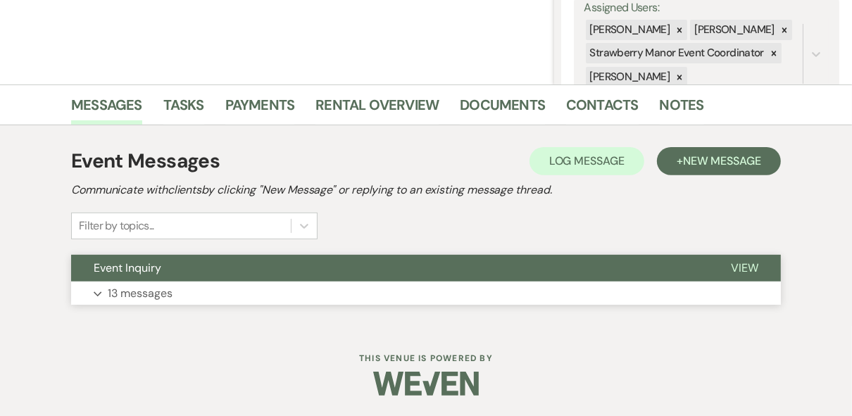
click at [747, 272] on span "View" at bounding box center [744, 267] width 27 height 15
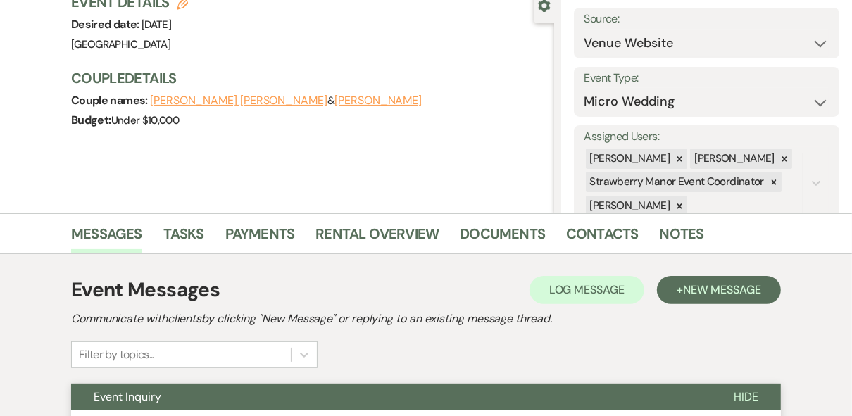
scroll to position [0, 0]
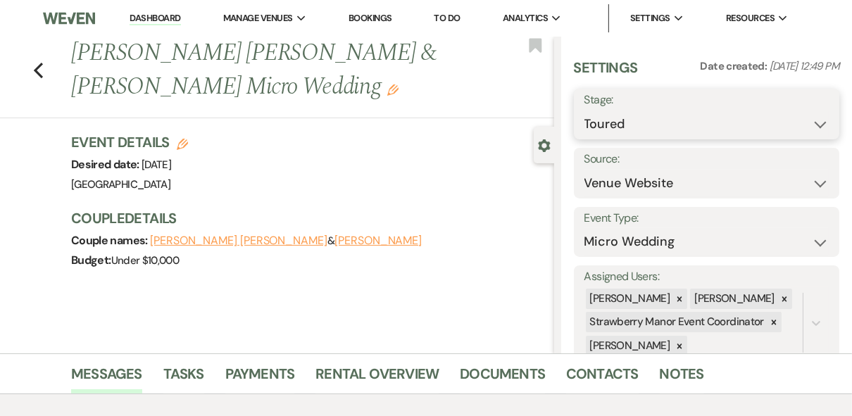
click at [804, 126] on select "Inquiry Follow Up Tour Requested Tour Confirmed Toured Proposal Sent Booked Lost" at bounding box center [706, 123] width 245 height 27
select select "8"
click at [584, 110] on select "Inquiry Follow Up Tour Requested Tour Confirmed Toured Proposal Sent Booked Lost" at bounding box center [706, 123] width 245 height 27
select select "5"
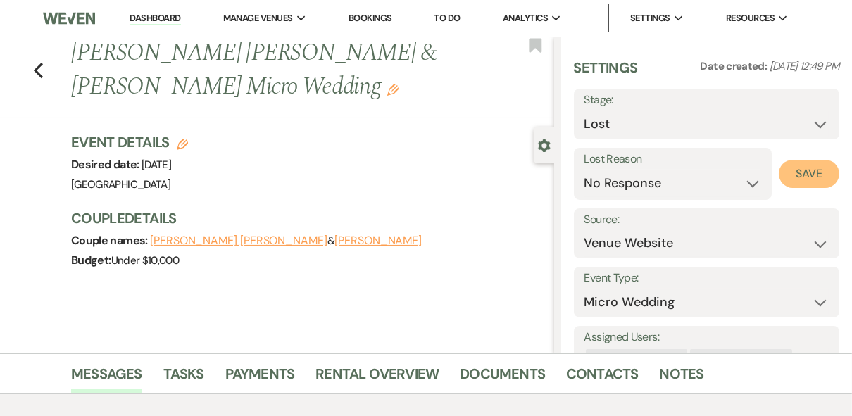
click at [788, 175] on button "Save" at bounding box center [808, 174] width 61 height 28
click at [39, 67] on icon "Previous" at bounding box center [38, 70] width 11 height 17
select select "5"
select select "8"
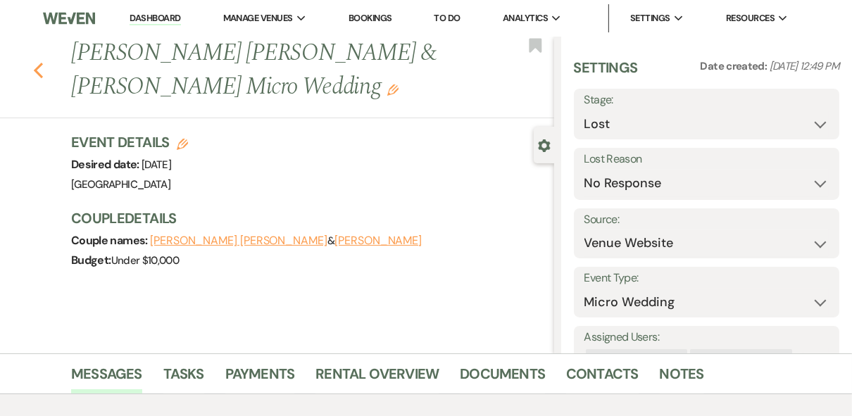
select select "5"
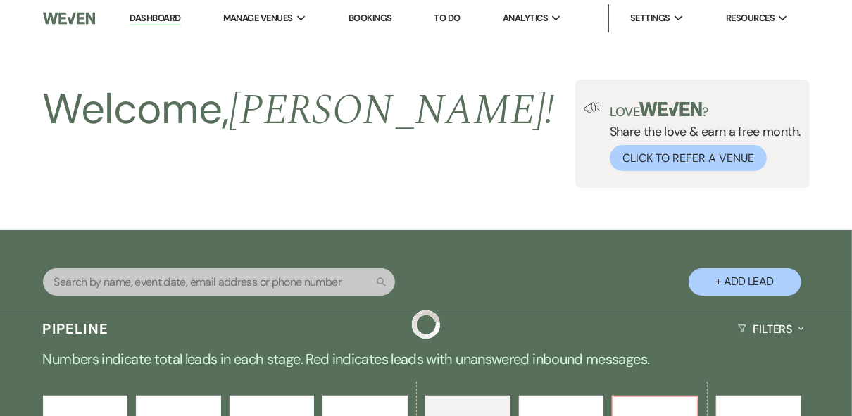
scroll to position [553, 0]
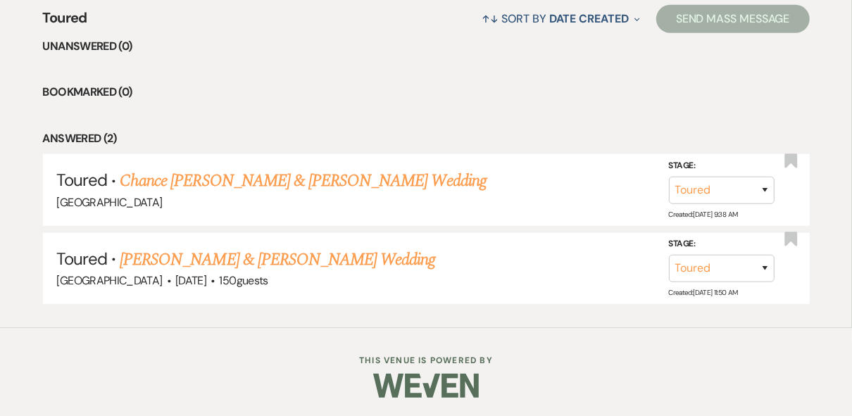
click at [400, 104] on ul "Unanswered (0) Bookmarked (0) Answered (2) Toured · Chance Tregle & Jenna DiMag…" at bounding box center [426, 170] width 766 height 267
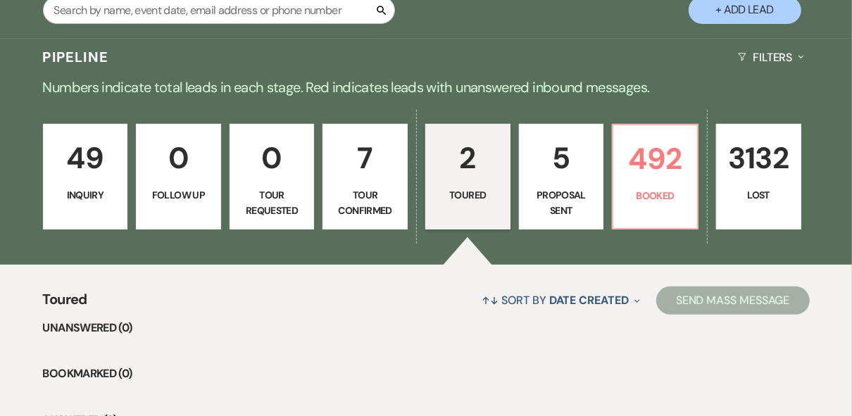
scroll to position [46, 0]
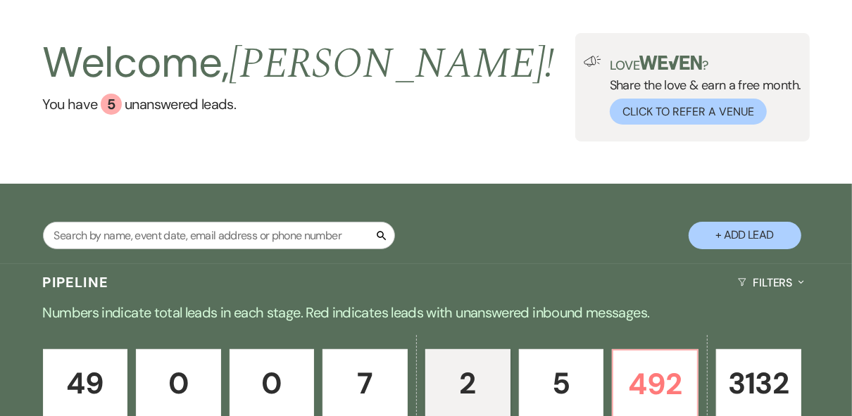
click at [462, 115] on div "Welcome, Robin ! You have 5 unanswered lead s . Love ? Share the love & earn a …" at bounding box center [426, 87] width 852 height 108
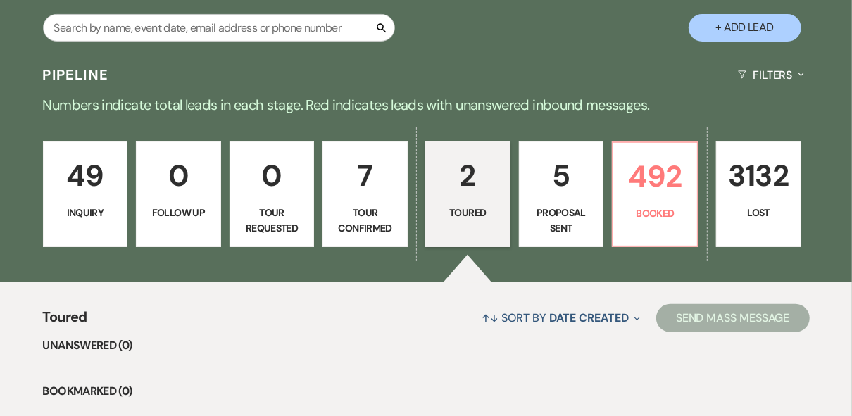
scroll to position [328, 0]
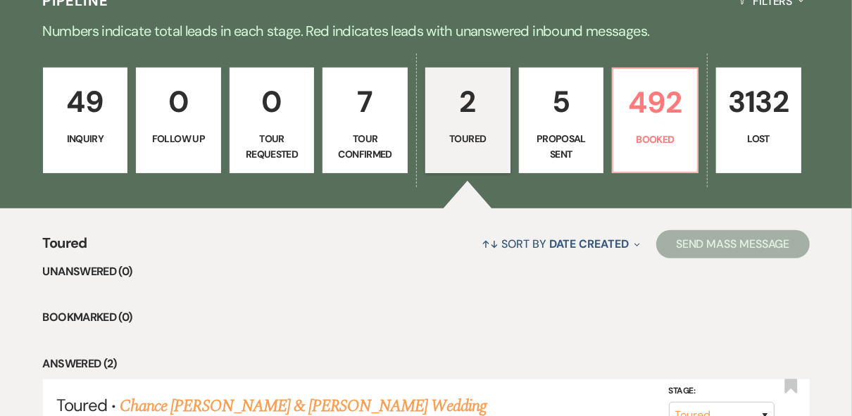
click at [554, 145] on p "Proposal Sent" at bounding box center [561, 147] width 67 height 32
select select "6"
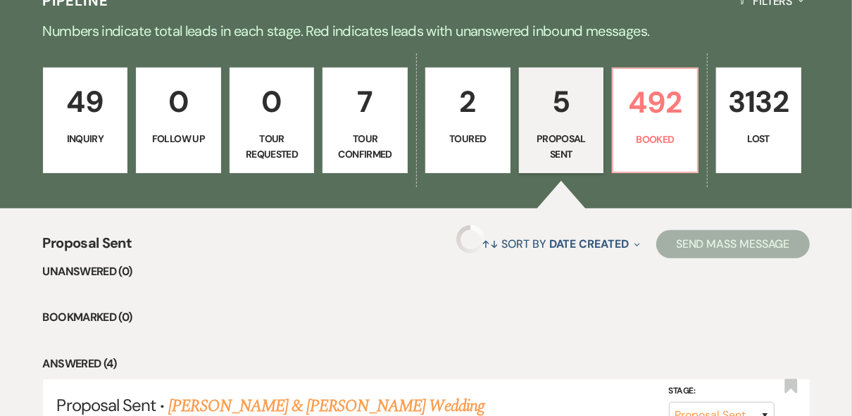
select select "6"
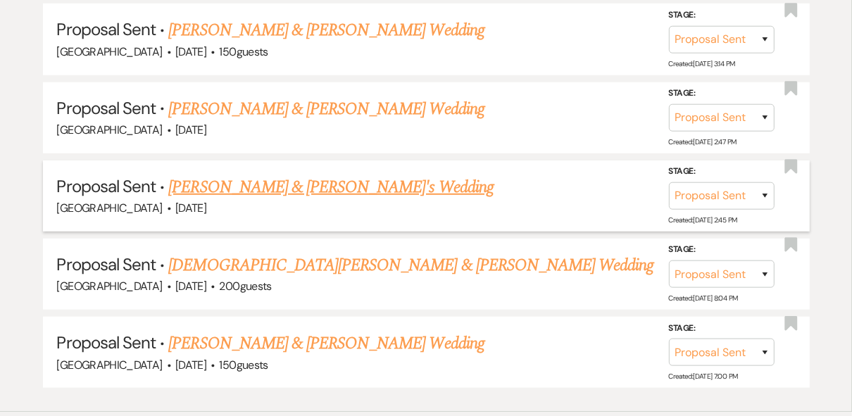
scroll to position [722, 0]
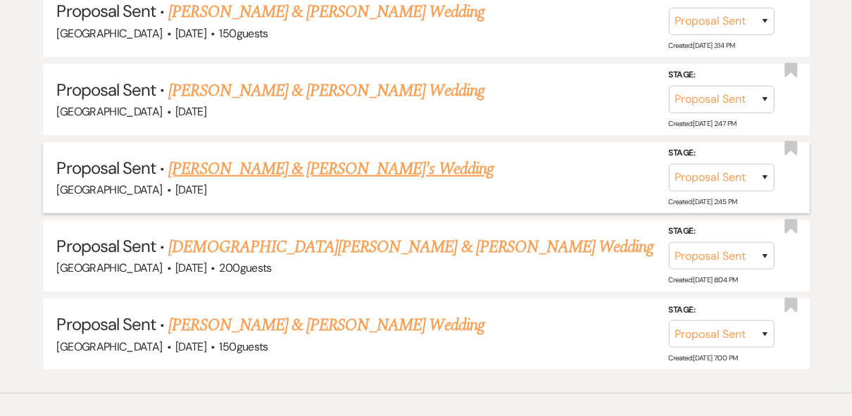
click at [328, 168] on link "Savannah Hooge & Fiance's Wedding" at bounding box center [330, 168] width 325 height 25
select select "6"
select select "12"
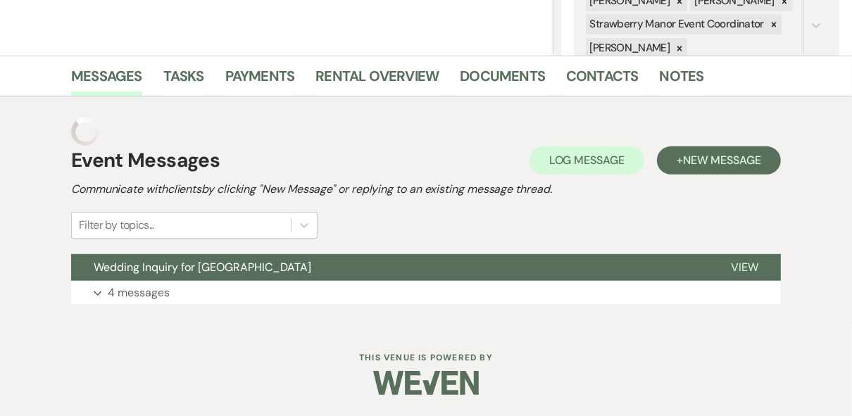
scroll to position [269, 0]
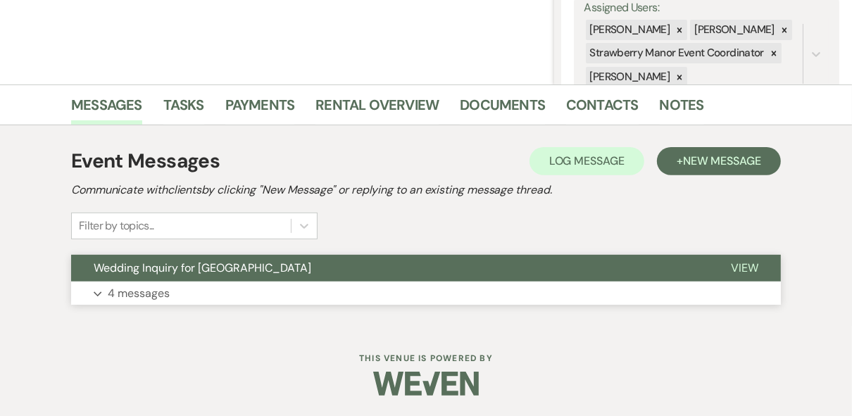
click at [739, 269] on span "View" at bounding box center [744, 267] width 27 height 15
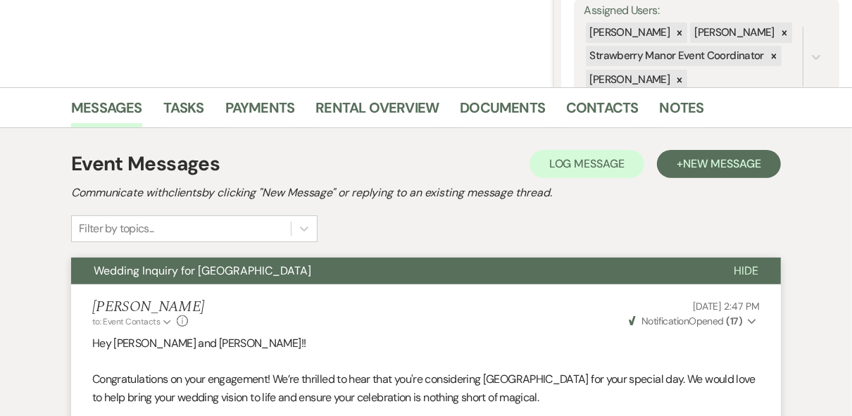
scroll to position [0, 0]
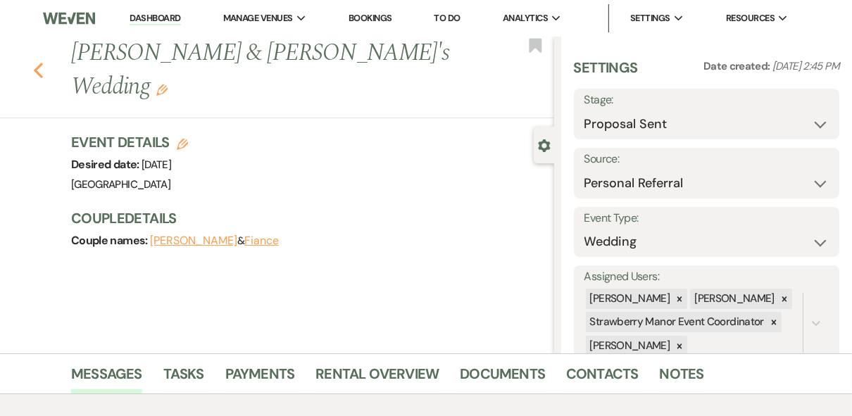
click at [41, 63] on use "button" at bounding box center [38, 70] width 9 height 15
select select "6"
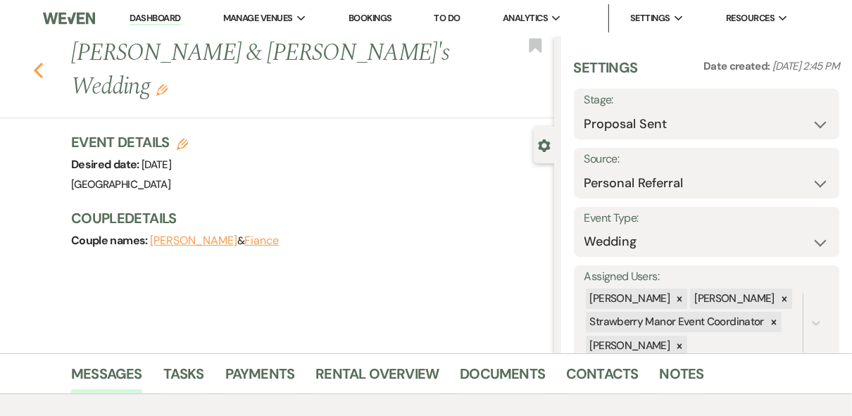
select select "6"
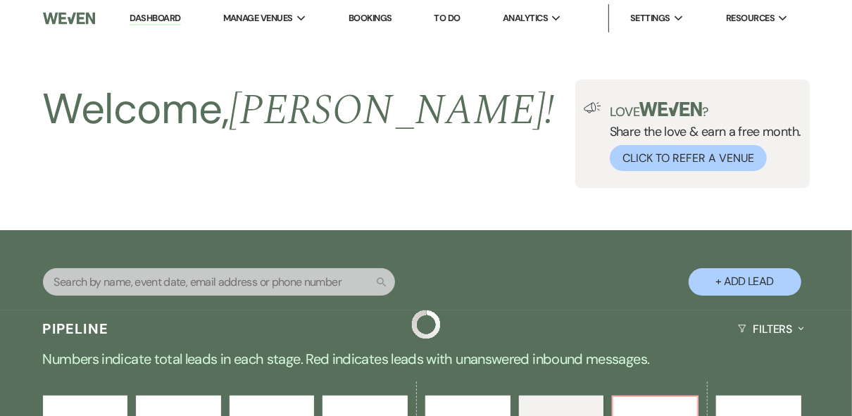
scroll to position [722, 0]
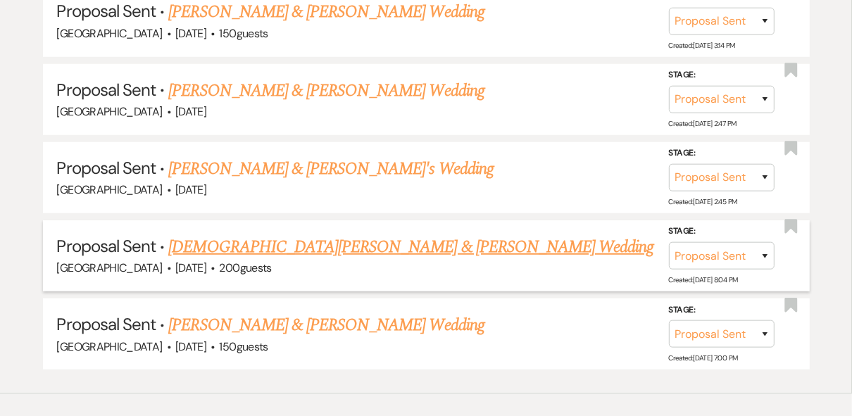
click at [295, 241] on link "Christian Almond & Calea McKey's Wedding" at bounding box center [410, 246] width 485 height 25
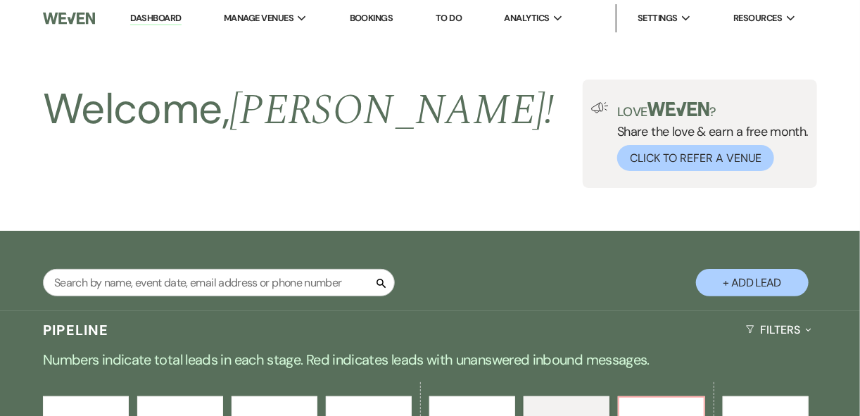
select select "6"
select select "5"
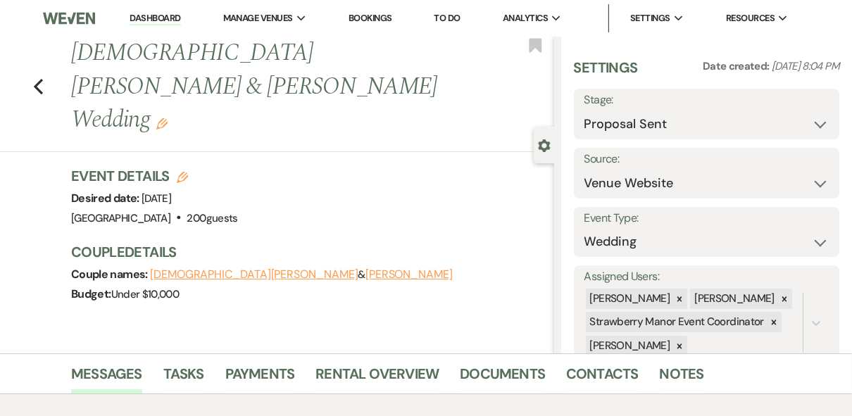
scroll to position [269, 0]
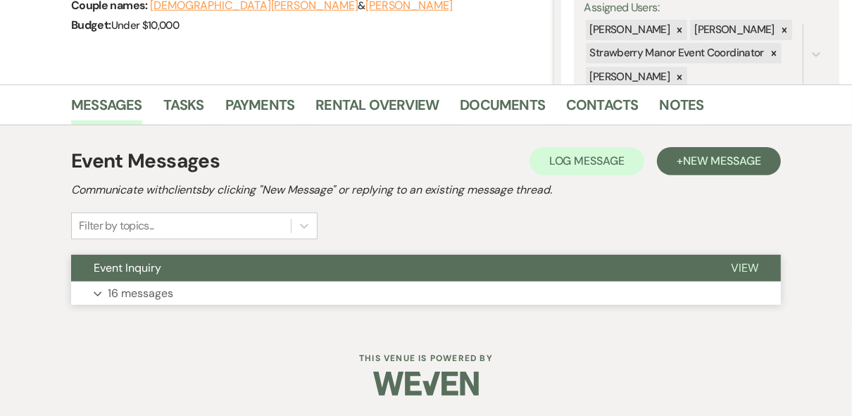
click at [761, 263] on button "View" at bounding box center [744, 268] width 72 height 27
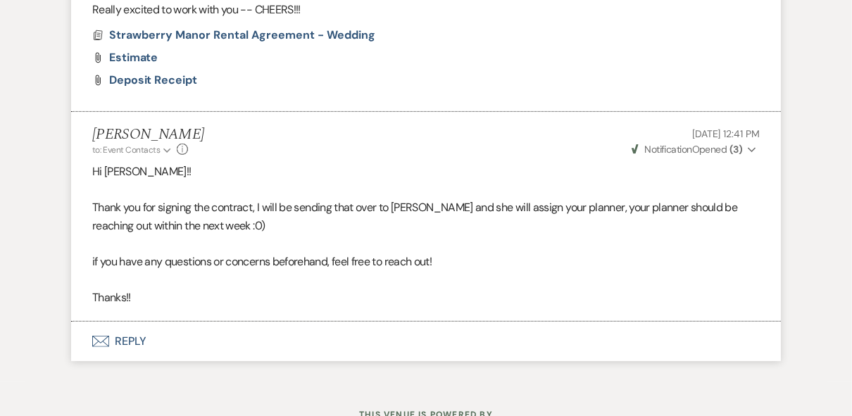
scroll to position [3872, 0]
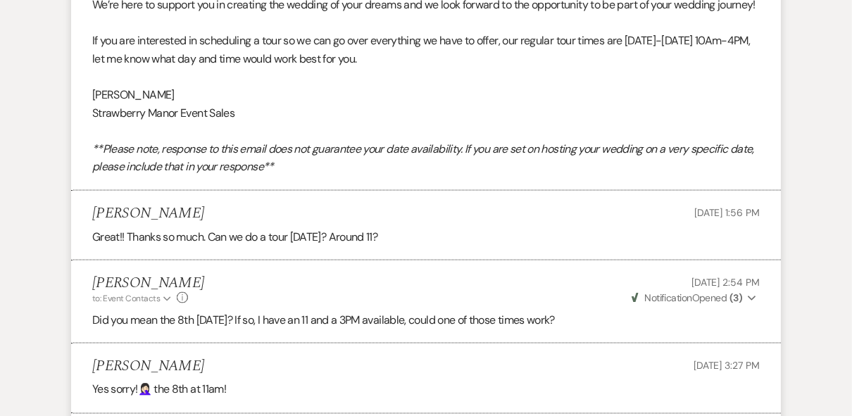
drag, startPoint x: 471, startPoint y: 260, endPoint x: 479, endPoint y: 263, distance: 8.5
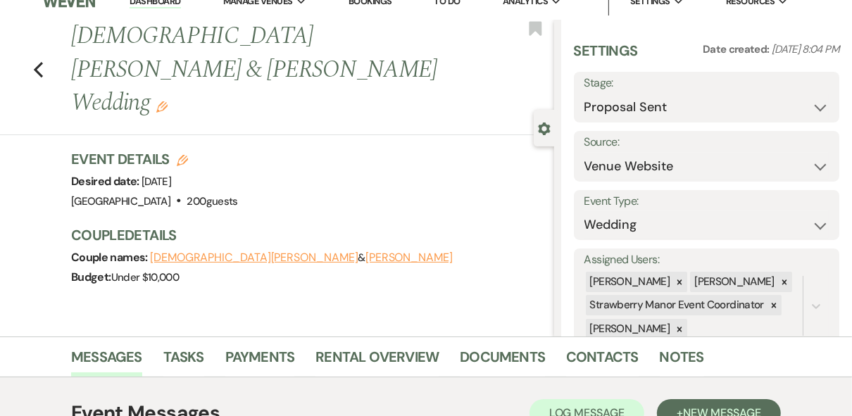
scroll to position [0, 0]
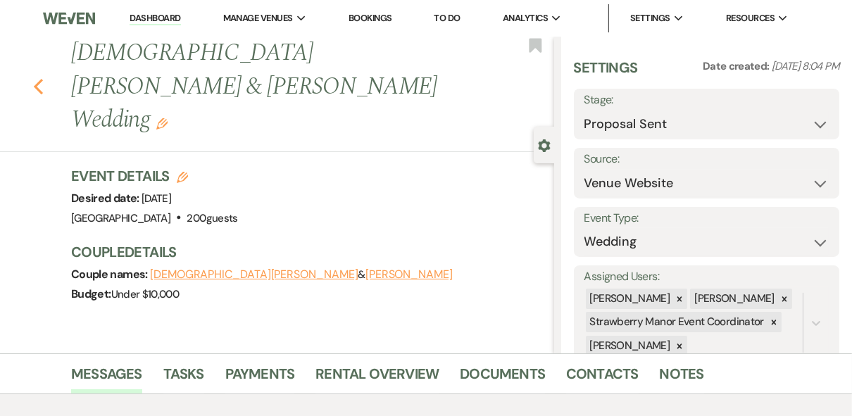
click at [44, 78] on icon "Previous" at bounding box center [38, 86] width 11 height 17
select select "6"
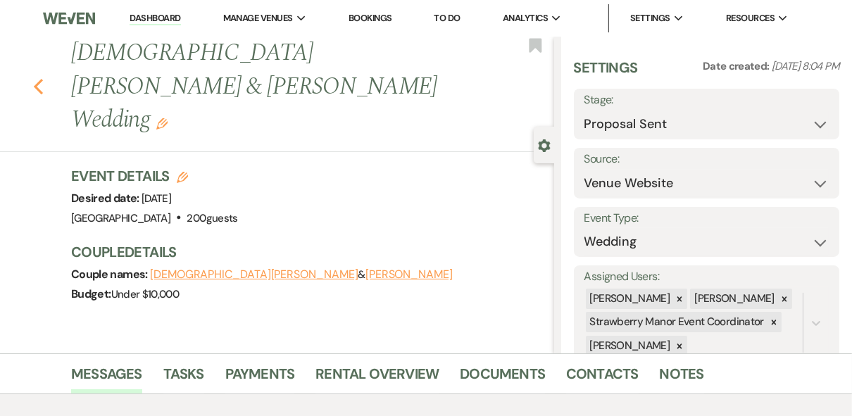
select select "6"
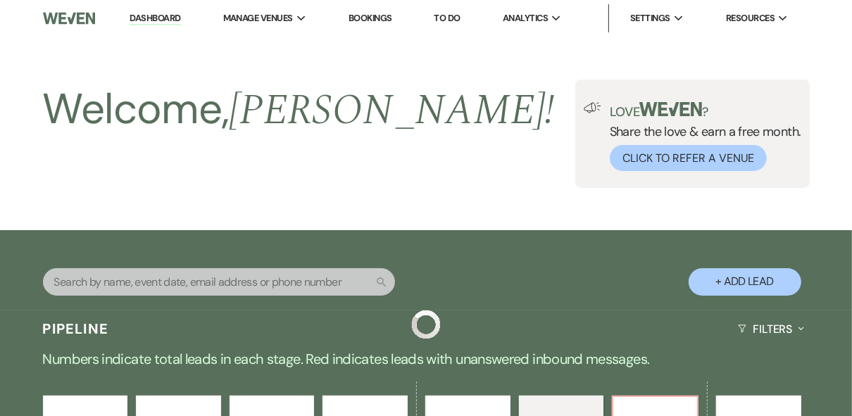
scroll to position [722, 0]
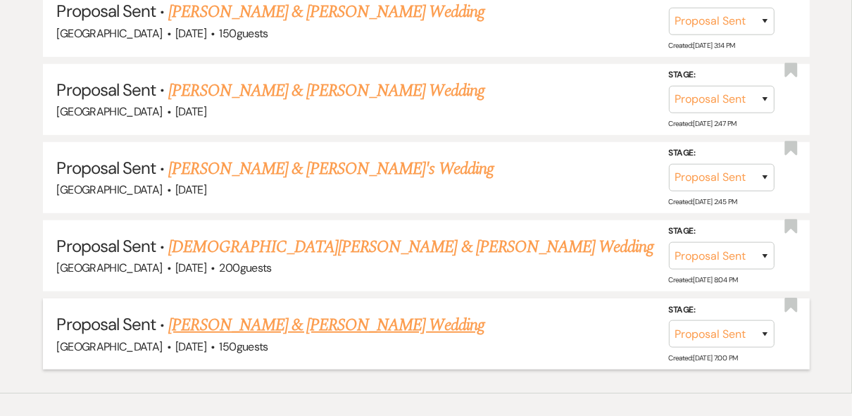
click at [358, 318] on link "Connor Ruffin & Erica Leonard's Wedding" at bounding box center [325, 324] width 315 height 25
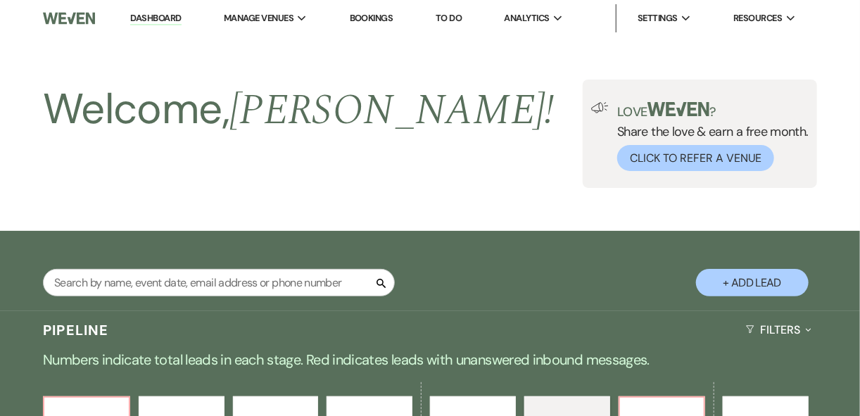
select select "6"
select select "5"
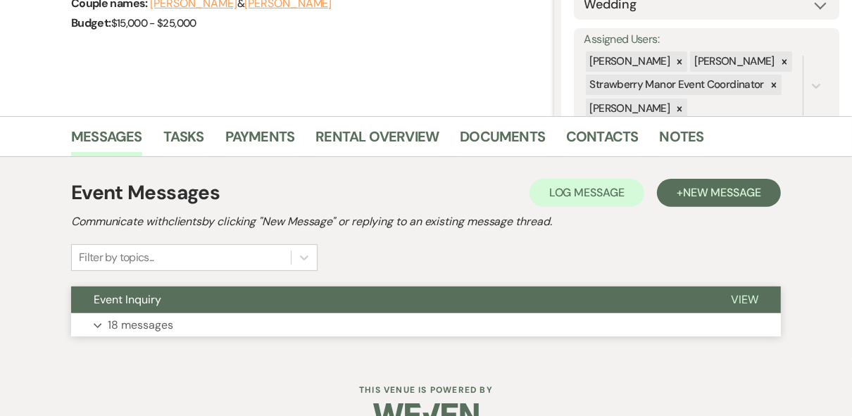
scroll to position [269, 0]
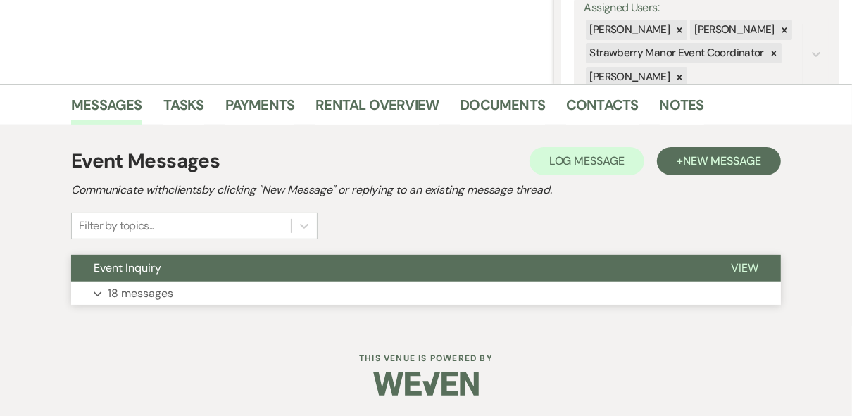
click at [764, 265] on button "View" at bounding box center [744, 268] width 72 height 27
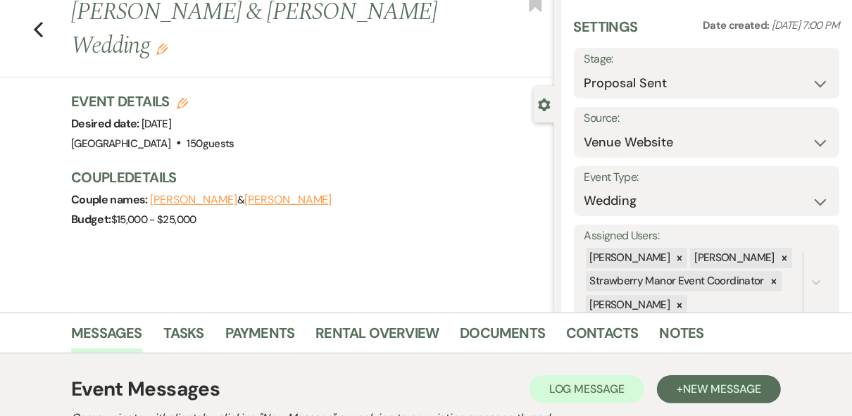
scroll to position [0, 0]
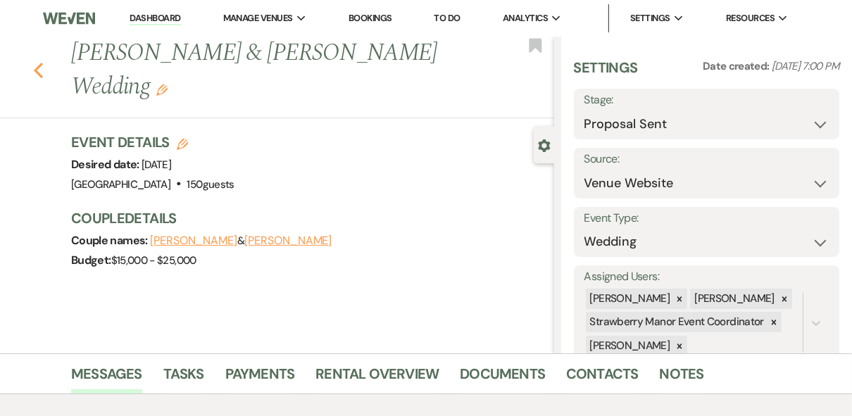
click at [43, 65] on use "button" at bounding box center [38, 70] width 9 height 15
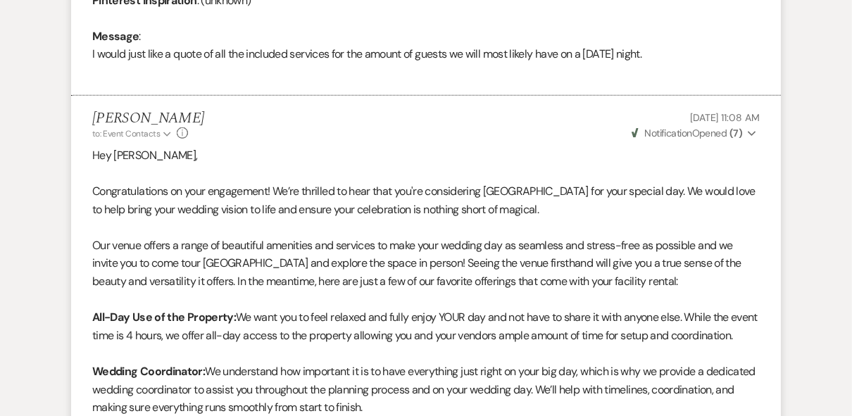
select select "6"
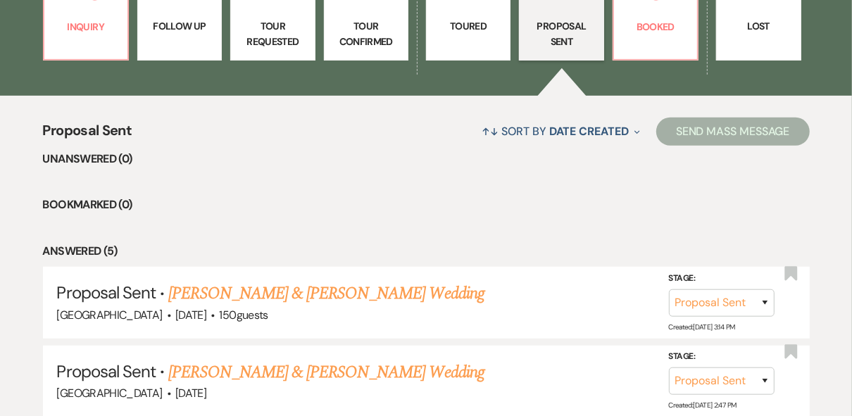
scroll to position [553, 0]
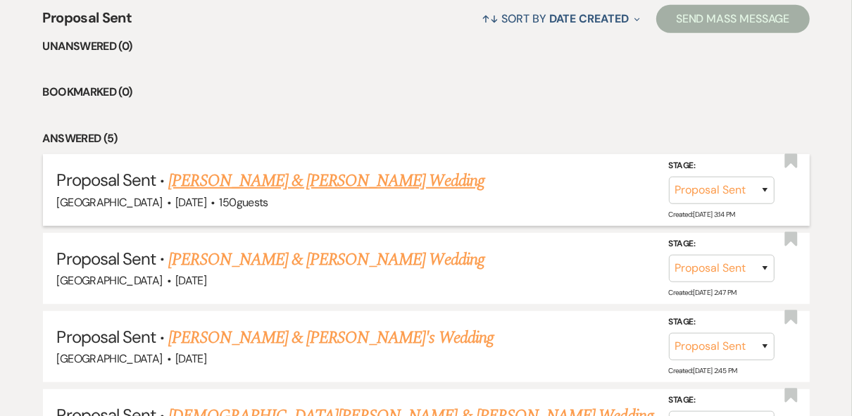
click at [296, 178] on link "Matt Hannah & Nicole Margavio's Wedding" at bounding box center [325, 180] width 315 height 25
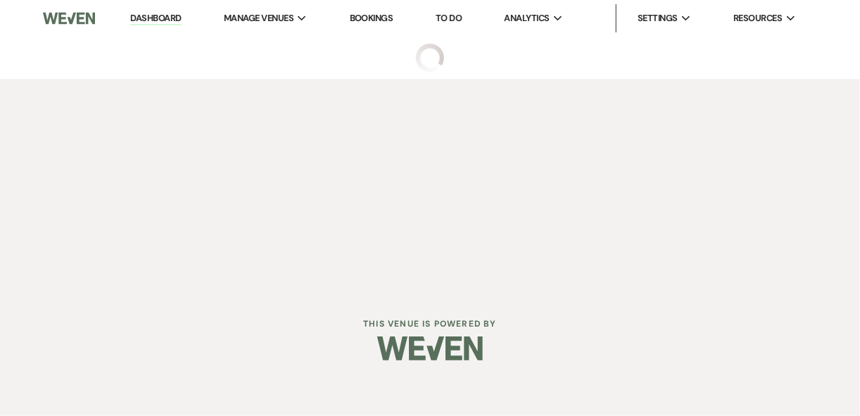
select select "6"
select select "5"
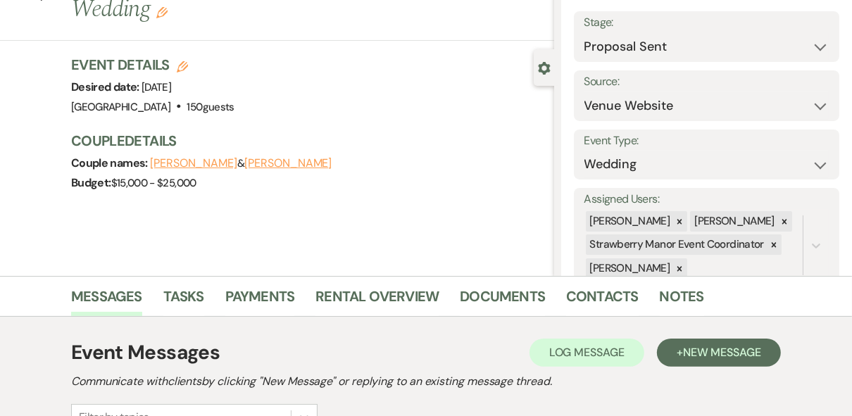
scroll to position [269, 0]
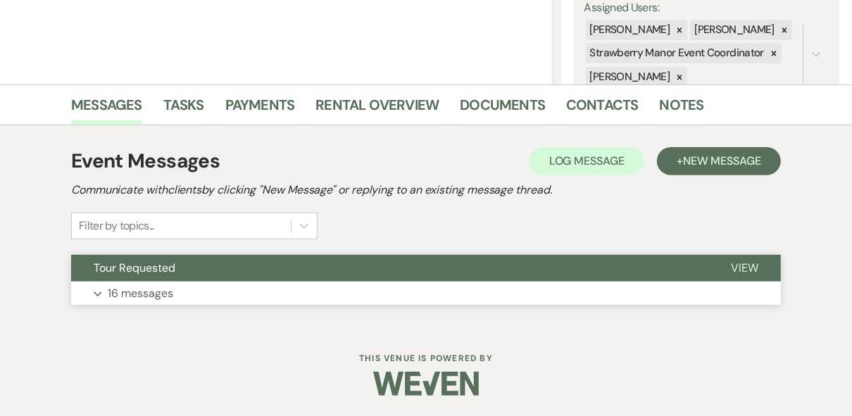
click at [742, 260] on span "View" at bounding box center [744, 267] width 27 height 15
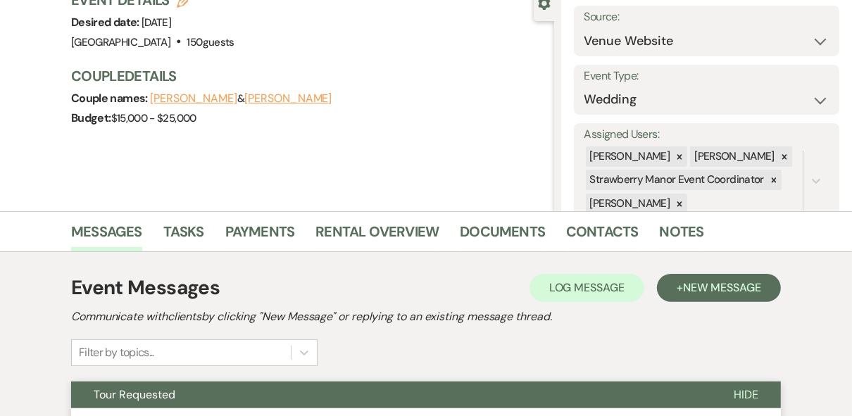
scroll to position [0, 0]
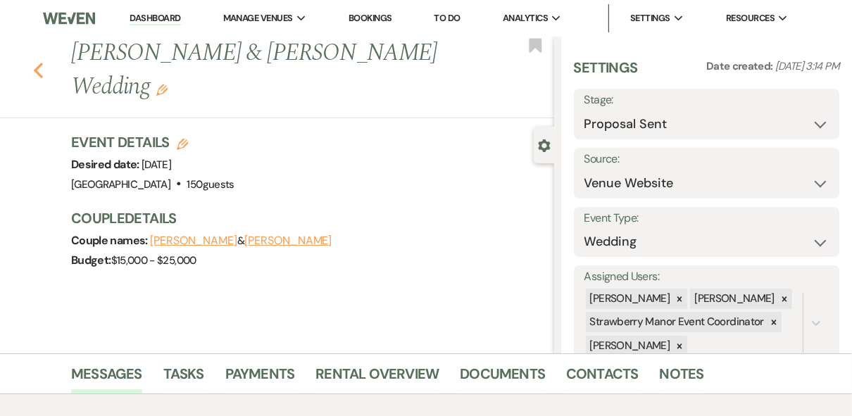
click at [40, 67] on icon "Previous" at bounding box center [38, 70] width 11 height 17
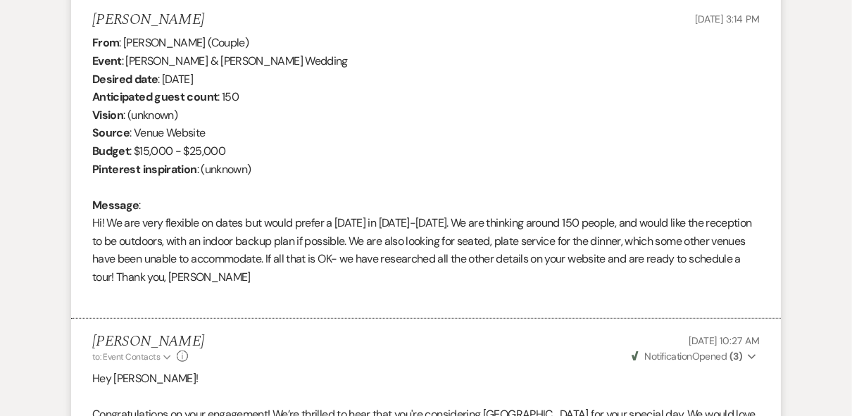
select select "6"
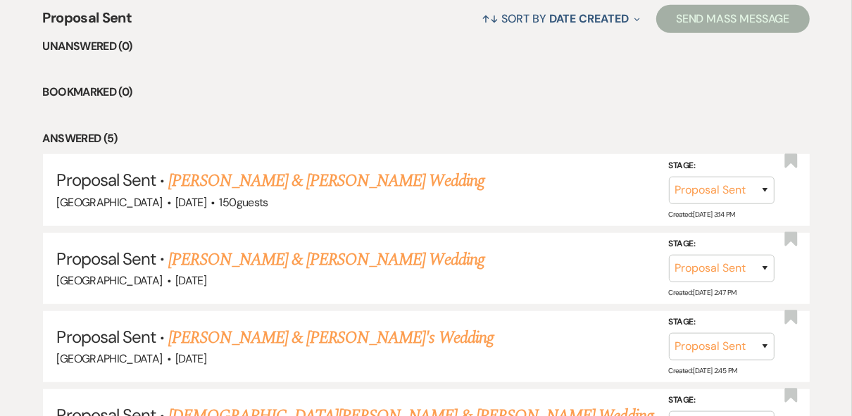
click at [461, 119] on ul "Unanswered (0) Bookmarked (0) Answered (5) Proposal Sent · Matt Hannah & Nicole…" at bounding box center [426, 288] width 766 height 502
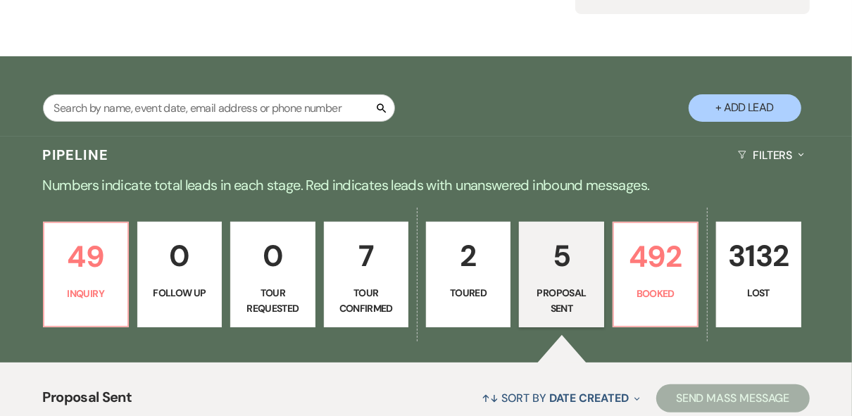
scroll to position [225, 0]
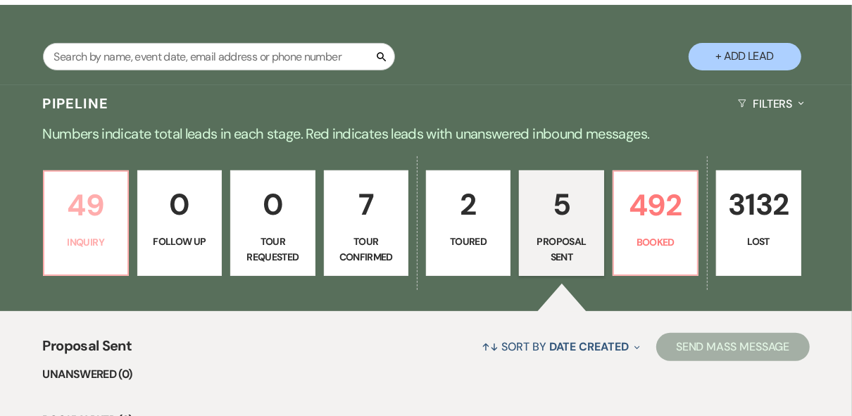
click at [97, 226] on p "49" at bounding box center [86, 205] width 66 height 47
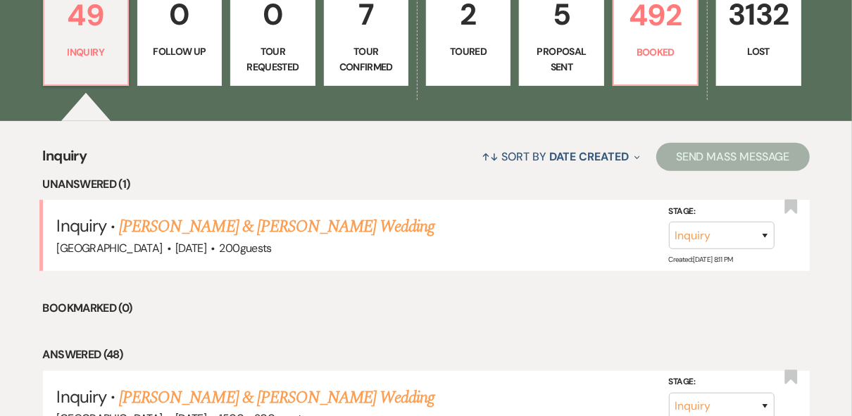
scroll to position [450, 0]
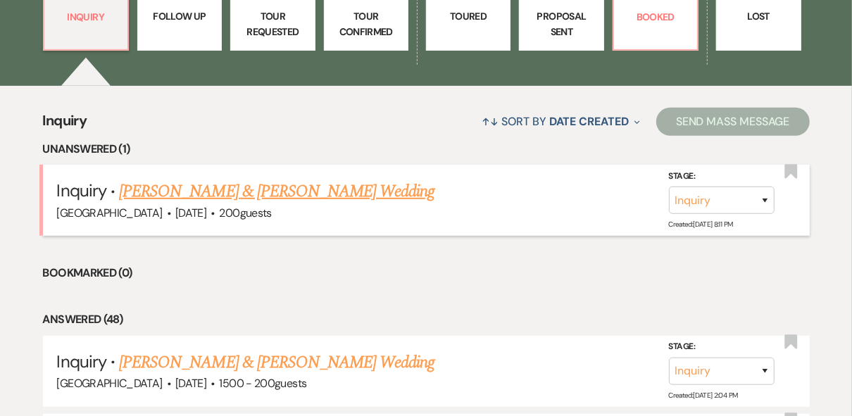
click at [259, 184] on link "Jacob Dunlap & Kailey Bennett's Wedding" at bounding box center [276, 191] width 315 height 25
select select "5"
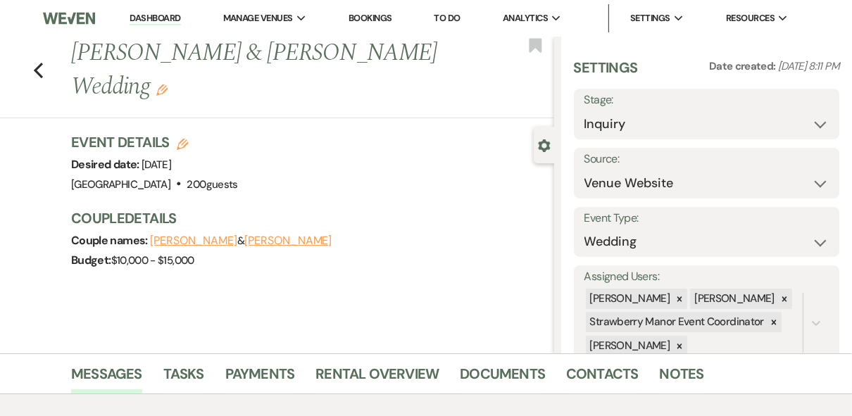
drag, startPoint x: 440, startPoint y: 53, endPoint x: 68, endPoint y: 64, distance: 372.5
click at [68, 64] on div "Previous Jacob Dunlap & Kailey Bennett's Wedding Edit Bookmark" at bounding box center [273, 78] width 561 height 82
copy h1 "Jacob Dunlap & Kailey Bennett's Wedding"
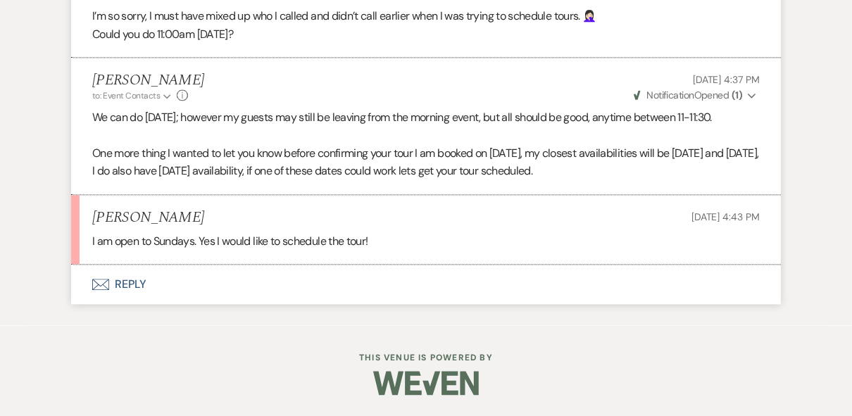
scroll to position [2104, 0]
click at [129, 289] on button "Envelope Reply" at bounding box center [425, 284] width 709 height 39
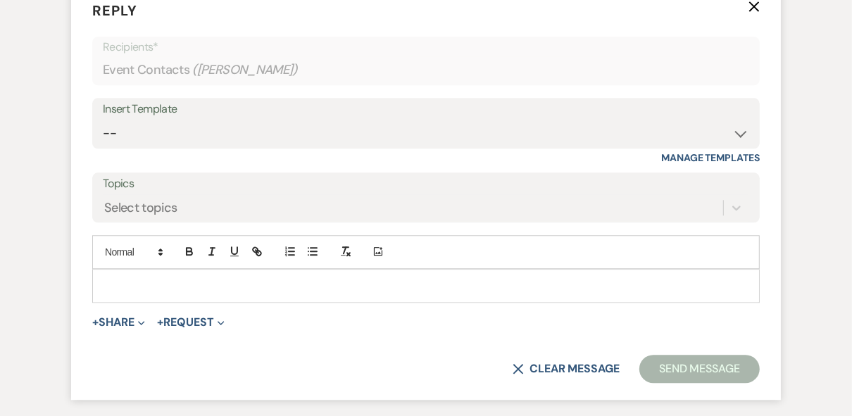
scroll to position [2369, 0]
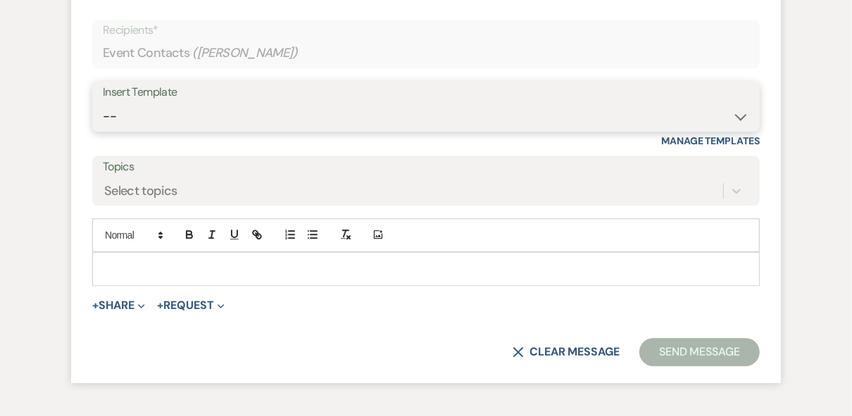
click at [137, 130] on select "-- Weven Planning Portal Introduction (Booked Events) Private Party Inquiry Res…" at bounding box center [426, 116] width 646 height 27
select select "6122"
click at [103, 130] on select "-- Weven Planning Portal Introduction (Booked Events) Private Party Inquiry Res…" at bounding box center [426, 116] width 646 height 27
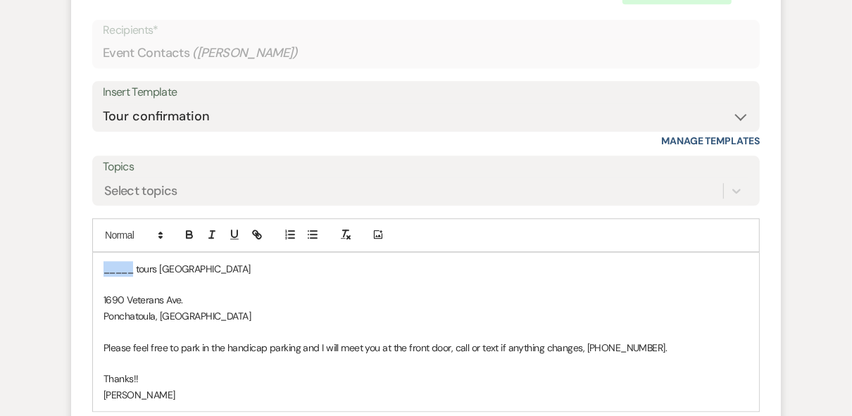
drag, startPoint x: 132, startPoint y: 303, endPoint x: 95, endPoint y: 302, distance: 37.3
click at [95, 302] on div "_____ tours Strawberry Manor 1690 Veterans Ave. Ponchatoula, LA Please feel fre…" at bounding box center [426, 332] width 666 height 159
click at [244, 277] on p "Kailey tours Strawberry Manor" at bounding box center [425, 268] width 645 height 15
click at [336, 277] on p "Kailey tours Strawberry Manor Thursday October" at bounding box center [425, 268] width 645 height 15
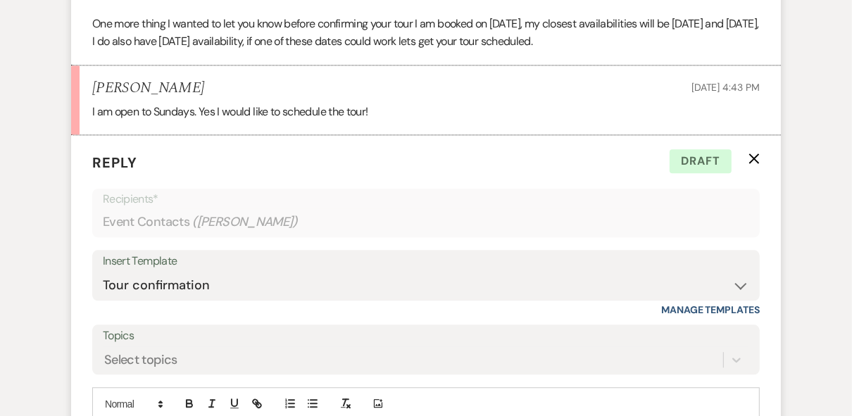
scroll to position [2425, 0]
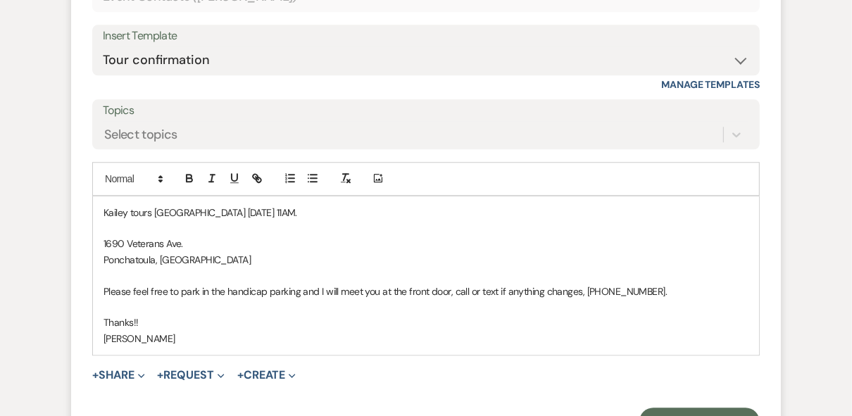
click at [101, 243] on div "Kailey tours Strawberry Manor Thursday October 16th at 11AM. 1690 Veterans Ave.…" at bounding box center [426, 275] width 666 height 159
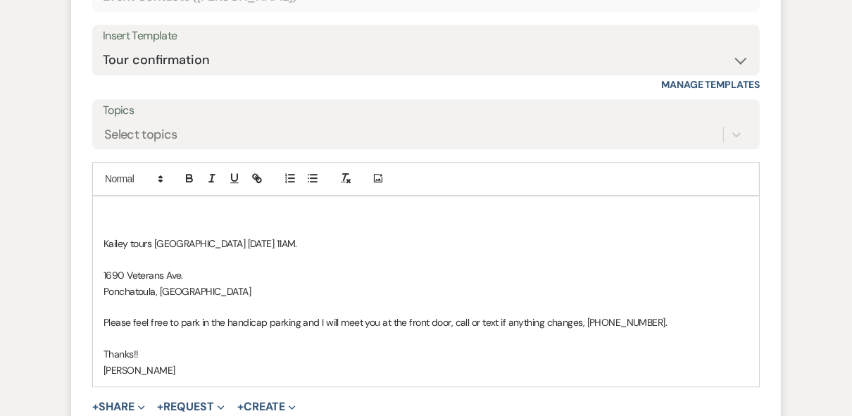
click at [104, 220] on p at bounding box center [425, 212] width 645 height 15
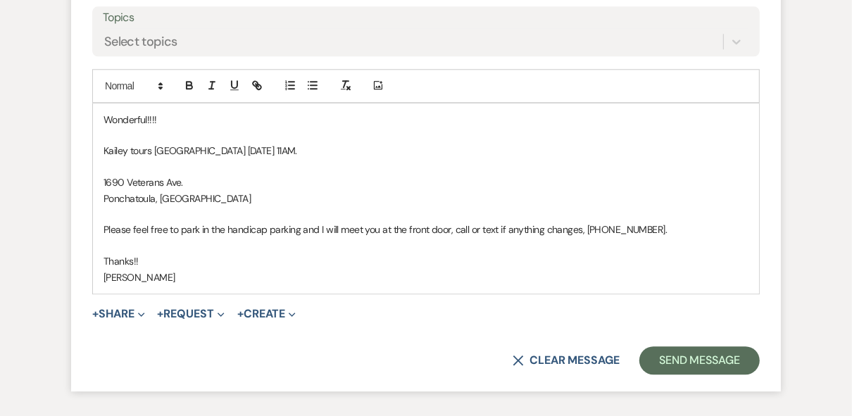
scroll to position [2538, 0]
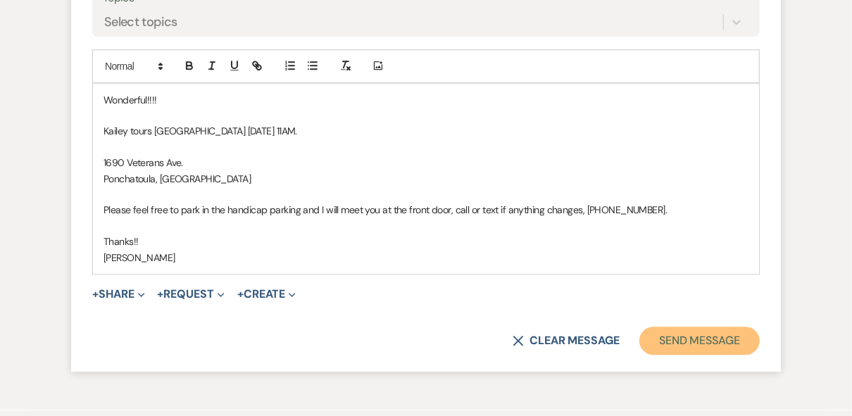
click at [689, 355] on button "Send Message" at bounding box center [699, 341] width 120 height 28
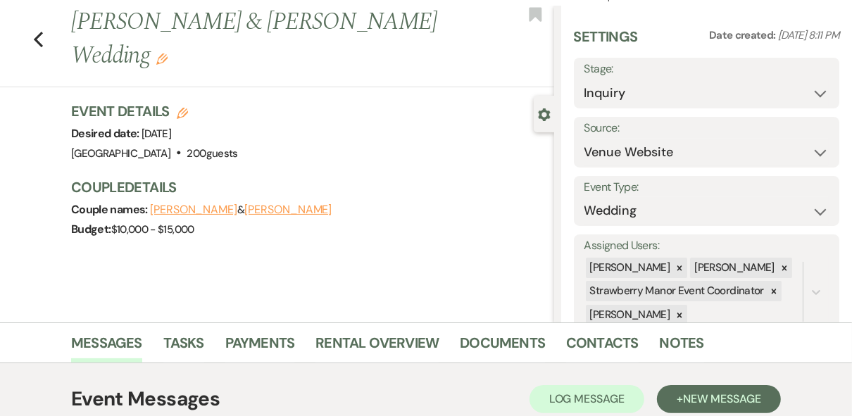
scroll to position [0, 0]
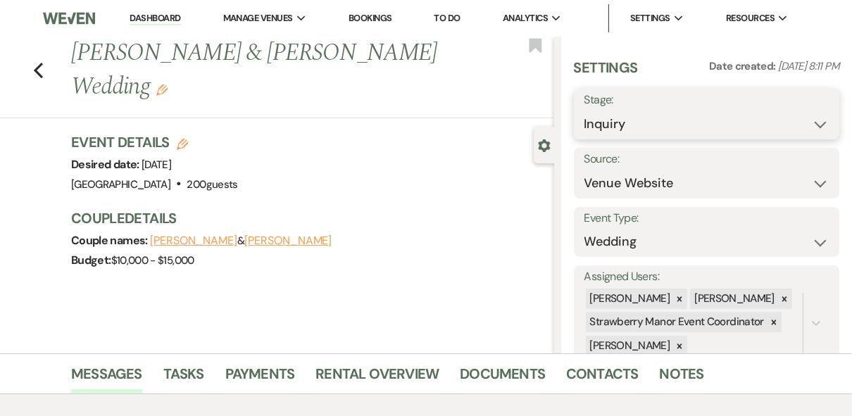
click at [807, 114] on select "Inquiry Follow Up Tour Requested Tour Confirmed Toured Proposal Sent Booked Lost" at bounding box center [706, 123] width 245 height 27
select select "4"
click at [584, 110] on select "Inquiry Follow Up Tour Requested Tour Confirmed Toured Proposal Sent Booked Lost" at bounding box center [706, 123] width 245 height 27
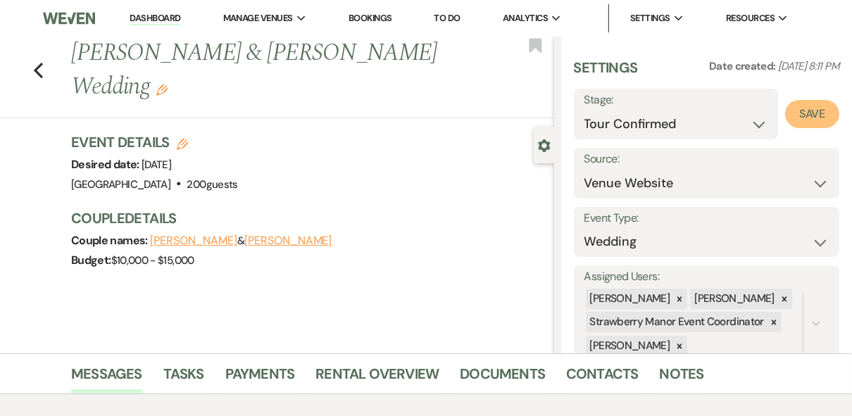
click at [790, 119] on button "Save" at bounding box center [812, 114] width 54 height 28
click at [144, 15] on link "Dashboard" at bounding box center [154, 18] width 51 height 13
select select "4"
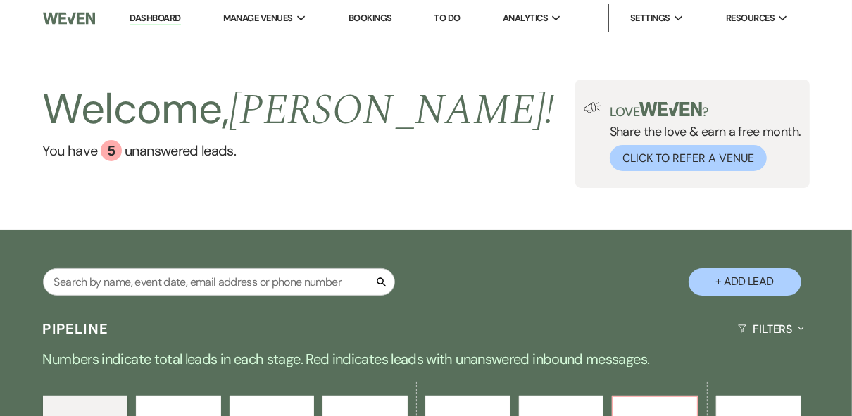
click at [438, 172] on div "Welcome, Robin ! You have 5 unanswered lead s . Love ? Share the love & earn a …" at bounding box center [426, 134] width 852 height 108
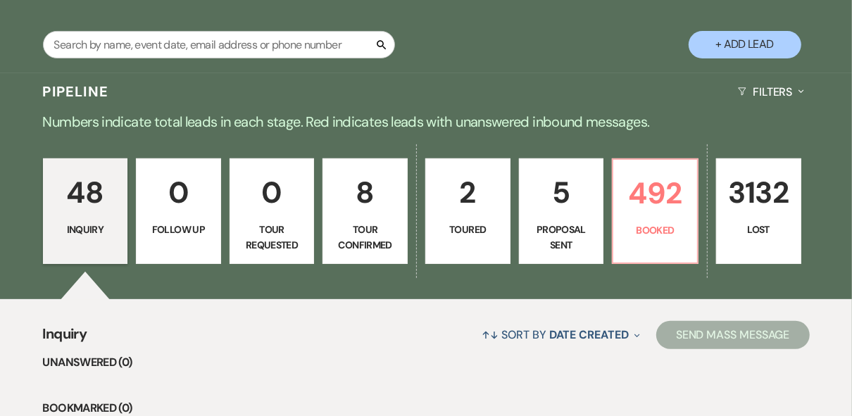
scroll to position [282, 0]
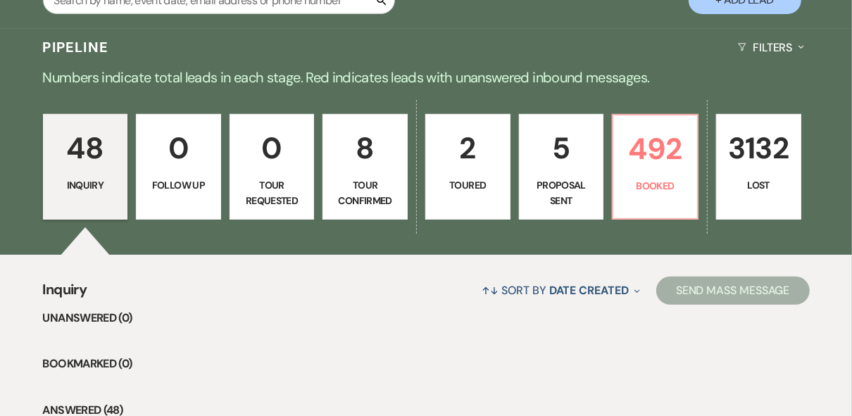
click at [536, 191] on p "Proposal Sent" at bounding box center [561, 193] width 67 height 32
select select "6"
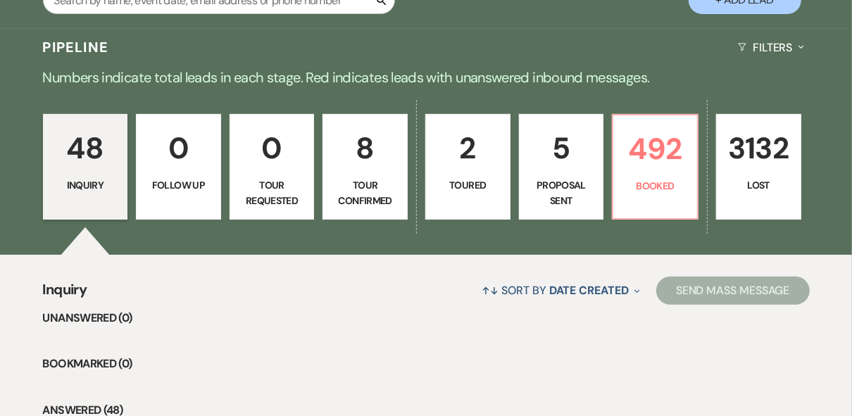
select select "6"
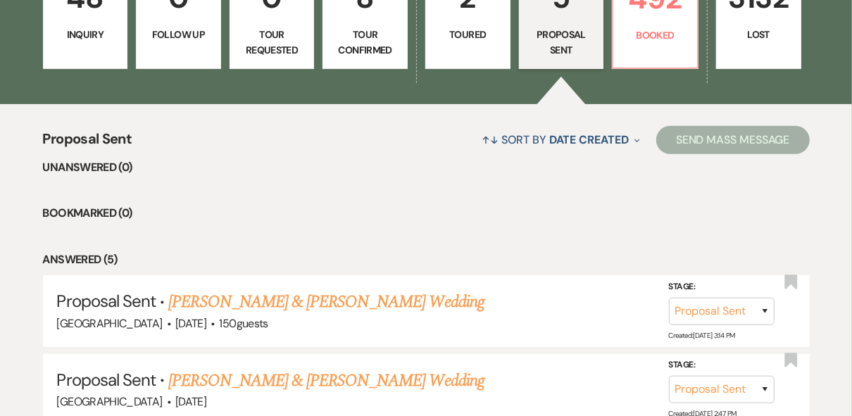
scroll to position [169, 0]
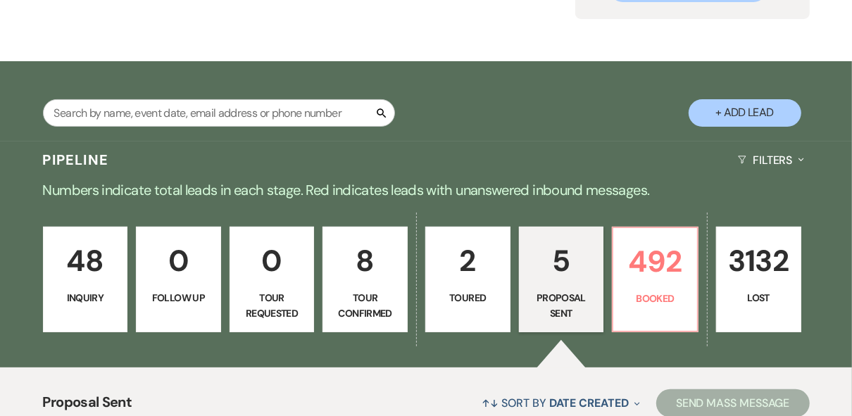
click at [82, 284] on p "48" at bounding box center [85, 260] width 67 height 47
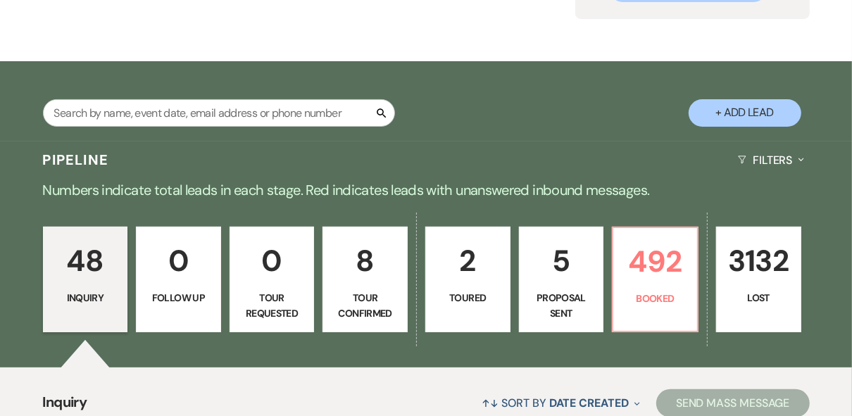
scroll to position [394, 0]
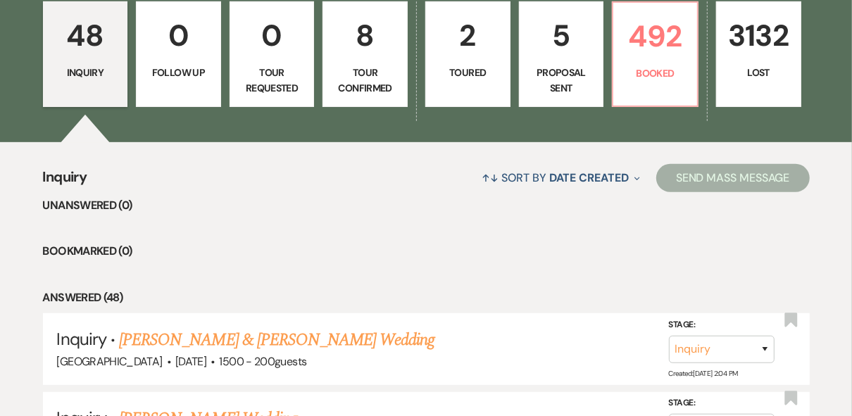
click at [385, 88] on p "Tour Confirmed" at bounding box center [364, 81] width 67 height 32
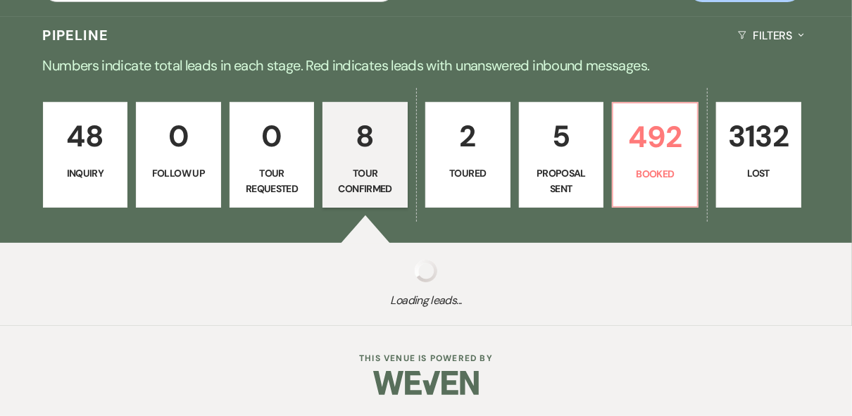
scroll to position [394, 0]
select select "4"
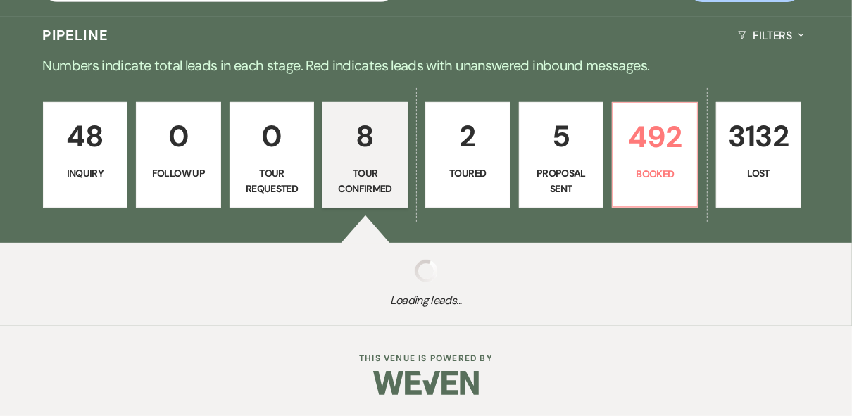
select select "4"
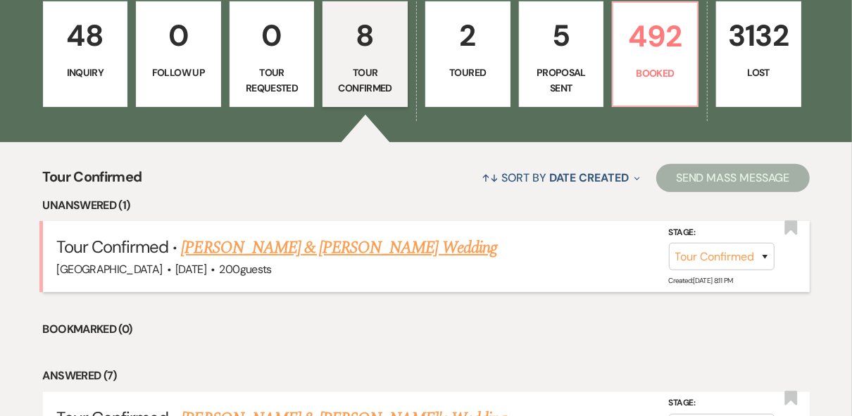
click at [311, 247] on link "Jacob Dunlap & Kailey Bennett's Wedding" at bounding box center [338, 247] width 315 height 25
select select "4"
select select "5"
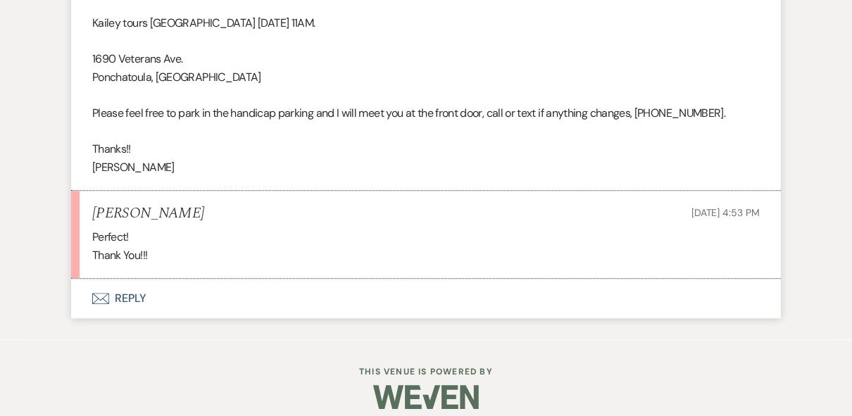
scroll to position [2455, 0]
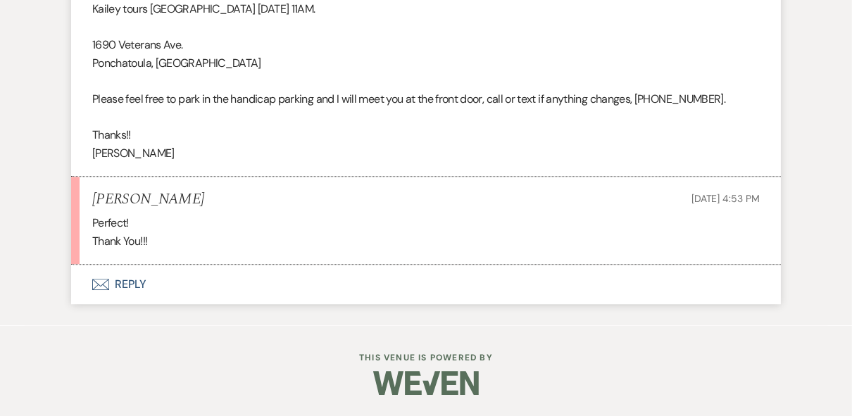
click at [125, 283] on button "Envelope Reply" at bounding box center [425, 284] width 709 height 39
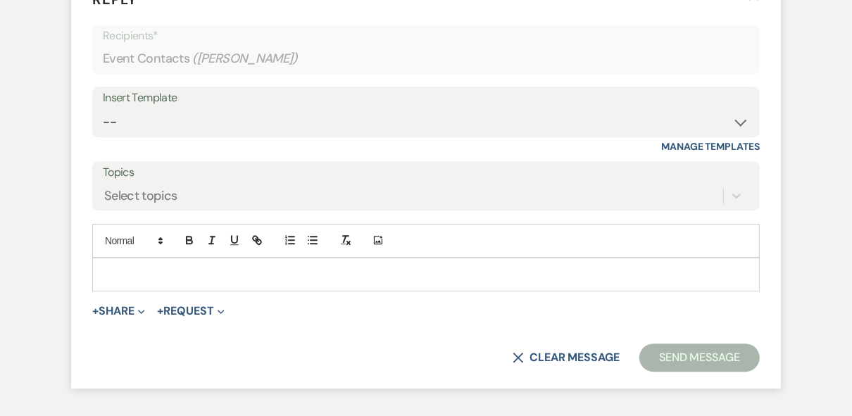
scroll to position [2719, 0]
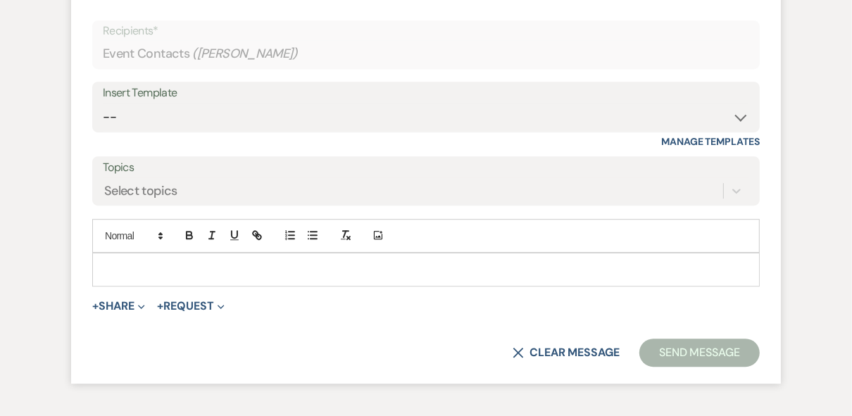
click at [144, 277] on p at bounding box center [425, 269] width 645 height 15
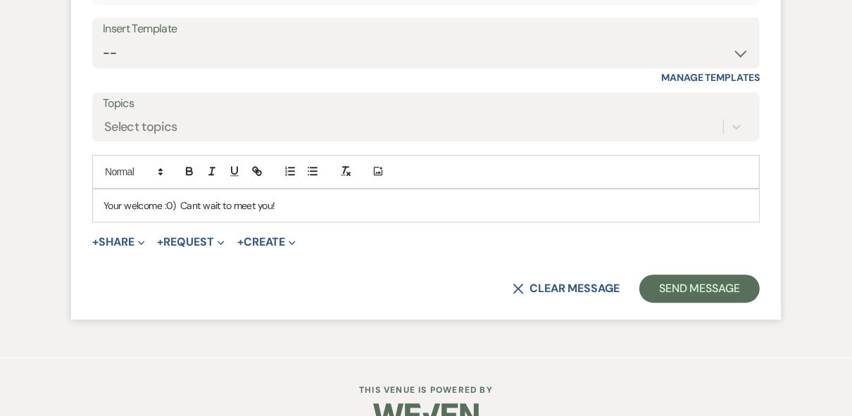
scroll to position [2847, 0]
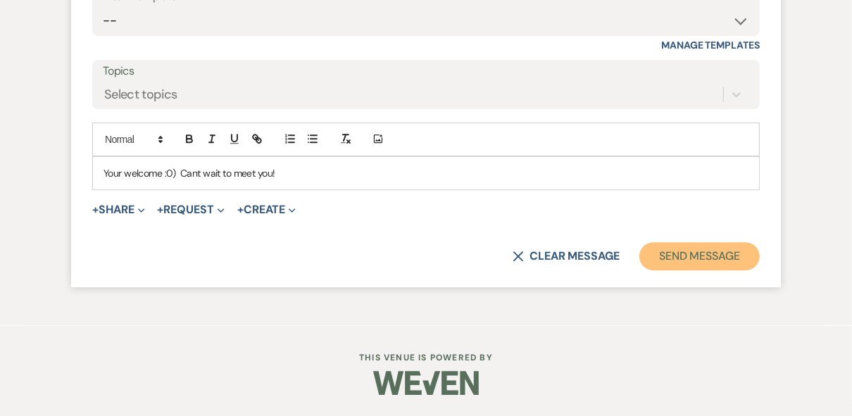
click at [671, 260] on button "Send Message" at bounding box center [699, 256] width 120 height 28
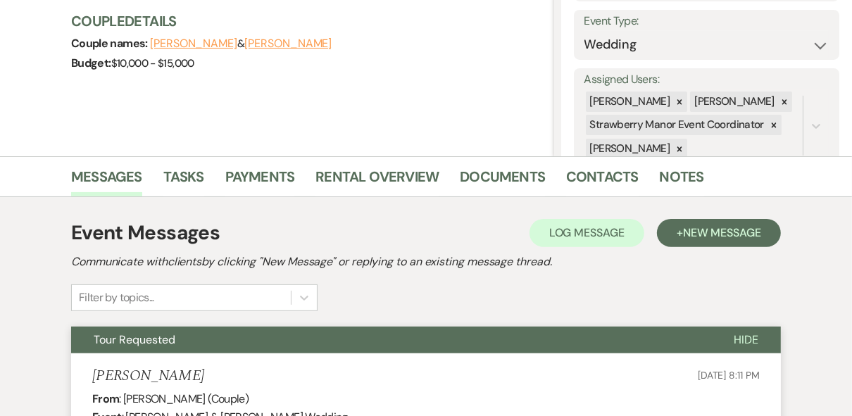
scroll to position [0, 0]
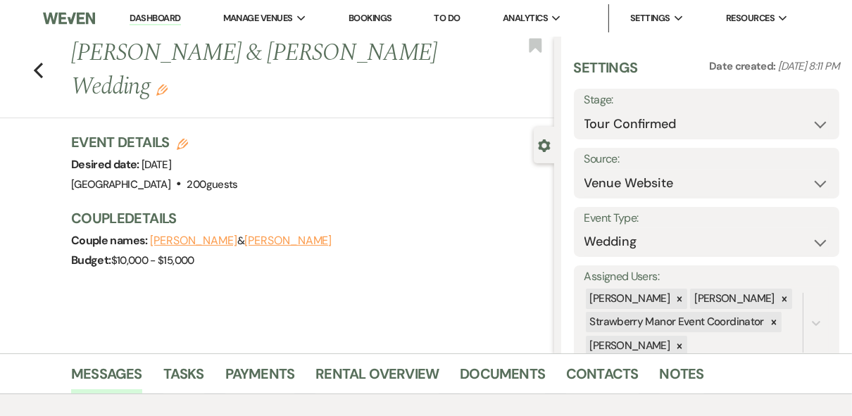
click at [152, 22] on link "Dashboard" at bounding box center [154, 18] width 51 height 13
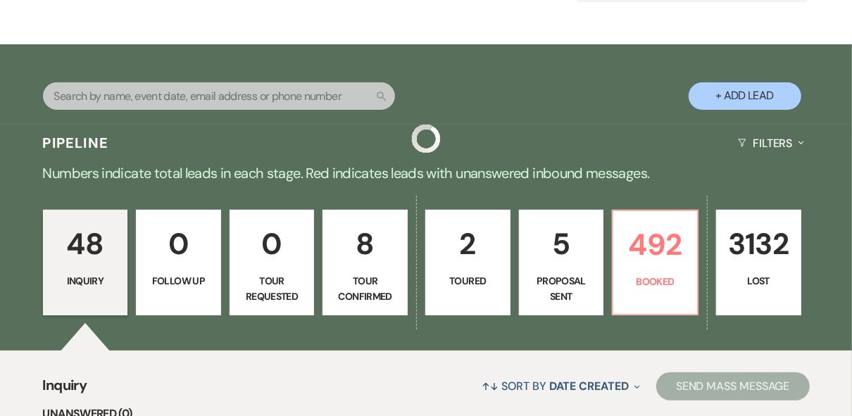
scroll to position [225, 0]
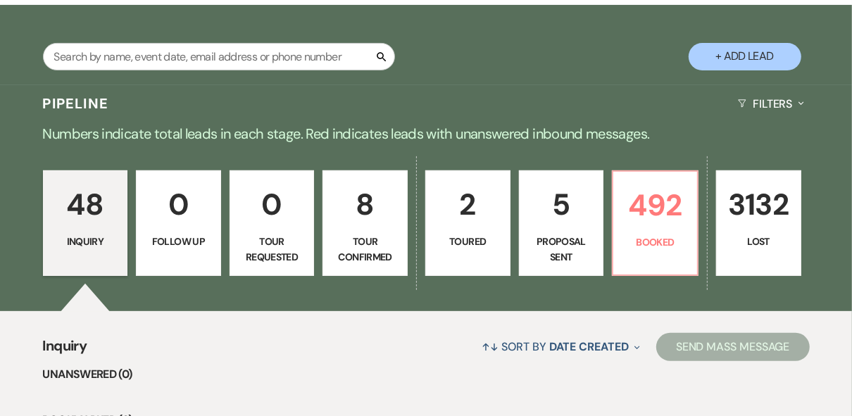
click at [384, 225] on p "8" at bounding box center [364, 204] width 67 height 47
select select "4"
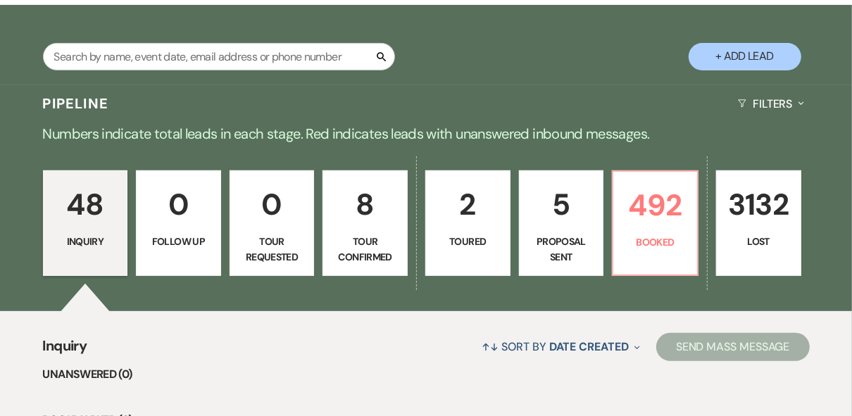
select select "4"
